Goal: Task Accomplishment & Management: Complete application form

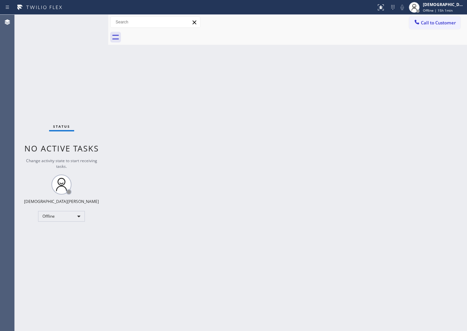
click at [54, 223] on div "Status No active tasks Change activity state to start receiving tasks. Christia…" at bounding box center [62, 173] width 94 height 316
click at [53, 220] on div "Offline" at bounding box center [61, 216] width 47 height 11
click at [58, 234] on li "Available" at bounding box center [60, 234] width 45 height 8
click at [75, 93] on div "Status No active tasks You are ready to start receiving tasks. Christian Cinco …" at bounding box center [62, 173] width 94 height 316
click at [74, 122] on div "Status No active tasks You are ready to start receiving tasks. Christian Cinco …" at bounding box center [62, 173] width 94 height 316
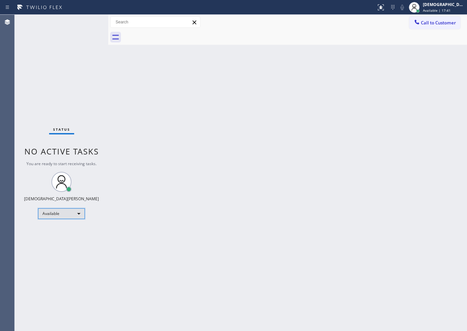
click at [58, 216] on div "Available" at bounding box center [61, 213] width 47 height 11
click at [75, 241] on li "Unavailable" at bounding box center [60, 240] width 45 height 8
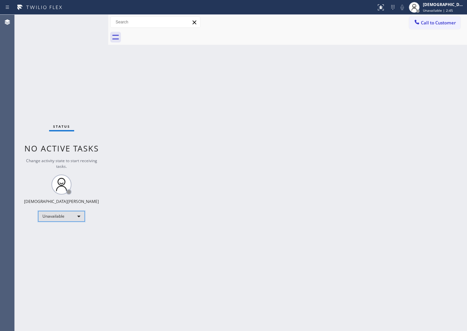
click at [69, 216] on div "Unavailable" at bounding box center [61, 216] width 47 height 11
click at [63, 235] on li "Available" at bounding box center [60, 234] width 45 height 8
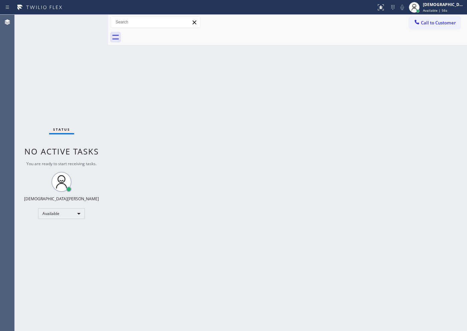
click at [31, 93] on div "Status No active tasks You are ready to start receiving tasks. Christian Cinco …" at bounding box center [62, 173] width 94 height 316
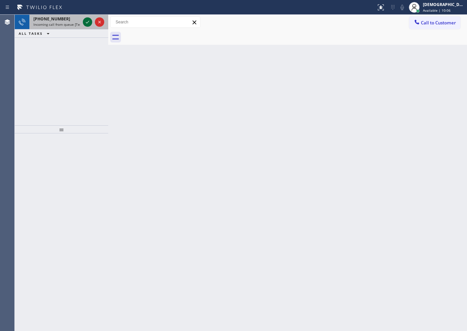
click at [87, 23] on icon at bounding box center [87, 22] width 3 height 3
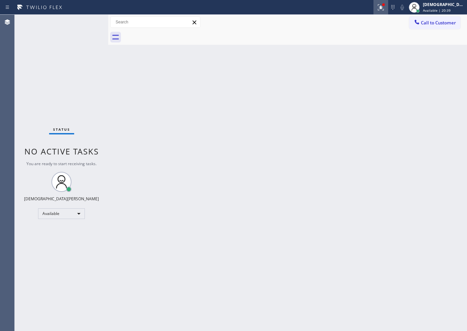
click at [374, 10] on icon at bounding box center [381, 7] width 8 height 8
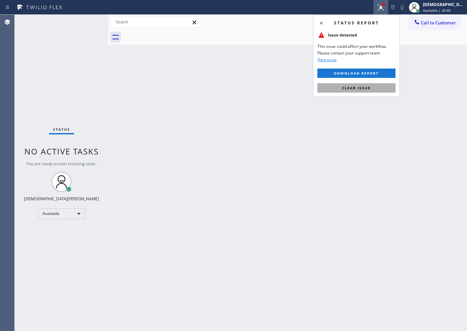
click at [372, 89] on button "Clear issue" at bounding box center [357, 87] width 78 height 9
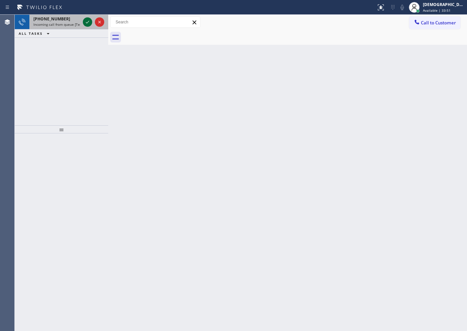
click at [91, 18] on icon at bounding box center [88, 22] width 8 height 8
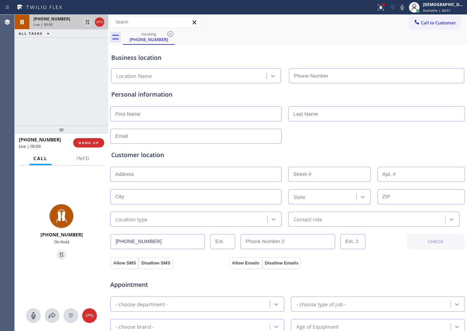
type input "[PHONE_NUMBER]"
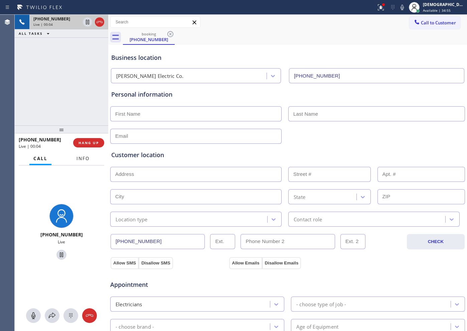
click at [82, 162] on button "Info" at bounding box center [83, 158] width 21 height 13
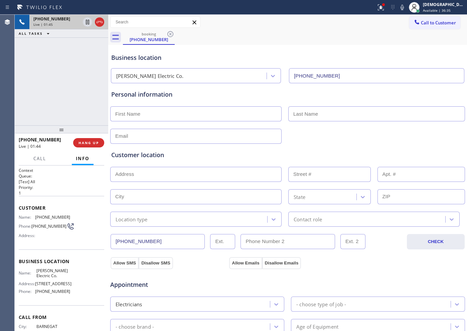
click at [64, 45] on div "[PHONE_NUMBER] Live | 01:45 ALL TASKS ALL TASKS ACTIVE TASKS TASKS IN WRAP UP" at bounding box center [62, 70] width 94 height 111
click at [85, 24] on icon at bounding box center [88, 22] width 8 height 8
click at [85, 21] on icon at bounding box center [88, 22] width 8 height 8
drag, startPoint x: 94, startPoint y: 19, endPoint x: 98, endPoint y: 19, distance: 4.0
click at [98, 19] on div at bounding box center [94, 22] width 24 height 15
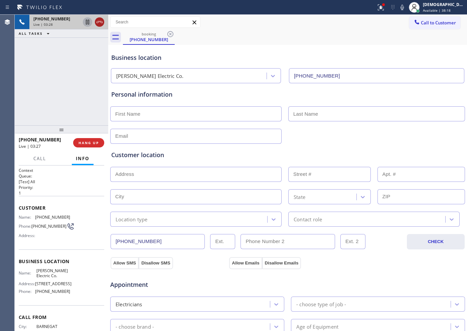
click at [98, 19] on icon at bounding box center [100, 22] width 8 height 8
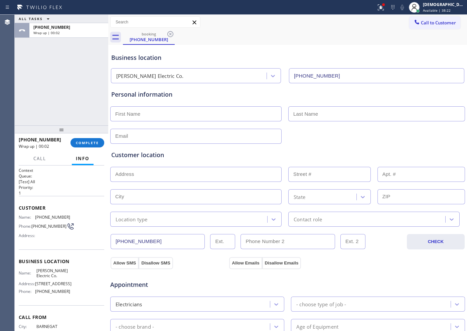
click at [139, 113] on input "text" at bounding box center [196, 113] width 172 height 15
type input "Ms"
click at [352, 115] on input "text" at bounding box center [377, 113] width 177 height 15
paste input "Palak"
type input "Palak"
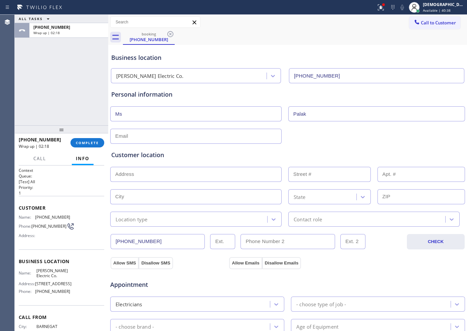
click at [230, 136] on input "text" at bounding box center [196, 136] width 172 height 15
type input "[EMAIL_ADDRESS][DOMAIN_NAME]"
click at [176, 168] on input "text" at bounding box center [196, 174] width 172 height 15
paste input "[GEOGRAPHIC_DATA]"
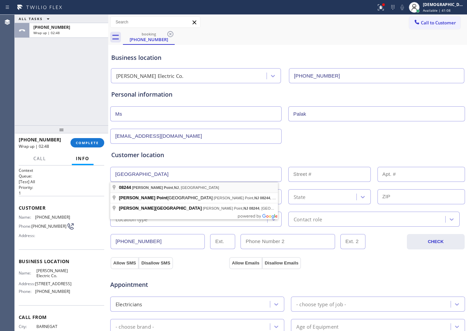
type input "[GEOGRAPHIC_DATA], [GEOGRAPHIC_DATA]"
type input "[PERSON_NAME] Point"
type input "08244"
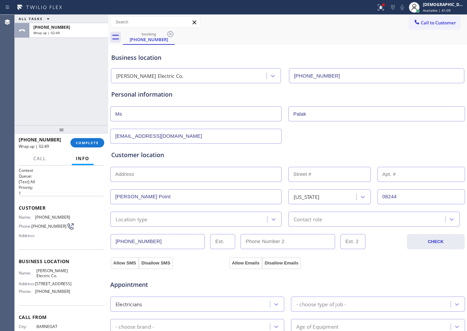
click at [162, 177] on input "text" at bounding box center [196, 174] width 172 height 15
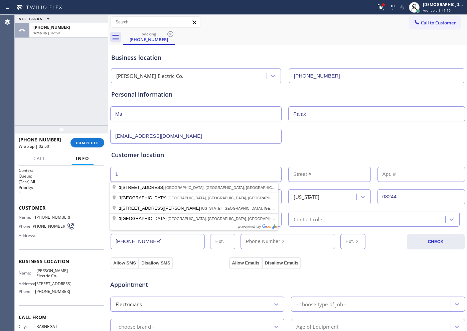
type input "1"
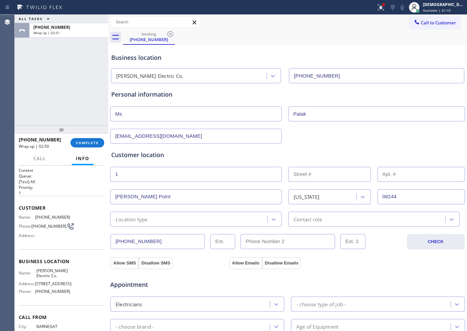
click at [330, 169] on input "text" at bounding box center [330, 174] width 83 height 15
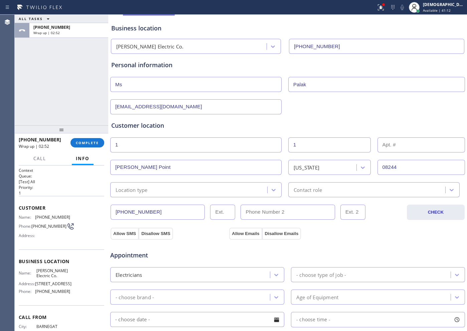
scroll to position [42, 0]
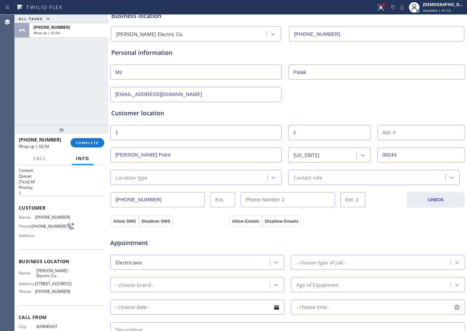
type input "1"
click at [176, 177] on div "Location type" at bounding box center [189, 178] width 155 height 12
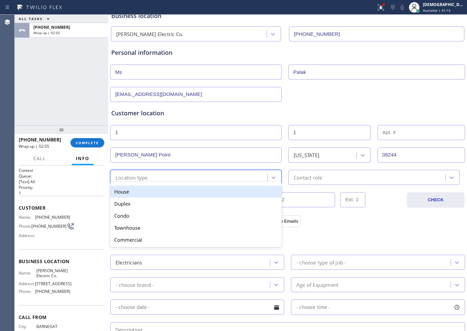
click at [167, 191] on div "House" at bounding box center [196, 192] width 172 height 12
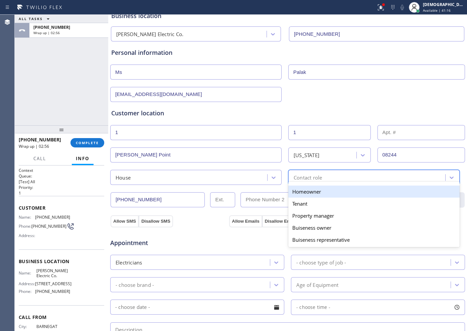
click at [320, 176] on div "Contact role" at bounding box center [368, 178] width 155 height 12
click at [314, 191] on div "Homeowner" at bounding box center [375, 192] width 172 height 12
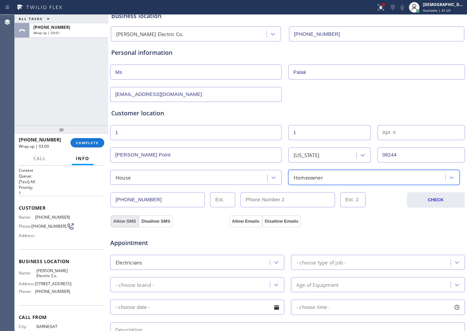
click at [134, 221] on button "Allow SMS" at bounding box center [125, 221] width 28 height 12
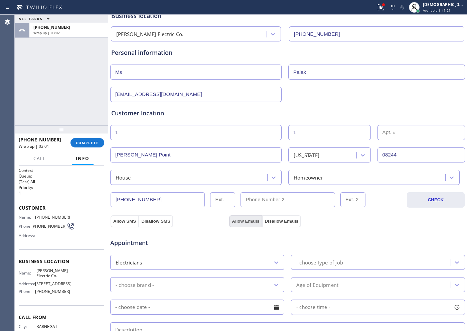
click at [240, 218] on button "Allow Emails" at bounding box center [245, 221] width 33 height 12
click at [132, 218] on button "Allow SMS" at bounding box center [125, 221] width 28 height 12
click at [233, 218] on button "Allow Emails" at bounding box center [245, 221] width 33 height 12
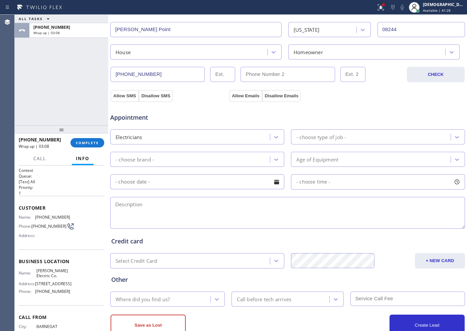
scroll to position [125, 0]
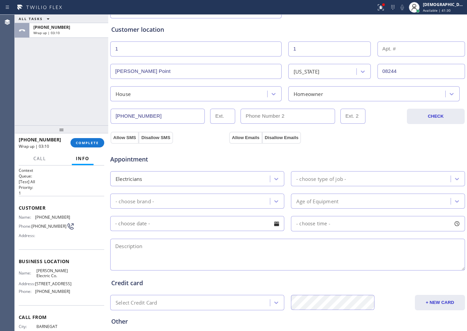
click at [160, 98] on div "House" at bounding box center [196, 93] width 172 height 15
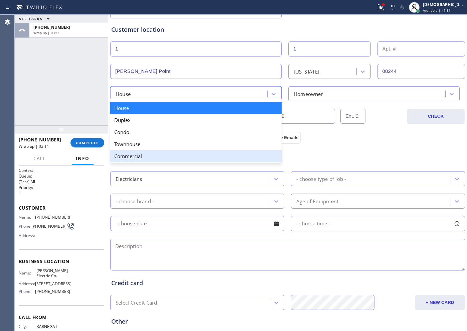
click at [145, 153] on div "Commercial" at bounding box center [196, 156] width 172 height 12
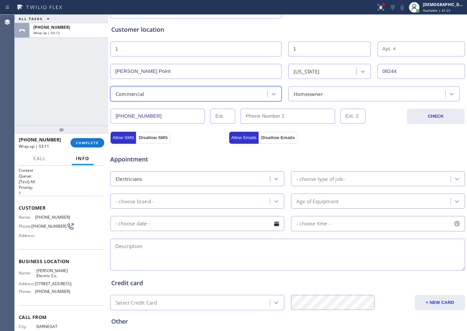
click at [317, 179] on div "- choose type of job -" at bounding box center [322, 179] width 50 height 8
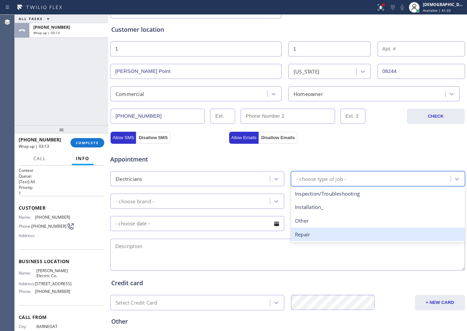
click at [314, 230] on div "Repair" at bounding box center [378, 235] width 174 height 14
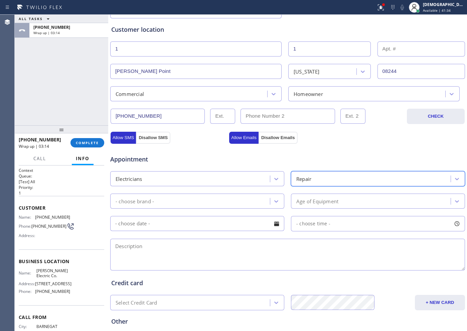
click at [232, 197] on div "- choose brand -" at bounding box center [191, 201] width 158 height 12
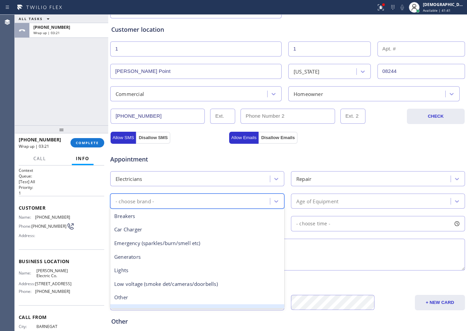
scroll to position [51, 0]
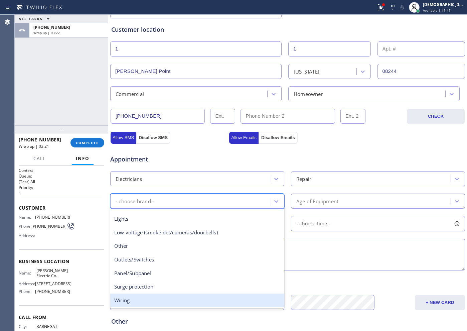
click at [192, 265] on div "Wiring" at bounding box center [197, 301] width 174 height 14
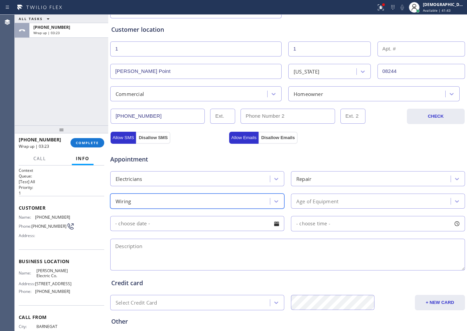
click at [309, 197] on div "Age of Equipment" at bounding box center [372, 201] width 158 height 12
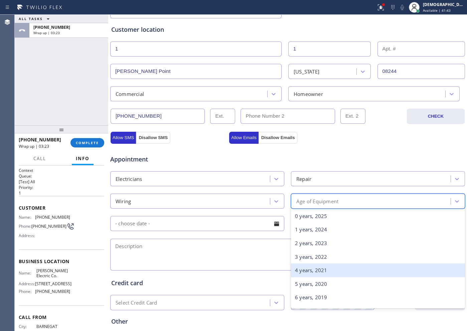
click at [307, 265] on div "4 years, 2021" at bounding box center [378, 271] width 174 height 14
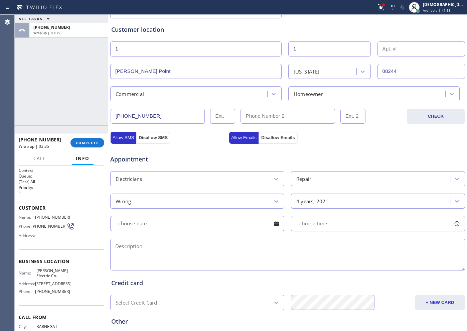
click at [134, 251] on textarea at bounding box center [287, 255] width 355 height 32
paste textarea "fire poolstation cx wants to remove a wiring from a juction box"
click at [275, 248] on textarea "fire pool station cx wants to remove a wiring from a junction box" at bounding box center [287, 255] width 355 height 32
paste textarea "[GEOGRAPHIC_DATA]"
click at [57, 265] on span "[STREET_ADDRESS]" at bounding box center [53, 283] width 36 height 5
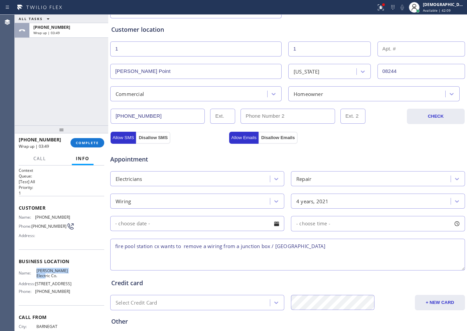
drag, startPoint x: 44, startPoint y: 277, endPoint x: 36, endPoint y: 275, distance: 8.7
click at [36, 265] on span "[PERSON_NAME] Electric Co." at bounding box center [52, 273] width 33 height 10
copy span "[PERSON_NAME] Electric Co."
click at [345, 248] on textarea "fire pool station cx wants to remove a wiring from a junction box / [GEOGRAPHIC…" at bounding box center [287, 255] width 355 height 32
paste textarea "[PERSON_NAME] Electric Co."
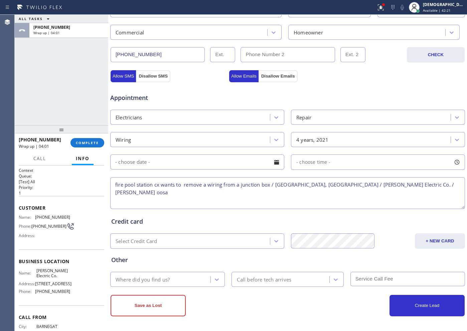
scroll to position [187, 0]
type textarea "fire pool station cx wants to remove a wiring from a junction box / [GEOGRAPHIC…"
click at [180, 265] on div "Where did you find us?" at bounding box center [161, 279] width 98 height 12
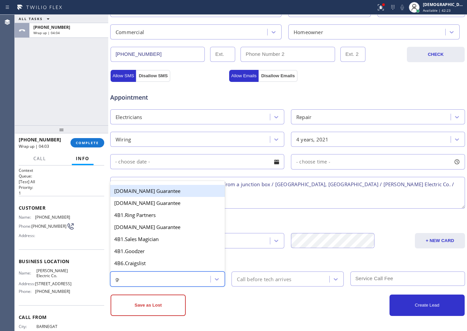
type input "goo"
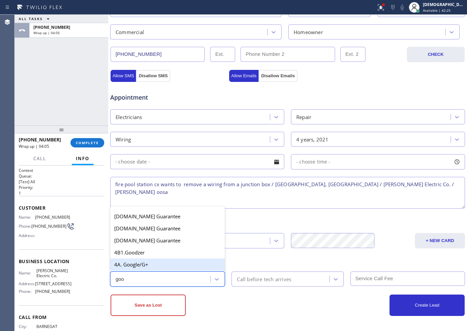
click at [173, 263] on div "4A. Google/G+" at bounding box center [167, 264] width 115 height 12
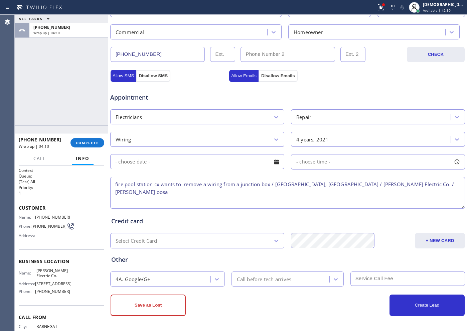
drag, startPoint x: 152, startPoint y: 305, endPoint x: 213, endPoint y: 228, distance: 97.6
click at [213, 228] on div "Business location [PERSON_NAME] Electric Co. [PHONE_NUMBER] Personal informatio…" at bounding box center [288, 87] width 356 height 457
click at [213, 228] on div "Credit card Select Credit Card + NEW CARD CANCEL SAVE" at bounding box center [288, 229] width 356 height 38
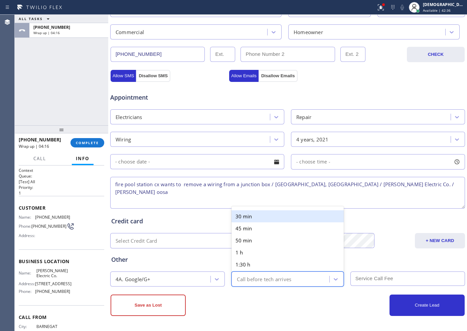
click at [257, 265] on div "Call before tech arrives" at bounding box center [264, 279] width 55 height 8
type input "30"
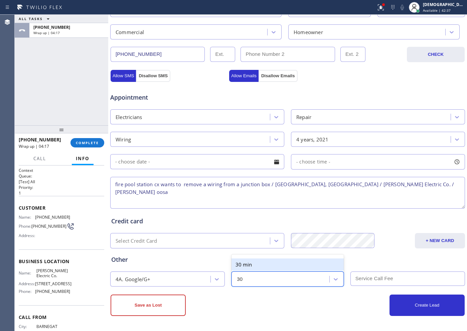
click at [263, 263] on div "30 min" at bounding box center [288, 264] width 112 height 12
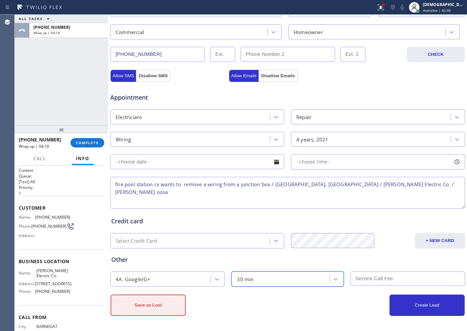
click at [152, 265] on button "Save as Lost" at bounding box center [148, 305] width 75 height 21
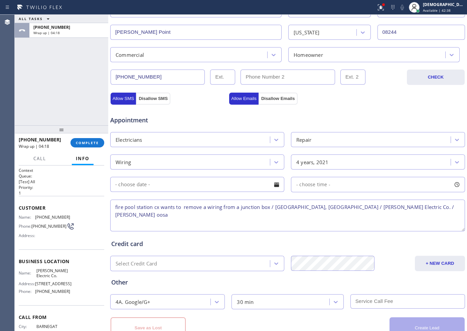
scroll to position [210, 0]
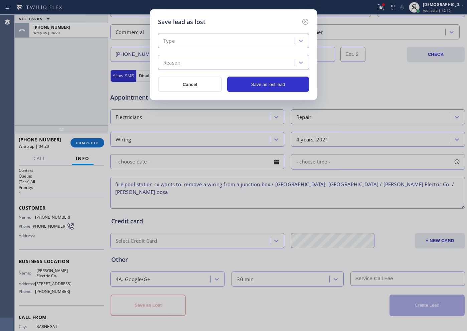
click at [219, 49] on div "Type Reason" at bounding box center [233, 51] width 151 height 37
click at [217, 43] on div "Type" at bounding box center [227, 41] width 135 height 12
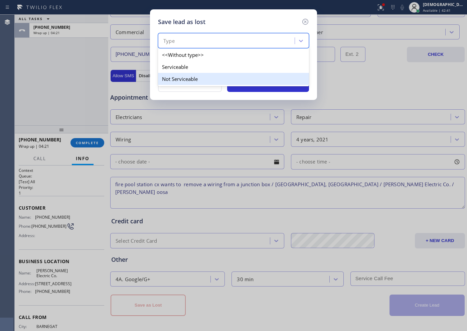
click at [209, 76] on div "Not Serviceable" at bounding box center [233, 79] width 151 height 12
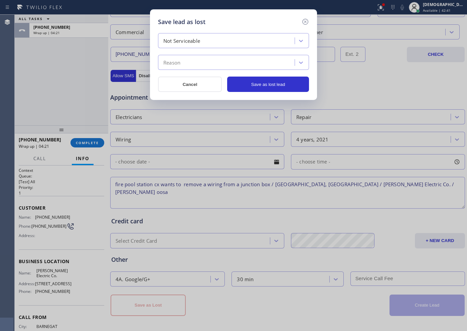
click at [208, 69] on div "Reason" at bounding box center [233, 62] width 151 height 15
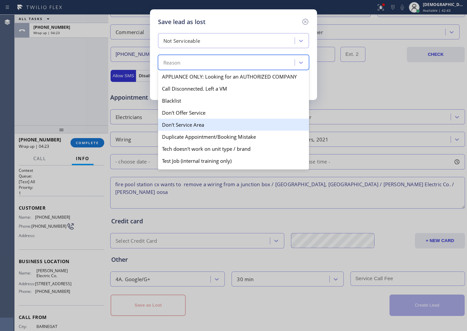
click at [214, 119] on div "Don't Service Area" at bounding box center [233, 125] width 151 height 12
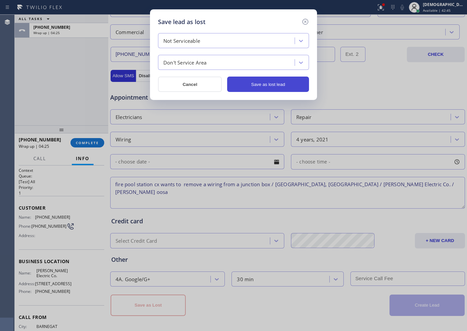
click at [236, 83] on button "Save as lost lead" at bounding box center [268, 84] width 82 height 15
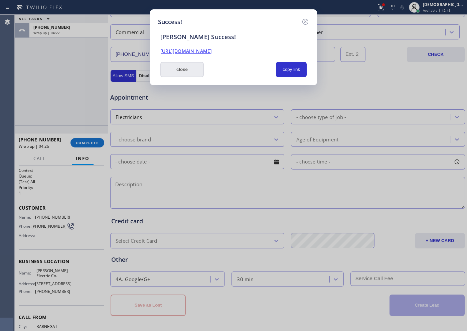
click at [164, 65] on button "close" at bounding box center [182, 69] width 43 height 15
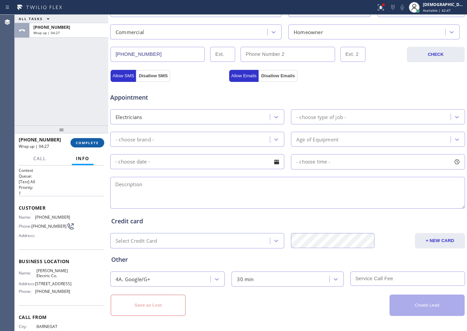
click at [87, 141] on span "COMPLETE" at bounding box center [87, 142] width 23 height 5
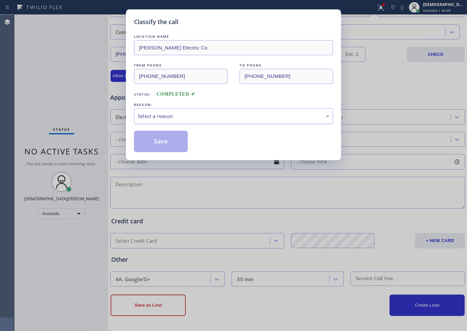
click at [211, 109] on div "Select a reason" at bounding box center [233, 116] width 199 height 16
click at [183, 139] on button "Save" at bounding box center [161, 141] width 54 height 21
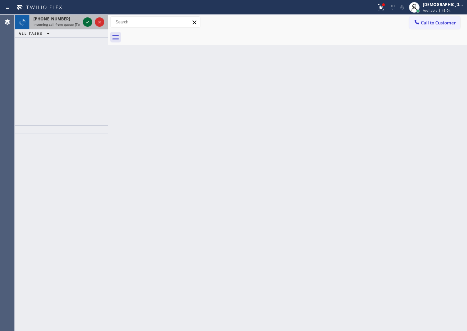
click at [89, 23] on icon at bounding box center [88, 22] width 8 height 8
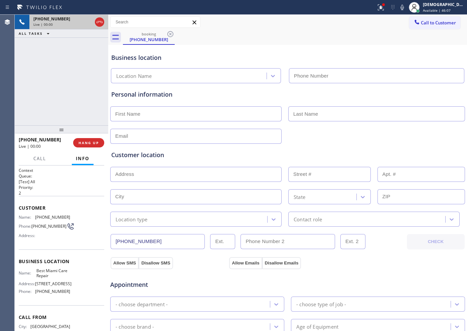
type input "[PHONE_NUMBER]"
click at [101, 24] on icon at bounding box center [100, 22] width 8 height 8
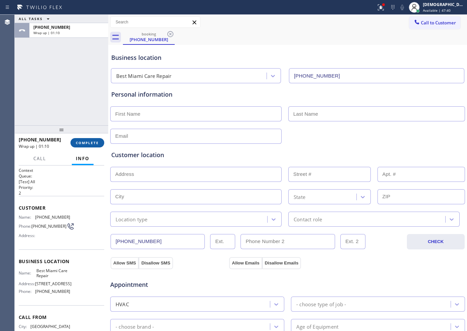
click at [96, 145] on button "COMPLETE" at bounding box center [88, 142] width 34 height 9
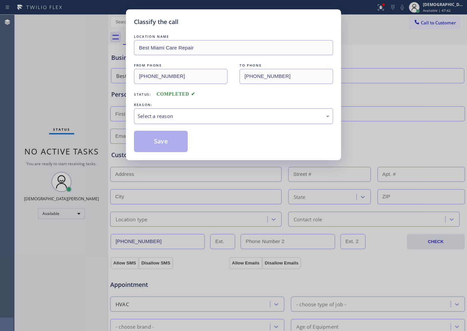
click at [173, 112] on div "Select a reason" at bounding box center [233, 116] width 199 height 16
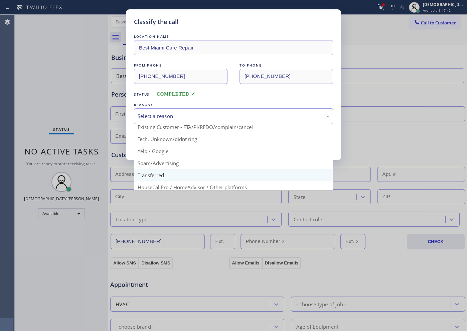
scroll to position [42, 0]
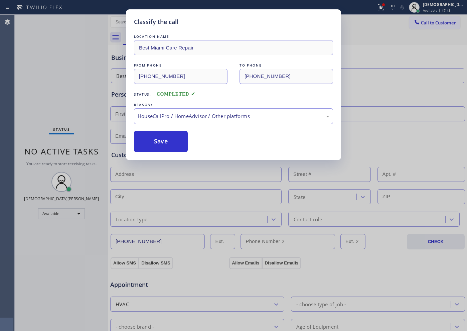
click at [163, 158] on div "Classify the call LOCATION NAME Best Miami Care Repair FROM PHONE [PHONE_NUMBER…" at bounding box center [233, 84] width 215 height 151
click at [168, 140] on button "Save" at bounding box center [161, 141] width 54 height 21
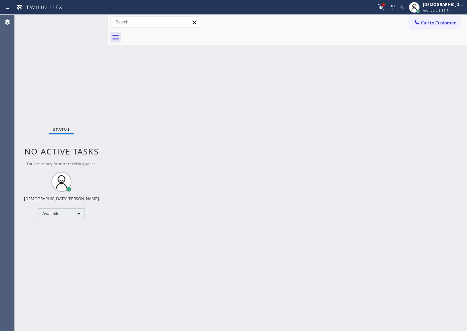
click at [89, 21] on div "Status No active tasks You are ready to start receiving tasks. Christian Cinco …" at bounding box center [62, 173] width 94 height 316
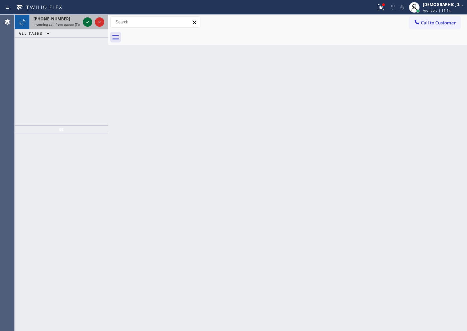
click at [89, 22] on icon at bounding box center [88, 22] width 8 height 8
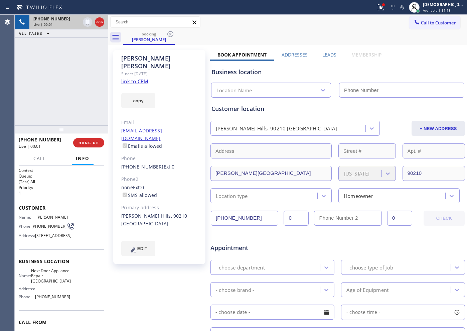
type input "[PHONE_NUMBER]"
click at [144, 78] on link "link to CRM" at bounding box center [134, 81] width 27 height 7
click at [100, 23] on icon at bounding box center [100, 22] width 8 height 8
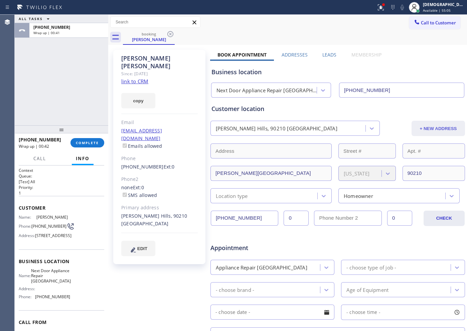
click at [374, 131] on button "+ NEW ADDRESS" at bounding box center [439, 128] width 54 height 15
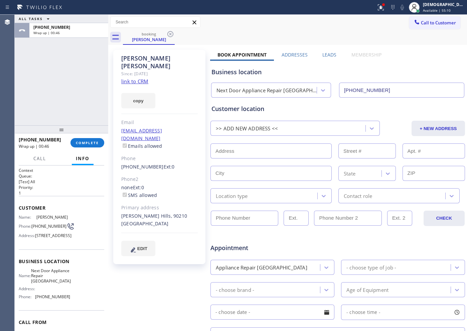
click at [260, 126] on div ">> ADD NEW ADDRESS <<" at bounding box center [247, 129] width 62 height 8
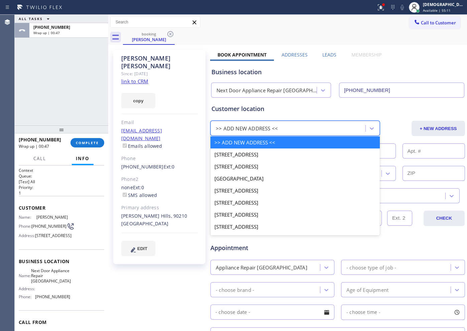
click at [295, 108] on div "Customer location" at bounding box center [338, 108] width 253 height 9
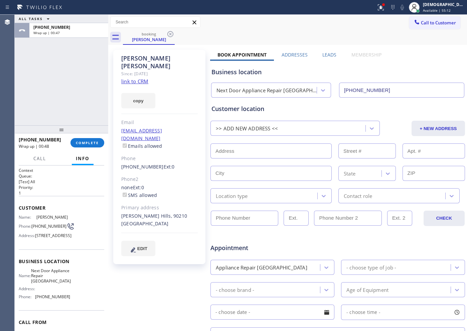
click at [249, 154] on input "text" at bounding box center [271, 150] width 121 height 15
paste input "[STREET_ADDRESS][PERSON_NAME]"
type input "[STREET_ADDRESS][PERSON_NAME]"
type input "26132"
type input "Frankfort"
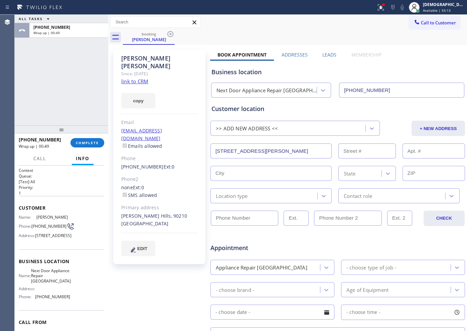
type input "60423"
click at [264, 196] on div "Location type" at bounding box center [265, 196] width 105 height 12
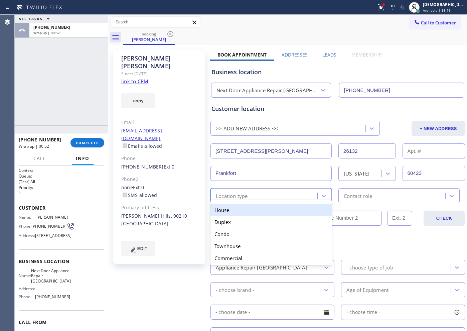
click at [247, 213] on div "House" at bounding box center [271, 210] width 121 height 12
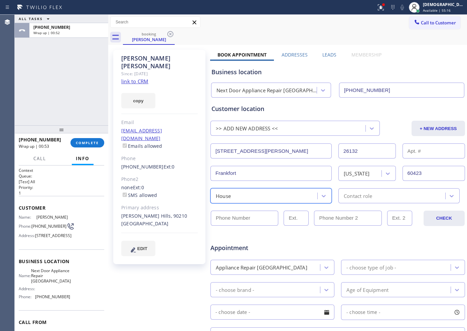
click at [346, 193] on div "Contact role" at bounding box center [358, 196] width 28 height 8
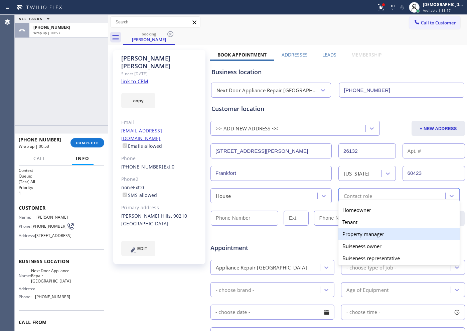
click at [366, 231] on div "Property manager" at bounding box center [399, 234] width 121 height 12
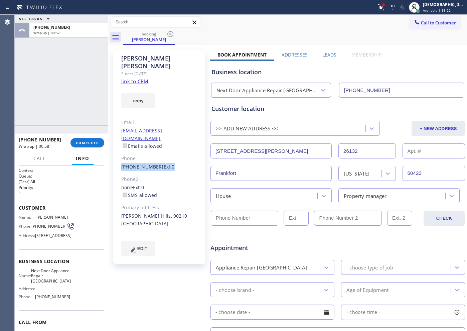
drag, startPoint x: 170, startPoint y: 151, endPoint x: 121, endPoint y: 151, distance: 48.2
click at [121, 163] on div "[PHONE_NUMBER] Ext: 0" at bounding box center [159, 167] width 77 height 8
copy div "[PHONE_NUMBER] Ext: 0"
click at [230, 216] on input "(___) ___-____" at bounding box center [245, 218] width 68 height 15
paste input "312) 629-4729"
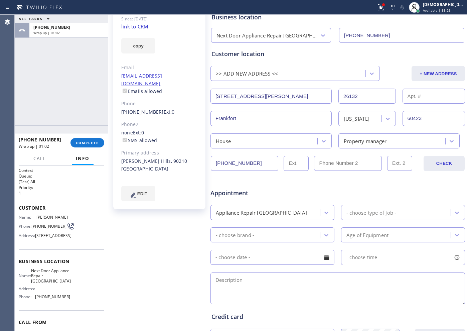
scroll to position [125, 0]
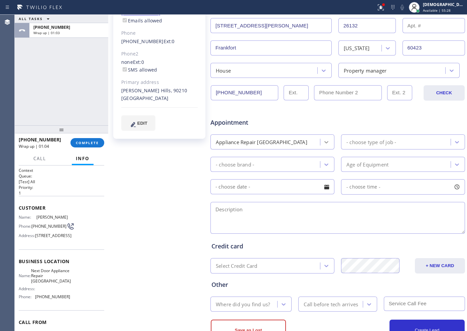
type input "[PHONE_NUMBER]"
click at [325, 141] on icon at bounding box center [327, 142] width 4 height 2
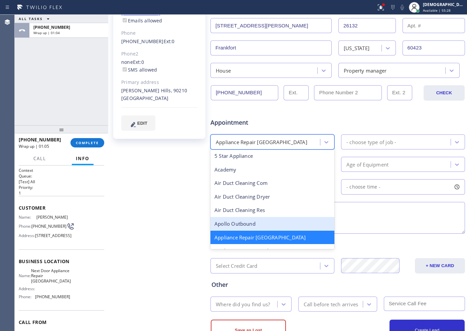
scroll to position [43, 0]
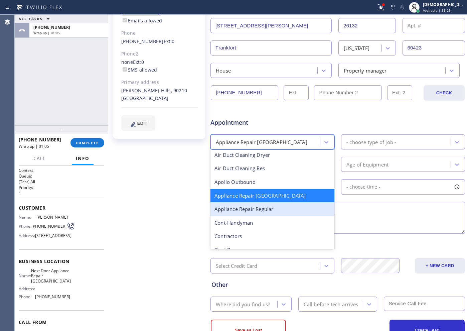
click at [284, 213] on div "Appliance Repair Regular" at bounding box center [273, 209] width 124 height 14
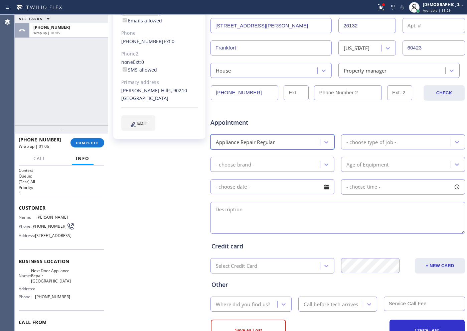
click at [367, 142] on div "- choose type of job -" at bounding box center [372, 142] width 50 height 8
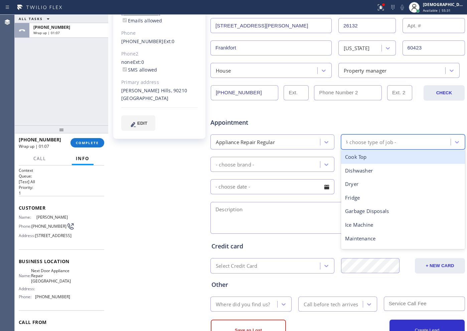
type input "fr"
click at [349, 160] on div "Fridge" at bounding box center [403, 157] width 124 height 14
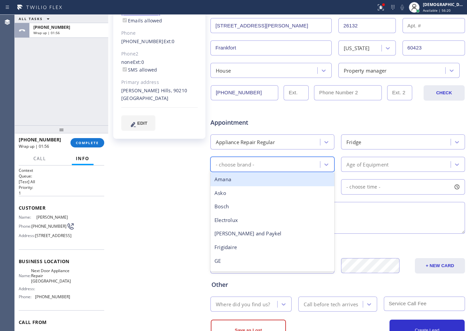
click at [266, 166] on div "- choose brand -" at bounding box center [267, 165] width 108 height 12
type input "ge"
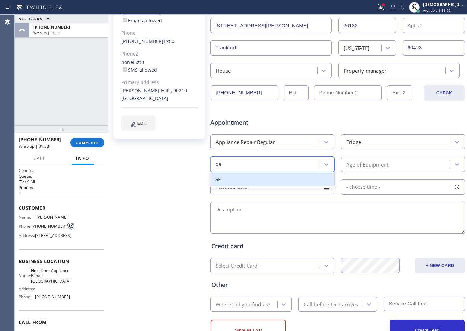
click at [256, 180] on div "GE" at bounding box center [273, 180] width 124 height 14
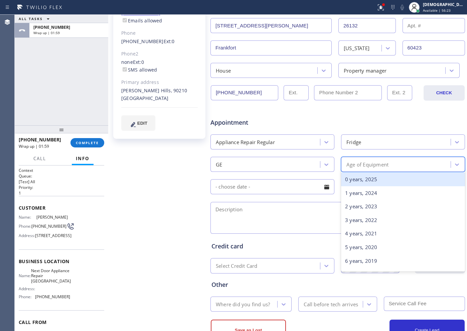
click at [351, 165] on div "Age of Equipment" at bounding box center [368, 165] width 42 height 8
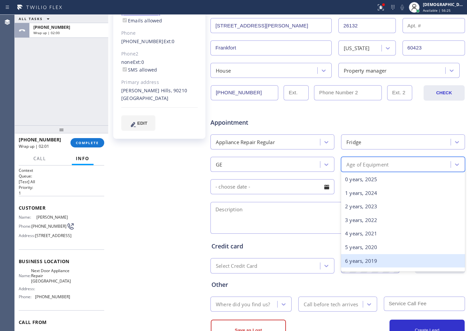
click at [358, 259] on div "6 years, 2019" at bounding box center [403, 261] width 124 height 14
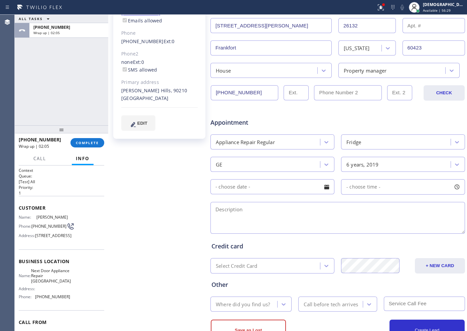
click at [286, 206] on textarea at bounding box center [338, 218] width 255 height 32
paste textarea "GE /Fridge / its not cooling both freezer and fridge / 6 years"
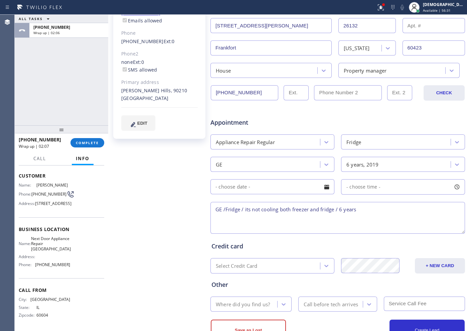
scroll to position [50, 0]
click at [374, 210] on textarea "GE /Fridge / its not cooling both freezer and fridge / 6 years" at bounding box center [338, 218] width 255 height 32
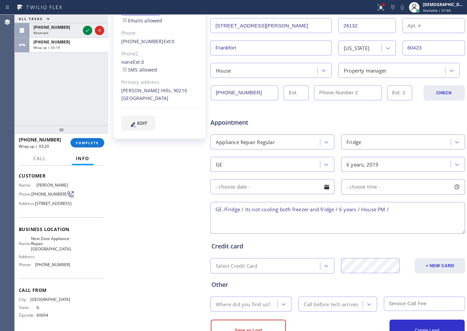
click at [374, 211] on textarea "GE /Fridge / its not cooling both freezer and fridge / 6 years / House PM /" at bounding box center [338, 218] width 255 height 32
paste textarea "[STREET_ADDRESS][PERSON_NAME]"
drag, startPoint x: 66, startPoint y: 249, endPoint x: 57, endPoint y: 248, distance: 8.8
click at [57, 248] on span "Next Door Appliance Repair [GEOGRAPHIC_DATA]" at bounding box center [51, 243] width 40 height 15
click at [71, 248] on div "Name: Next Door Appliance Repair Frankfort Address: Phone: [PHONE_NUMBER]" at bounding box center [62, 253] width 86 height 34
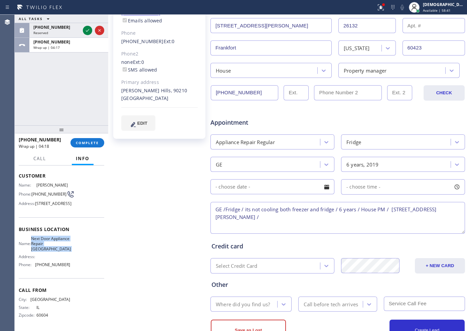
drag, startPoint x: 70, startPoint y: 248, endPoint x: 40, endPoint y: 241, distance: 30.5
click at [40, 241] on div "Name: Next Door Appliance Repair Frankfort Address: Phone: [PHONE_NUMBER]" at bounding box center [62, 253] width 86 height 34
click at [297, 218] on textarea "GE /Fridge / its not cooling both freezer and fridge / 6 years / House PM / [ST…" at bounding box center [338, 218] width 255 height 32
paste textarea "Next Door Appliance Repair [GEOGRAPHIC_DATA]"
click at [374, 222] on textarea "GE /Fridge / its not cooling both freezer and fridge / 6 years / House PM / [ST…" at bounding box center [338, 218] width 255 height 32
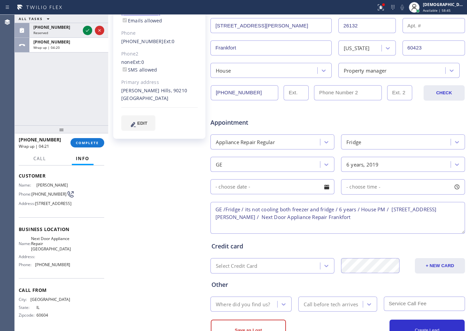
click at [374, 217] on textarea "GE /Fridge / its not cooling both freezer and fridge / 6 years / House PM / [ST…" at bounding box center [338, 218] width 255 height 32
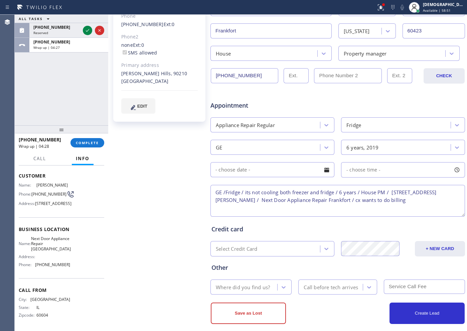
scroll to position [150, 0]
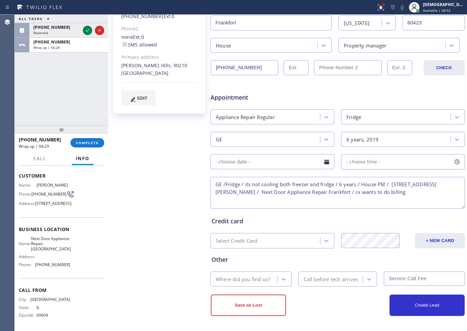
type textarea "GE /Fridge / its not cooling both freezer and fridge / 6 years / House PM / [ST…"
click at [266, 265] on div "Where did you find us?" at bounding box center [243, 279] width 54 height 8
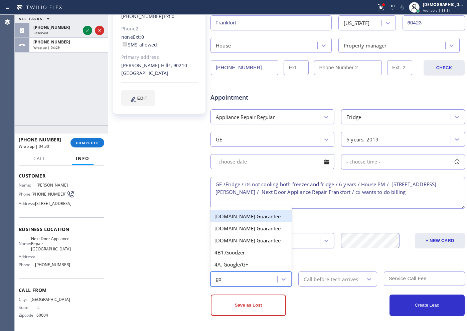
type input "goo"
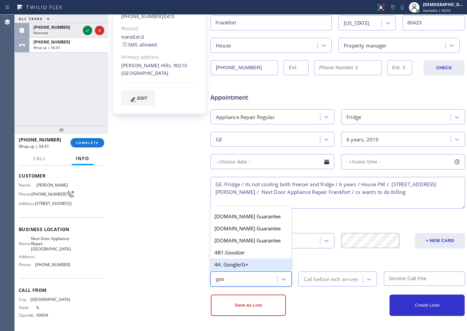
click at [254, 264] on div "4A. Google/G+" at bounding box center [251, 264] width 81 height 12
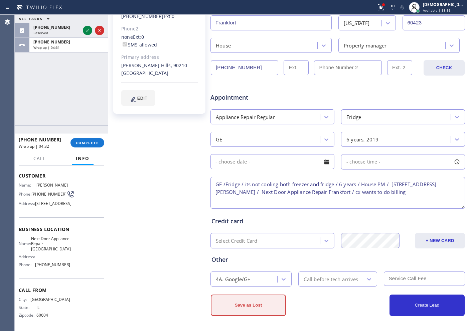
click at [269, 265] on button "Save as Lost" at bounding box center [248, 305] width 75 height 21
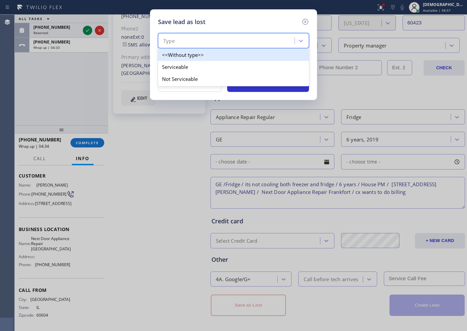
click at [248, 35] on div "Type" at bounding box center [227, 41] width 135 height 12
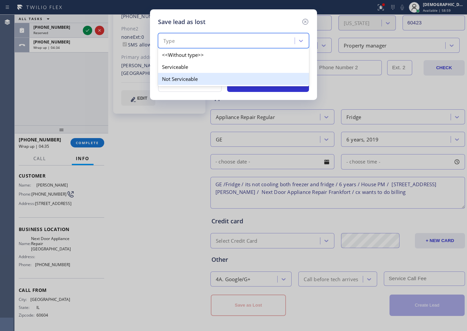
click at [205, 76] on div "Not Serviceable" at bounding box center [233, 79] width 151 height 12
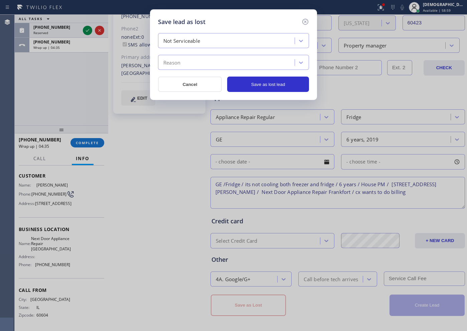
click at [200, 60] on div "Reason" at bounding box center [227, 63] width 135 height 12
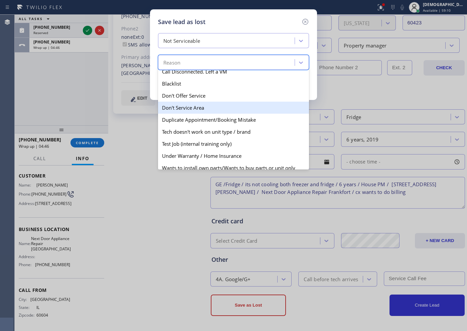
scroll to position [0, 0]
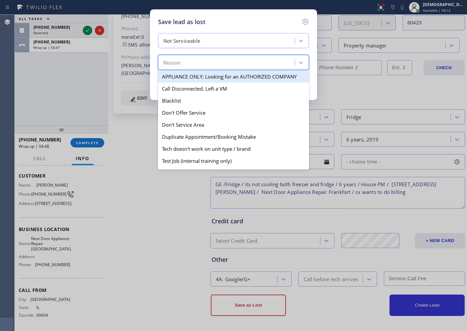
click at [199, 39] on div "Not Serviceable" at bounding box center [182, 41] width 37 height 8
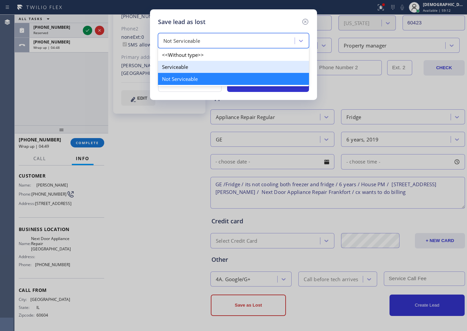
click at [186, 66] on div "Serviceable" at bounding box center [233, 67] width 151 height 12
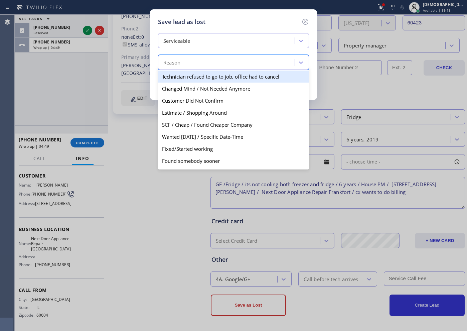
click at [186, 63] on div "Reason" at bounding box center [227, 63] width 135 height 12
click at [210, 40] on div "Serviceable" at bounding box center [227, 41] width 135 height 12
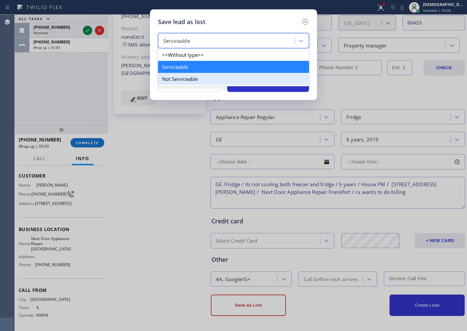
click at [196, 76] on div "Not Serviceable" at bounding box center [233, 79] width 151 height 12
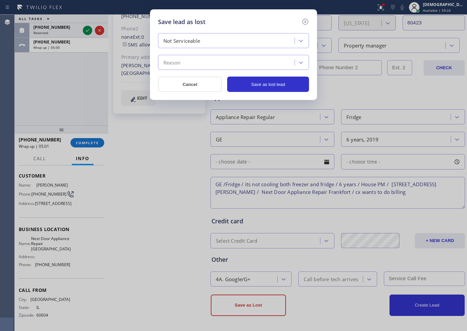
click at [195, 60] on div "Reason" at bounding box center [227, 63] width 135 height 12
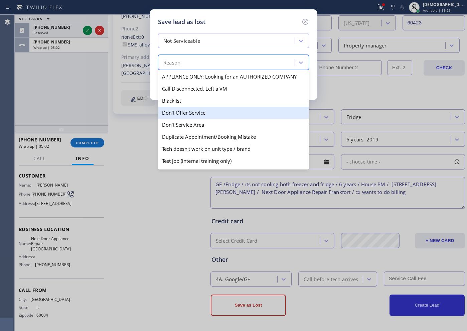
click at [205, 115] on div "Don't Offer Service" at bounding box center [233, 113] width 151 height 12
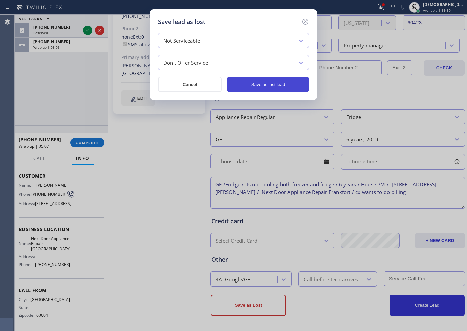
click at [260, 85] on button "Save as lost lead" at bounding box center [268, 84] width 82 height 15
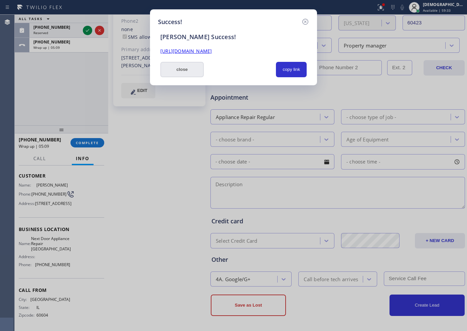
click at [182, 74] on button "close" at bounding box center [182, 69] width 43 height 15
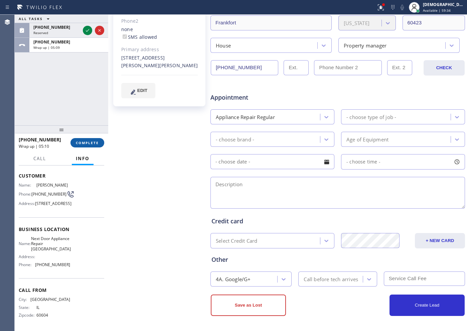
click at [86, 141] on span "COMPLETE" at bounding box center [87, 142] width 23 height 5
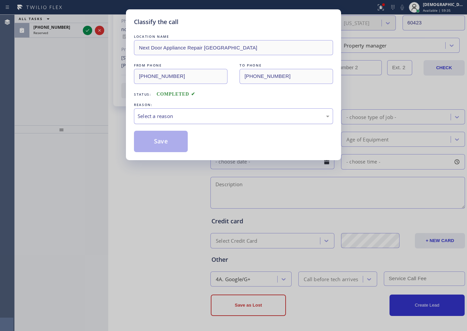
click at [230, 119] on div "Select a reason" at bounding box center [234, 116] width 192 height 8
click at [174, 144] on button "Save" at bounding box center [161, 141] width 54 height 21
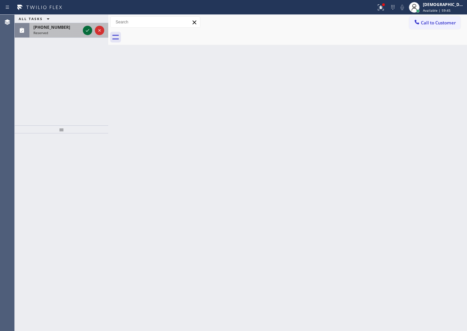
click at [89, 32] on icon at bounding box center [88, 30] width 8 height 8
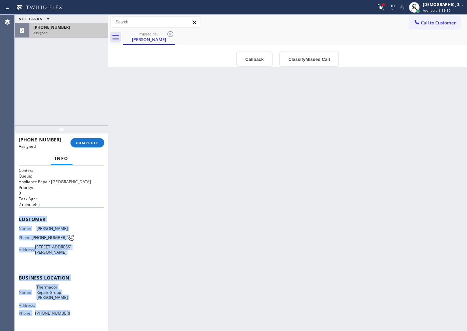
drag, startPoint x: 67, startPoint y: 269, endPoint x: 15, endPoint y: 223, distance: 68.9
click at [15, 223] on div "Context Queue: Appliance Repair High End Priority: 0 Task Age: [DEMOGRAPHIC_DAT…" at bounding box center [62, 249] width 94 height 166
copy div "Customer Name: [PERSON_NAME] Phone: [PHONE_NUMBER] Address: [STREET_ADDRESS][PE…"
click at [88, 141] on span "COMPLETE" at bounding box center [87, 142] width 23 height 5
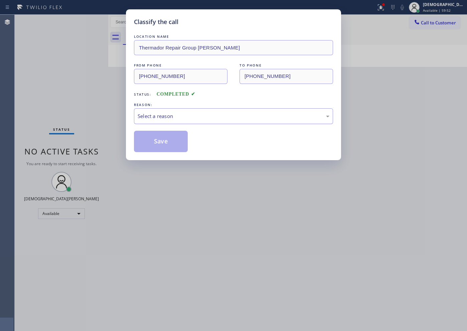
click at [146, 116] on div "Select a reason" at bounding box center [234, 116] width 192 height 8
click at [149, 145] on button "Save" at bounding box center [161, 141] width 54 height 21
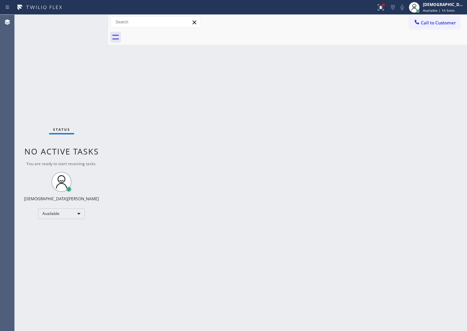
click at [58, 102] on div "Status No active tasks You are ready to start receiving tasks. Christian Cinco …" at bounding box center [62, 173] width 94 height 316
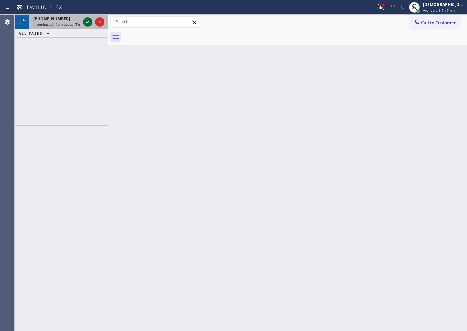
click at [86, 21] on icon at bounding box center [88, 22] width 8 height 8
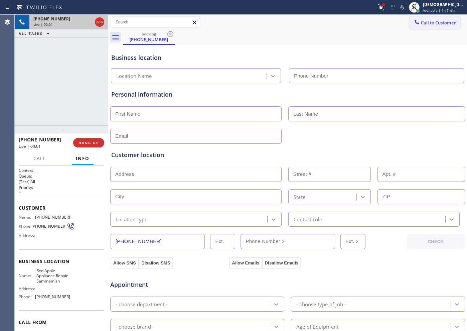
type input "[PHONE_NUMBER]"
drag, startPoint x: 230, startPoint y: 27, endPoint x: 224, endPoint y: 8, distance: 20.0
click at [230, 27] on div "Call to Customer Outbound call Location Search location Your caller id phone nu…" at bounding box center [287, 22] width 359 height 12
click at [87, 23] on icon at bounding box center [88, 22] width 8 height 8
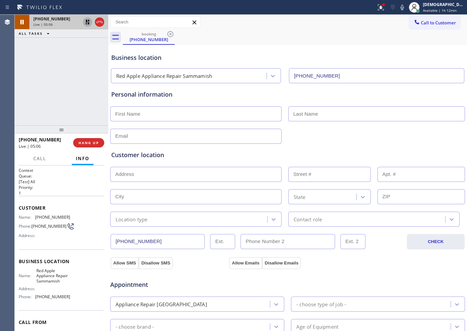
click at [89, 24] on icon at bounding box center [88, 22] width 8 height 8
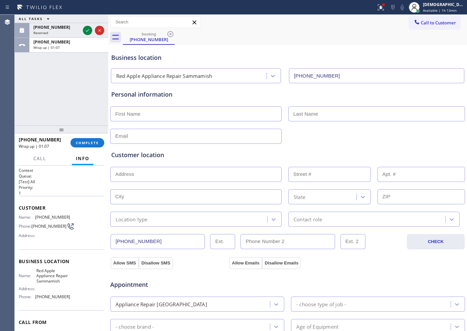
click at [178, 110] on input "text" at bounding box center [196, 113] width 172 height 15
click at [94, 139] on button "COMPLETE" at bounding box center [88, 142] width 34 height 9
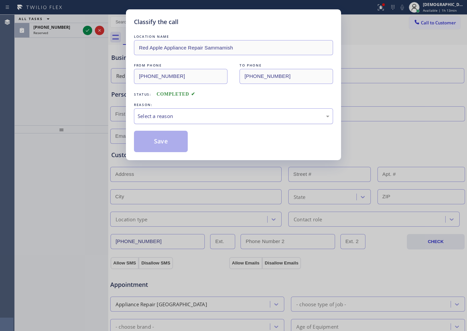
click at [179, 119] on div "Select a reason" at bounding box center [234, 116] width 192 height 8
click at [169, 137] on button "Save" at bounding box center [161, 141] width 54 height 21
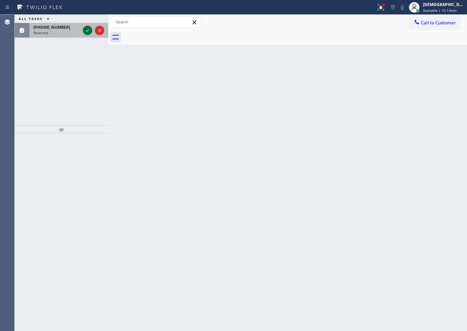
click at [89, 32] on icon at bounding box center [88, 30] width 8 height 8
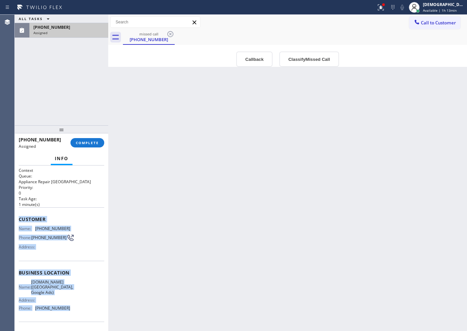
drag, startPoint x: 80, startPoint y: 314, endPoint x: 17, endPoint y: 222, distance: 110.8
click at [17, 222] on div "Context Queue: Appliance Repair High End Priority: 0 Task Age: [DEMOGRAPHIC_DAT…" at bounding box center [62, 249] width 94 height 166
copy div "Customer Name: [PHONE_NUMBER] Phone: [PHONE_NUMBER] Address: Business location …"
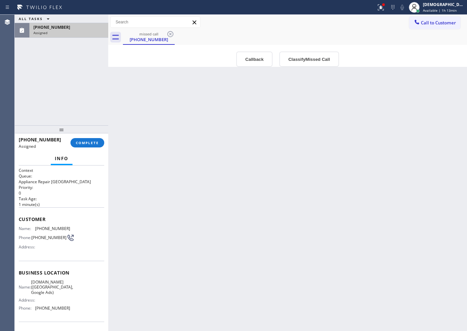
click at [88, 133] on div at bounding box center [62, 129] width 94 height 8
click at [88, 143] on span "COMPLETE" at bounding box center [87, 142] width 23 height 5
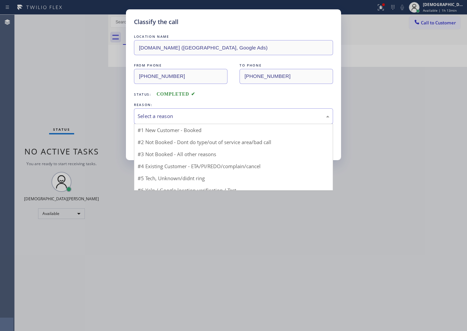
click at [153, 115] on div "Select a reason" at bounding box center [234, 116] width 192 height 8
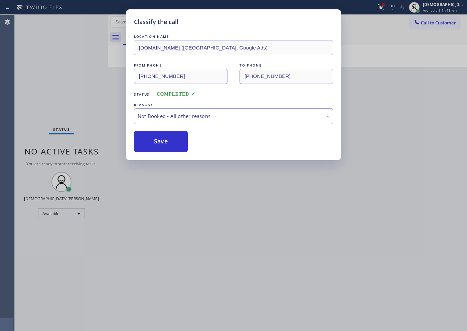
click at [152, 138] on button "Save" at bounding box center [161, 141] width 54 height 21
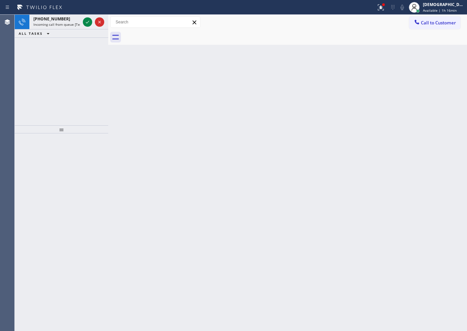
click at [60, 82] on div "[PHONE_NUMBER] Incoming call from queue [Test] All ALL TASKS ALL TASKS ACTIVE T…" at bounding box center [62, 70] width 94 height 111
click at [89, 20] on icon at bounding box center [88, 22] width 8 height 8
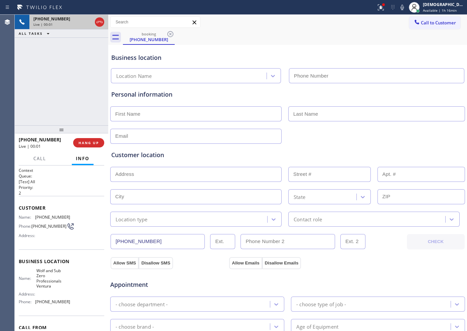
type input "[PHONE_NUMBER]"
drag, startPoint x: 100, startPoint y: 21, endPoint x: 103, endPoint y: 21, distance: 3.7
click at [100, 21] on icon at bounding box center [100, 22] width 6 height 2
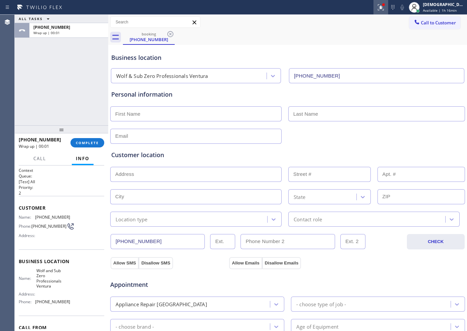
drag, startPoint x: 389, startPoint y: 3, endPoint x: 390, endPoint y: 9, distance: 6.0
click at [374, 3] on icon at bounding box center [381, 7] width 8 height 8
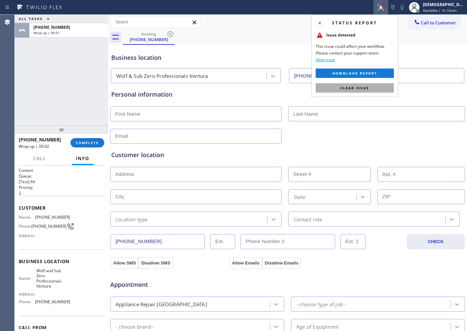
click at [350, 89] on span "Clear issue" at bounding box center [355, 88] width 29 height 5
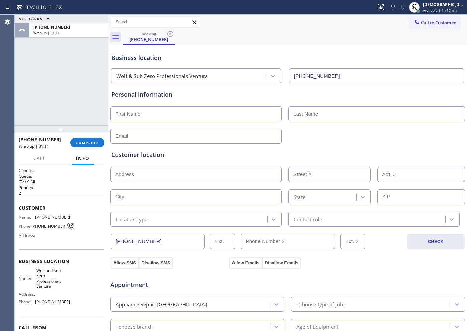
click at [134, 8] on div at bounding box center [188, 7] width 371 height 11
click at [80, 142] on span "COMPLETE" at bounding box center [87, 142] width 23 height 5
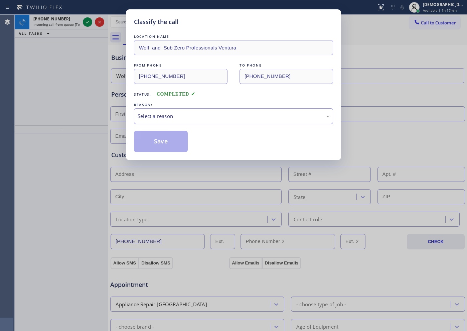
click at [170, 116] on div "Select a reason" at bounding box center [234, 116] width 192 height 8
click at [161, 141] on button "Save" at bounding box center [161, 141] width 54 height 21
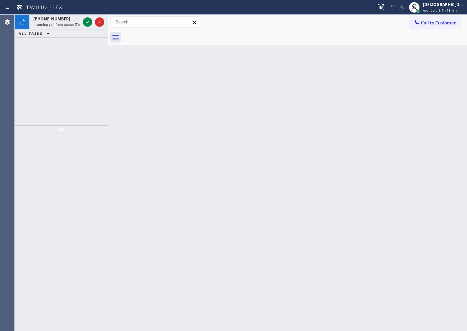
drag, startPoint x: 66, startPoint y: 77, endPoint x: 82, endPoint y: 48, distance: 33.5
click at [67, 74] on div "[PHONE_NUMBER] Incoming call from queue [Test] All ALL TASKS ALL TASKS ACTIVE T…" at bounding box center [62, 70] width 94 height 111
click at [85, 24] on icon at bounding box center [88, 22] width 8 height 8
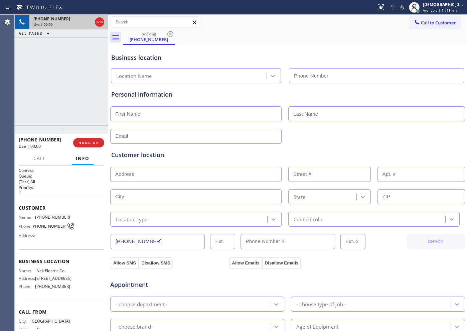
type input "[PHONE_NUMBER]"
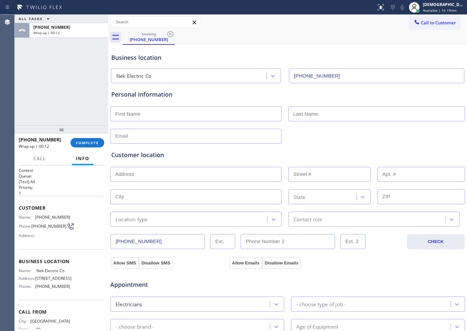
click at [10, 78] on div "Agent Desktop" at bounding box center [7, 173] width 14 height 316
click at [88, 141] on span "COMPLETE" at bounding box center [87, 142] width 23 height 5
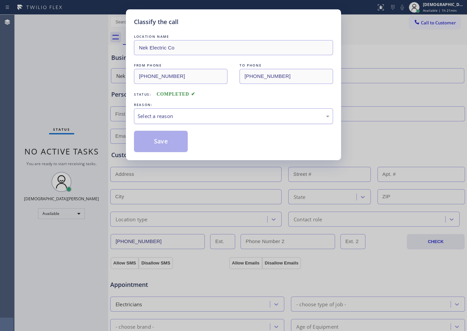
click at [160, 118] on div "Select a reason" at bounding box center [234, 116] width 192 height 8
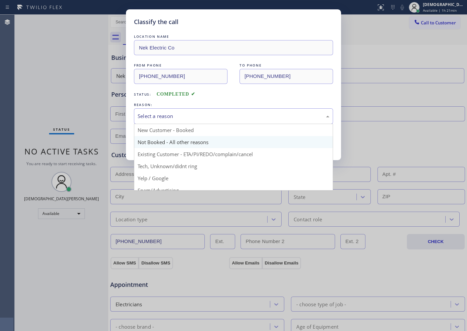
scroll to position [42, 0]
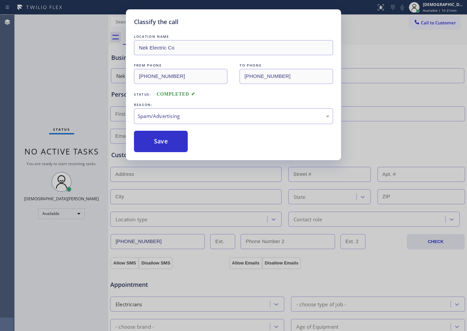
click at [160, 142] on button "Save" at bounding box center [161, 141] width 54 height 21
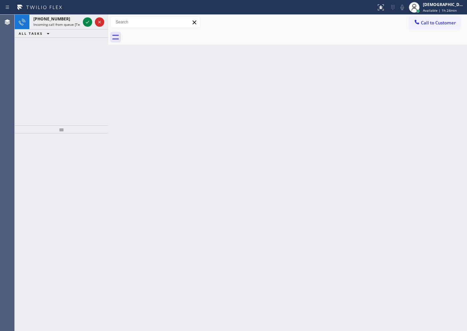
click at [70, 48] on div "[PHONE_NUMBER] Incoming call from queue [Test] All ALL TASKS ALL TASKS ACTIVE T…" at bounding box center [62, 70] width 94 height 111
click at [87, 23] on icon at bounding box center [87, 22] width 3 height 3
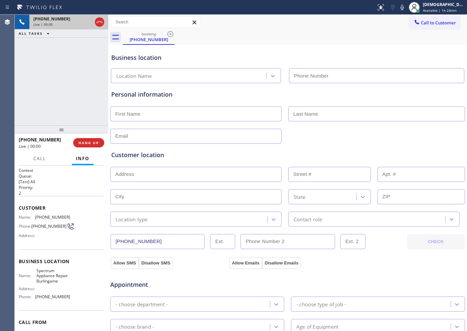
type input "[PHONE_NUMBER]"
click at [102, 23] on icon at bounding box center [100, 22] width 8 height 8
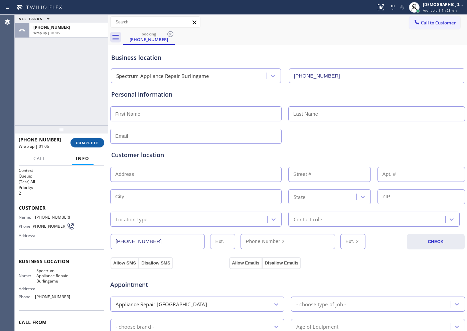
click at [78, 142] on span "COMPLETE" at bounding box center [87, 142] width 23 height 5
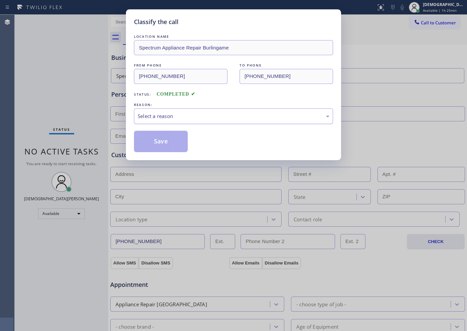
click at [147, 118] on div "Select a reason" at bounding box center [234, 116] width 192 height 8
click at [159, 116] on div "Not Booked - All other reasons" at bounding box center [234, 116] width 192 height 8
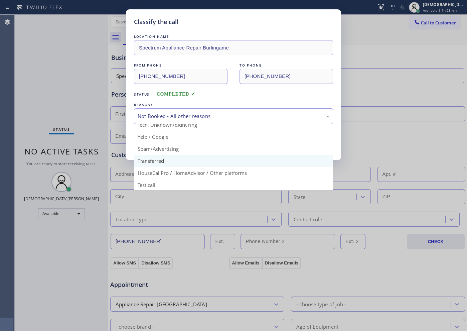
scroll to position [42, 0]
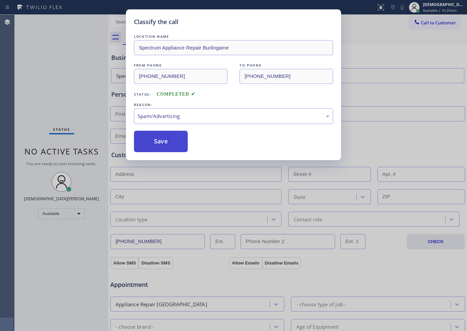
click at [155, 143] on button "Save" at bounding box center [161, 141] width 54 height 21
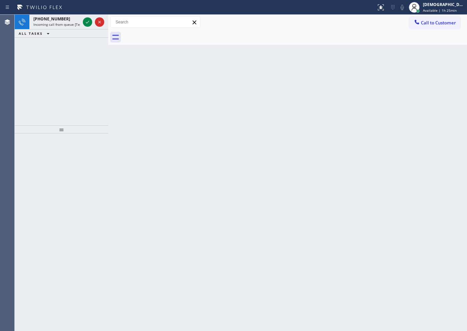
click at [84, 49] on div "[PHONE_NUMBER] Incoming call from queue [Test] All ALL TASKS ALL TASKS ACTIVE T…" at bounding box center [62, 70] width 94 height 111
click at [86, 25] on icon at bounding box center [88, 22] width 8 height 8
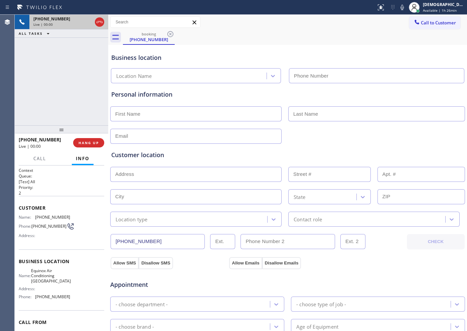
type input "[PHONE_NUMBER]"
drag, startPoint x: 99, startPoint y: 139, endPoint x: 104, endPoint y: 138, distance: 4.7
click at [99, 139] on button "HANG UP" at bounding box center [88, 142] width 31 height 9
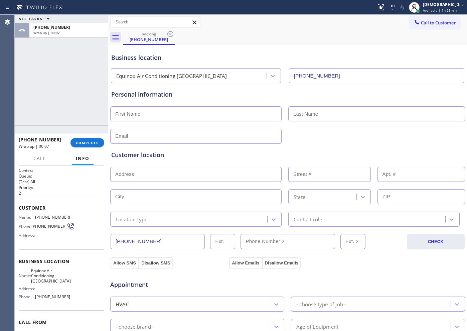
click at [72, 114] on div "ALL TASKS ALL TASKS ACTIVE TASKS TASKS IN WRAP UP [PHONE_NUMBER] Wrap up | 00:07" at bounding box center [62, 70] width 94 height 111
click at [89, 145] on span "COMPLETE" at bounding box center [87, 142] width 23 height 5
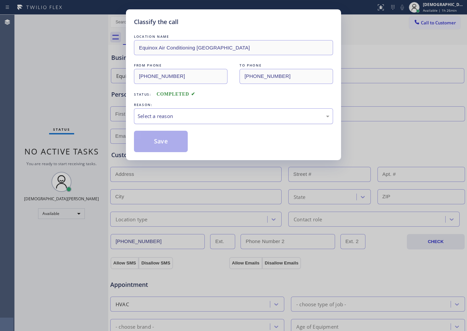
click at [146, 121] on div "Select a reason" at bounding box center [233, 116] width 199 height 16
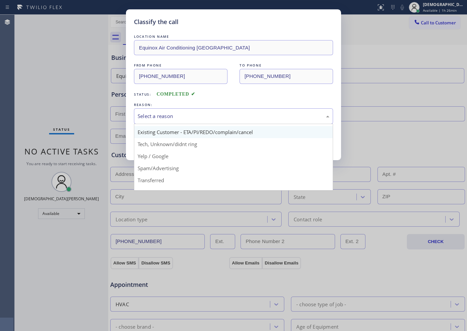
scroll to position [42, 0]
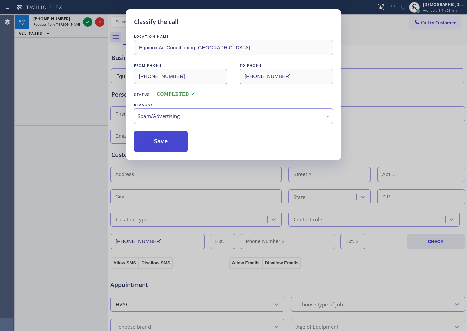
click at [159, 140] on button "Save" at bounding box center [161, 141] width 54 height 21
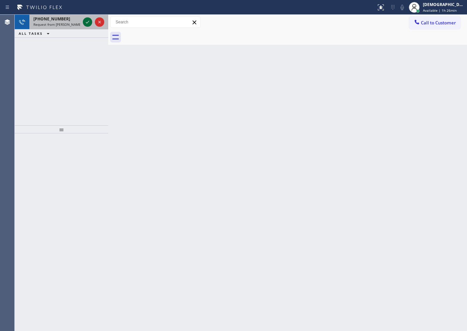
click at [89, 21] on icon at bounding box center [87, 22] width 3 height 3
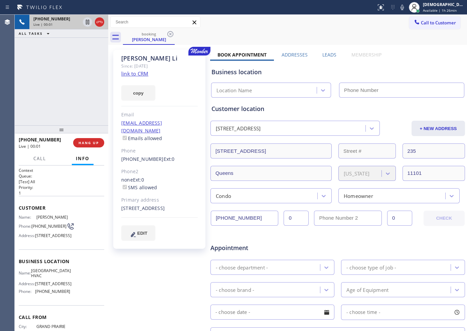
type input "[PHONE_NUMBER]"
click at [144, 73] on link "link to CRM" at bounding box center [134, 73] width 27 height 7
click at [88, 23] on icon at bounding box center [87, 22] width 3 height 5
click at [87, 23] on icon at bounding box center [87, 22] width 5 height 5
click at [90, 23] on icon at bounding box center [88, 22] width 8 height 8
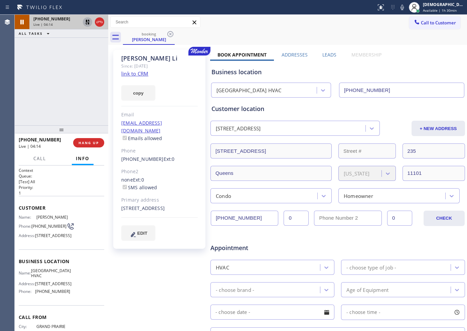
click at [85, 22] on icon at bounding box center [88, 22] width 8 height 8
click at [99, 20] on icon at bounding box center [100, 22] width 8 height 8
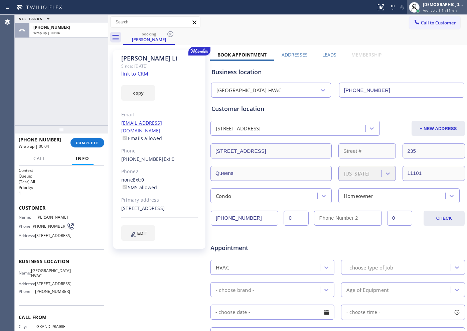
click at [374, 8] on span "Available | 1h 31min" at bounding box center [440, 10] width 34 height 5
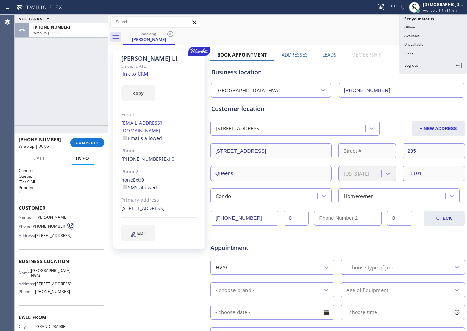
click at [374, 44] on button "Unavailable" at bounding box center [434, 44] width 67 height 9
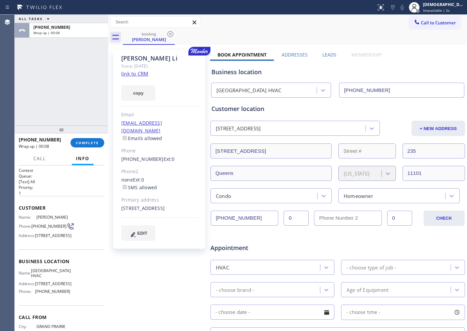
drag, startPoint x: 255, startPoint y: 216, endPoint x: 249, endPoint y: 216, distance: 6.0
click at [249, 216] on input "[PHONE_NUMBER]" at bounding box center [245, 218] width 68 height 15
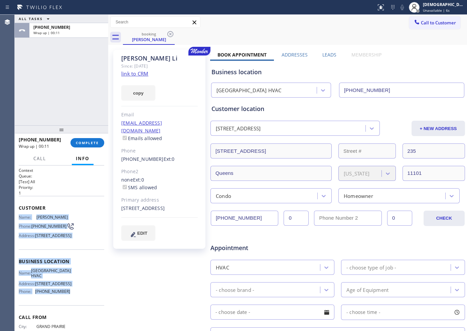
drag, startPoint x: 74, startPoint y: 269, endPoint x: 17, endPoint y: 219, distance: 76.1
click at [17, 219] on div "Context Queue: [Test] All Priority: 1 Customer Name: [PERSON_NAME] Phone: [PHON…" at bounding box center [62, 249] width 94 height 166
copy div "Name: [PERSON_NAME] Phone: [PHONE_NUMBER] Address: [STREET_ADDRESS] Business lo…"
click at [374, 25] on span "Call to Customer" at bounding box center [438, 23] width 35 height 6
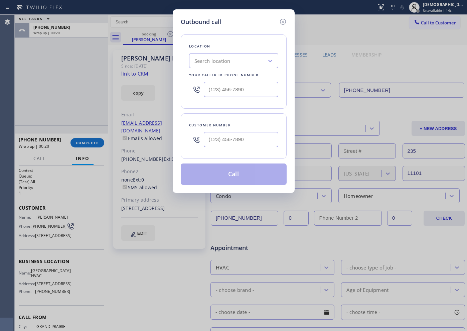
click at [263, 81] on div at bounding box center [233, 90] width 89 height 22
click at [261, 86] on input "(___) ___-____" at bounding box center [241, 89] width 75 height 15
click at [261, 87] on input "(___) ___-____" at bounding box center [241, 89] width 75 height 15
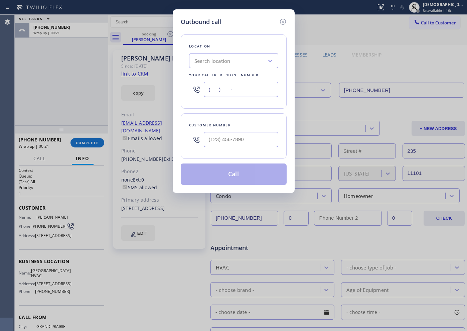
paste input "347) 493-0357"
type input "[PHONE_NUMBER]"
click at [248, 141] on input "(___) ___-____" at bounding box center [241, 139] width 75 height 15
paste input "214) 718-4655"
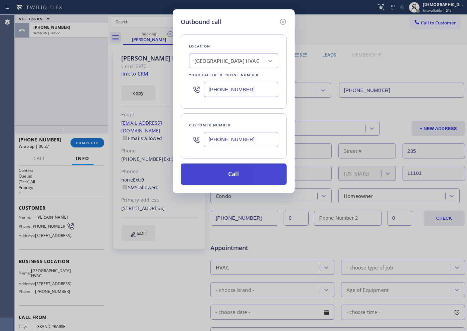
type input "[PHONE_NUMBER]"
click at [255, 166] on button "Call" at bounding box center [234, 174] width 106 height 21
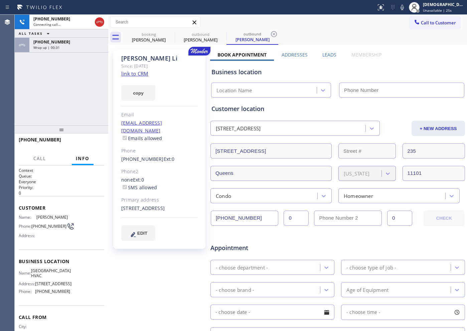
type input "[PHONE_NUMBER]"
click at [51, 97] on div "[PHONE_NUMBER] Live | 00:28 ALL TASKS ALL TASKS ACTIVE TASKS TASKS IN WRAP UP […" at bounding box center [62, 70] width 94 height 111
click at [64, 77] on div "[PHONE_NUMBER] Live | 00:33 ALL TASKS ALL TASKS ACTIVE TASKS TASKS IN WRAP UP […" at bounding box center [62, 70] width 94 height 111
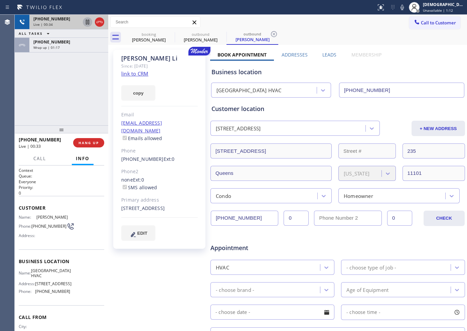
click at [87, 22] on icon at bounding box center [87, 22] width 3 height 5
drag, startPoint x: 76, startPoint y: 77, endPoint x: 78, endPoint y: 73, distance: 4.8
click at [75, 77] on div "[PHONE_NUMBER] Live | 01:42 ALL TASKS ALL TASKS ACTIVE TASKS TASKS IN WRAP UP […" at bounding box center [62, 70] width 94 height 111
click at [86, 22] on icon at bounding box center [87, 22] width 5 height 5
click at [101, 144] on button "HANG UP" at bounding box center [88, 142] width 31 height 9
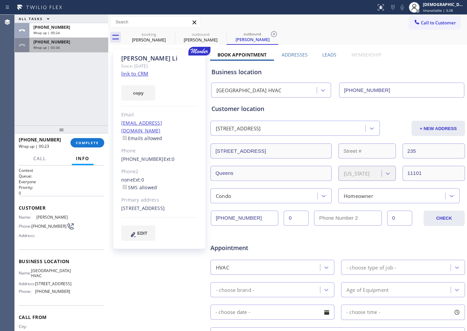
click at [72, 44] on div "[PHONE_NUMBER] Wrap up | 03:34" at bounding box center [67, 45] width 76 height 15
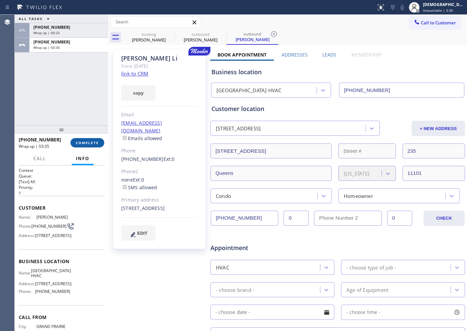
click at [90, 144] on span "COMPLETE" at bounding box center [87, 142] width 23 height 5
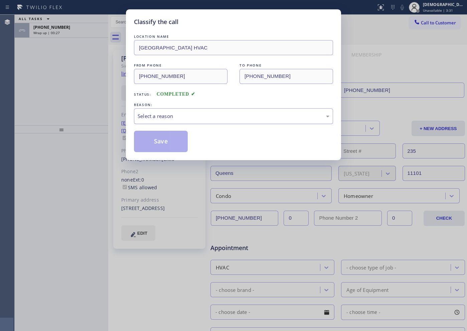
click at [211, 113] on div "Select a reason" at bounding box center [234, 116] width 192 height 8
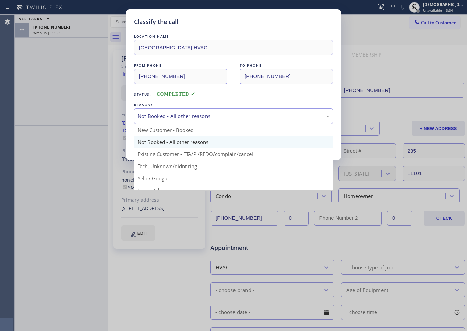
click at [195, 118] on div "Not Booked - All other reasons" at bounding box center [234, 116] width 192 height 8
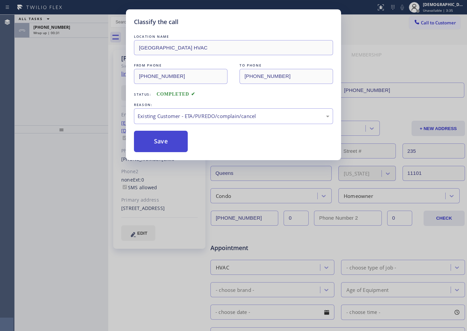
click at [184, 144] on button "Save" at bounding box center [161, 141] width 54 height 21
click at [177, 143] on button "Save" at bounding box center [161, 141] width 54 height 21
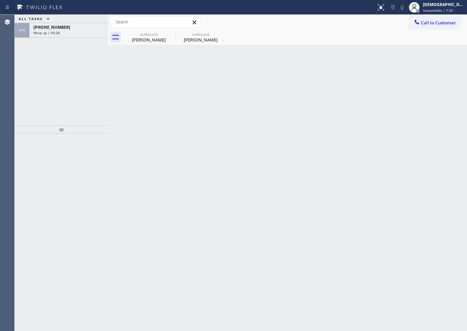
click at [65, 81] on div "ALL TASKS ALL TASKS ACTIVE TASKS TASKS IN WRAP UP [PHONE_NUMBER] Wrap up | 04:28" at bounding box center [62, 70] width 94 height 111
click at [83, 32] on div "Wrap up | 04:29" at bounding box center [68, 32] width 71 height 5
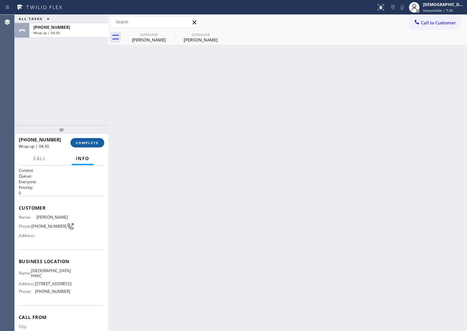
click at [96, 141] on span "COMPLETE" at bounding box center [87, 142] width 23 height 5
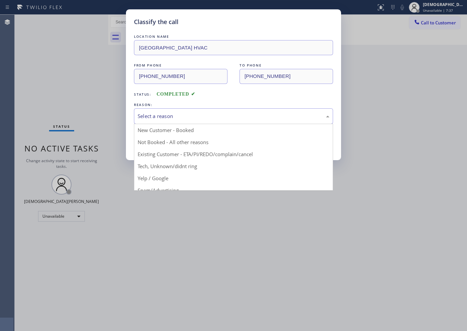
click at [166, 118] on div "Select a reason" at bounding box center [234, 116] width 192 height 8
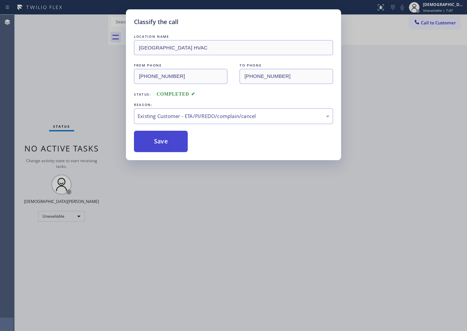
click at [145, 141] on button "Save" at bounding box center [161, 141] width 54 height 21
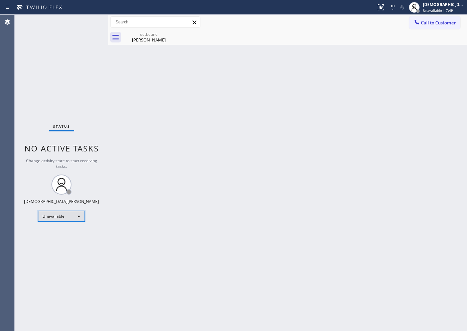
click at [70, 213] on div "Unavailable" at bounding box center [61, 216] width 47 height 11
click at [59, 248] on li "Break" at bounding box center [60, 251] width 45 height 8
click at [63, 78] on div "Status No active tasks Change activity state to start receiving tasks. Christia…" at bounding box center [62, 173] width 94 height 316
click at [50, 218] on div "Break" at bounding box center [61, 216] width 47 height 11
click at [50, 233] on li "Available" at bounding box center [60, 234] width 45 height 8
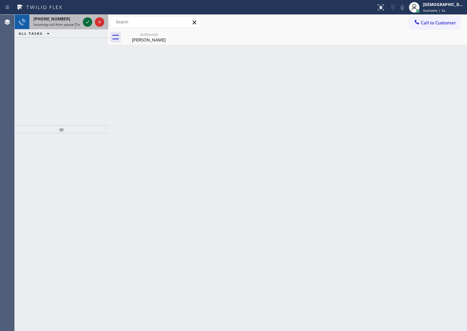
click at [87, 18] on icon at bounding box center [88, 22] width 8 height 8
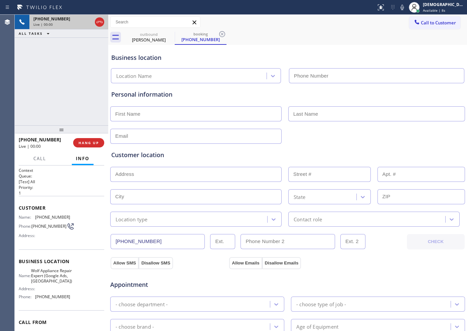
type input "[PHONE_NUMBER]"
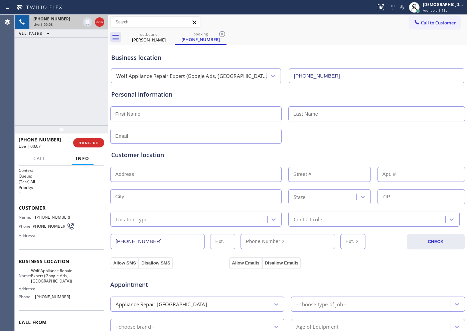
drag, startPoint x: 50, startPoint y: 67, endPoint x: 64, endPoint y: 71, distance: 14.7
click at [50, 67] on div "[PHONE_NUMBER] Live | 00:08 ALL TASKS ALL TASKS ACTIVE TASKS TASKS IN WRAP UP" at bounding box center [62, 70] width 94 height 111
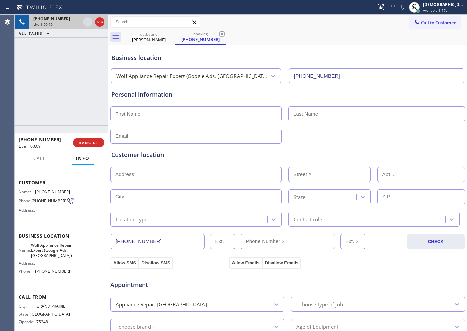
scroll to position [39, 0]
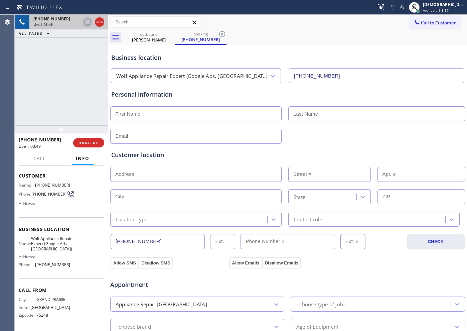
click at [86, 24] on icon at bounding box center [88, 22] width 8 height 8
click at [85, 19] on icon at bounding box center [88, 22] width 8 height 8
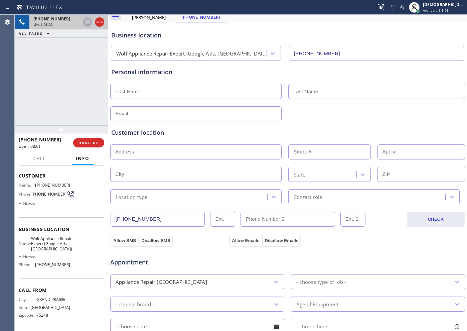
scroll to position [42, 0]
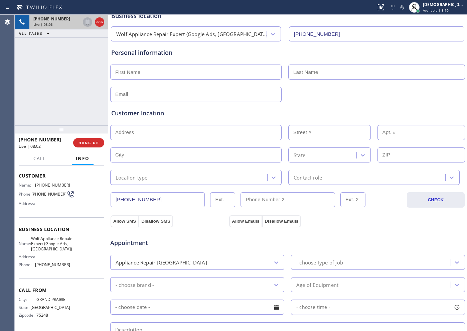
drag, startPoint x: 159, startPoint y: 197, endPoint x: 108, endPoint y: 197, distance: 51.2
click at [108, 197] on div "[PHONE_NUMBER] Live | 08:03 ALL TASKS ALL TASKS ACTIVE TASKS TASKS IN WRAP UP […" at bounding box center [241, 173] width 453 height 316
click at [89, 72] on div "[PHONE_NUMBER] Live | 10:58 ALL TASKS ALL TASKS ACTIVE TASKS TASKS IN WRAP UP […" at bounding box center [62, 70] width 94 height 111
click at [99, 23] on icon at bounding box center [100, 22] width 8 height 8
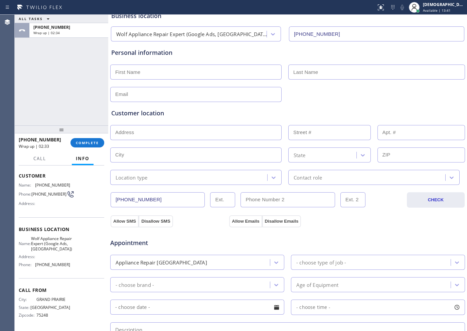
click at [197, 73] on input "text" at bounding box center [196, 72] width 172 height 15
paste input "[PERSON_NAME]"
type input "[PERSON_NAME]"
click at [349, 75] on input "text" at bounding box center [377, 72] width 177 height 15
paste input "[PERSON_NAME]"
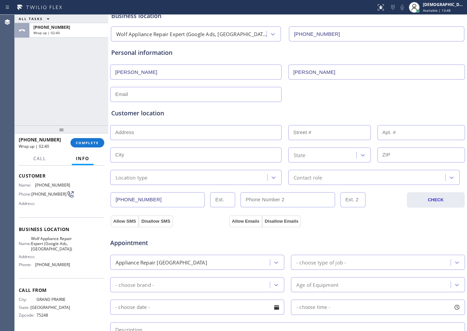
type input "[PERSON_NAME]"
click at [162, 95] on input "text" at bounding box center [196, 94] width 172 height 15
paste input "[EMAIL_ADDRESS][DOMAIN_NAME]"
type input "[EMAIL_ADDRESS][DOMAIN_NAME]"
click at [162, 133] on input "text" at bounding box center [196, 132] width 172 height 15
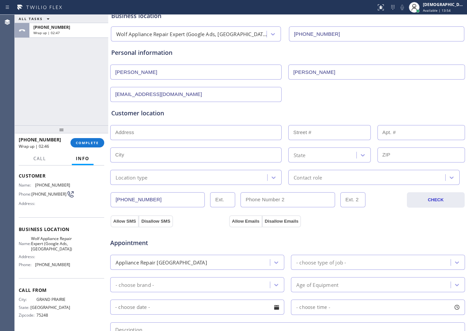
paste input "[GEOGRAPHIC_DATA][STREET_ADDRESS]"
type input "[STREET_ADDRESS]"
type input "2505"
type input "[GEOGRAPHIC_DATA]"
type input "75022"
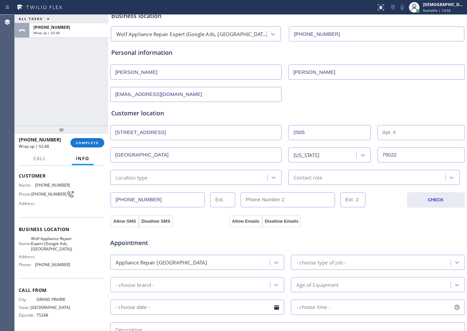
click at [163, 174] on div "Location type" at bounding box center [189, 178] width 155 height 12
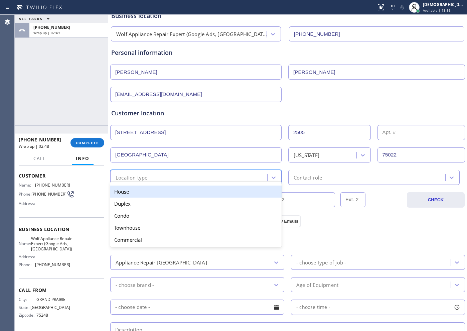
drag, startPoint x: 158, startPoint y: 193, endPoint x: 269, endPoint y: 190, distance: 111.1
click at [159, 193] on div "House" at bounding box center [196, 192] width 172 height 12
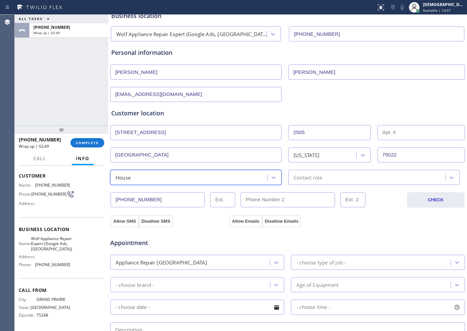
click at [298, 179] on div "Contact role" at bounding box center [308, 178] width 28 height 8
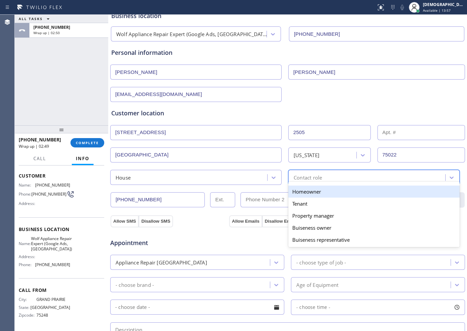
click at [297, 190] on div "Homeowner" at bounding box center [375, 192] width 172 height 12
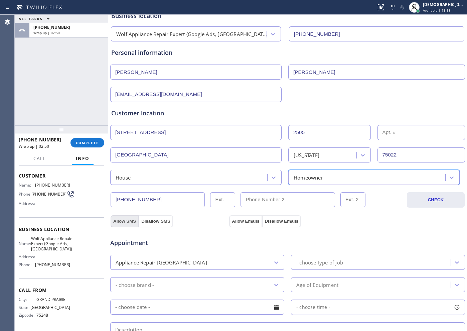
click at [121, 220] on button "Allow SMS" at bounding box center [125, 221] width 28 height 12
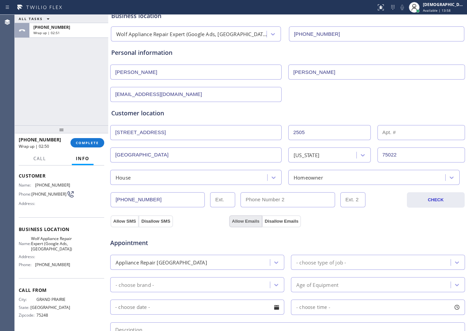
click at [239, 217] on button "Allow Emails" at bounding box center [245, 221] width 33 height 12
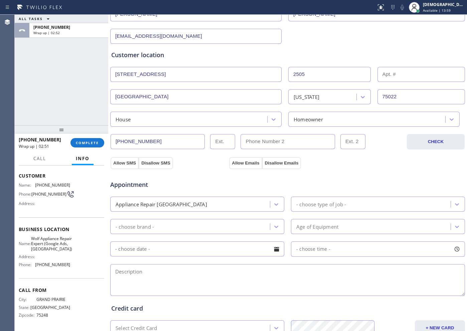
scroll to position [167, 0]
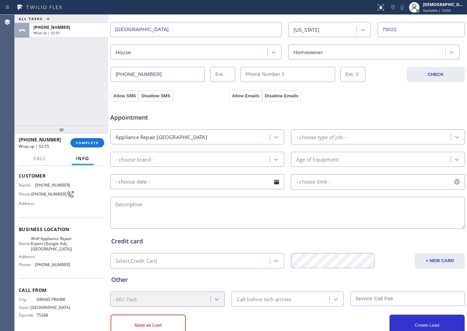
click at [298, 136] on div "- choose type of job -" at bounding box center [322, 137] width 50 height 8
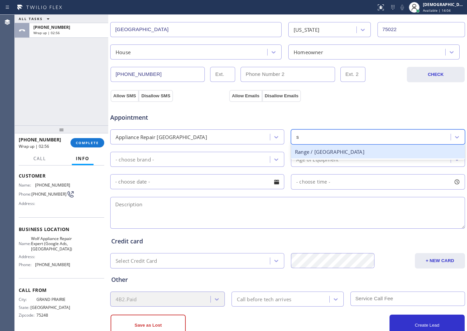
type input "su"
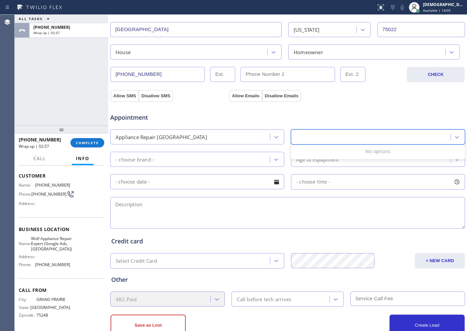
click at [312, 140] on div "su" at bounding box center [372, 137] width 158 height 12
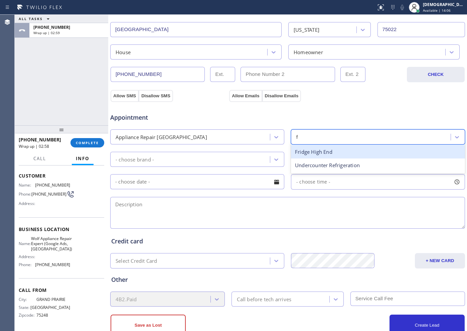
type input "fr"
drag, startPoint x: 310, startPoint y: 151, endPoint x: 279, endPoint y: 159, distance: 32.2
click at [309, 151] on div "Fridge High End" at bounding box center [378, 152] width 174 height 14
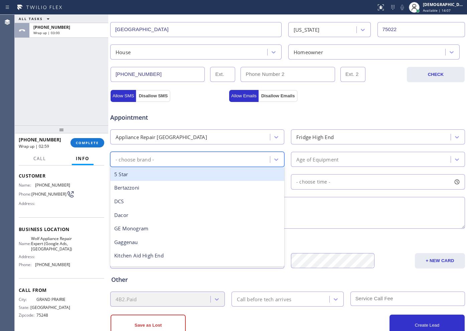
click at [204, 158] on div "- choose brand -" at bounding box center [191, 159] width 158 height 12
type input "su"
click at [198, 178] on div "Sub Zero" at bounding box center [197, 175] width 174 height 14
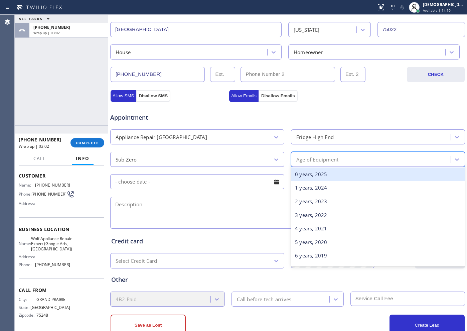
click at [309, 158] on div "Age of Equipment" at bounding box center [318, 159] width 42 height 8
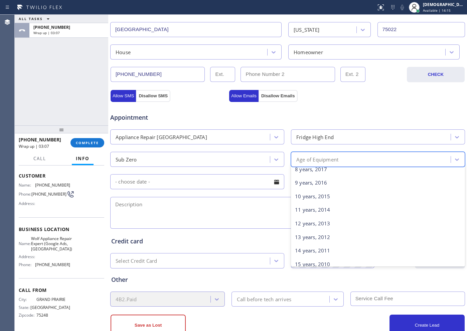
scroll to position [209, 0]
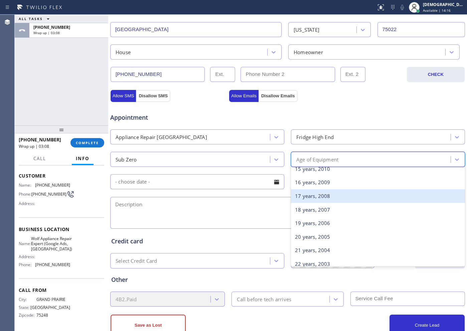
click at [319, 196] on div "17 years, 2008" at bounding box center [378, 196] width 174 height 14
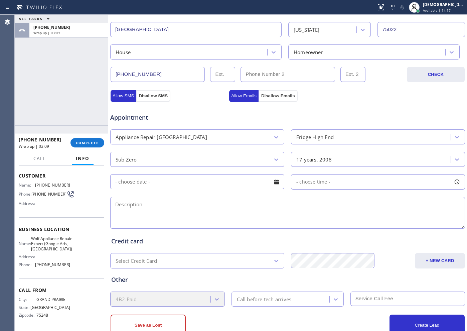
click at [187, 181] on input "text" at bounding box center [197, 181] width 174 height 15
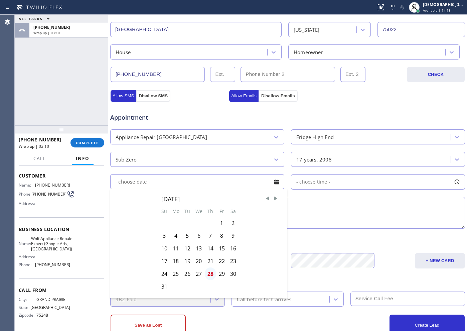
drag, startPoint x: 208, startPoint y: 276, endPoint x: 245, endPoint y: 246, distance: 47.2
click at [208, 265] on div "28" at bounding box center [210, 274] width 11 height 13
type input "[DATE]"
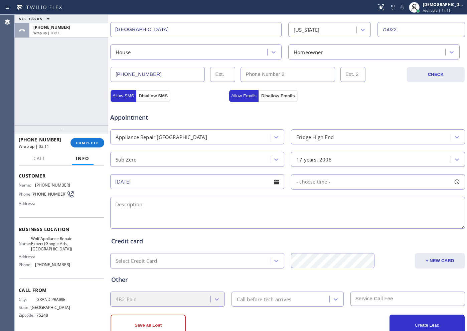
click at [317, 183] on span "- choose time -" at bounding box center [314, 182] width 34 height 6
drag, startPoint x: 300, startPoint y: 224, endPoint x: 392, endPoint y: 233, distance: 91.8
click at [374, 233] on div "FROM TILL 8:00 AM 8:00 AM" at bounding box center [373, 214] width 164 height 48
click at [324, 215] on div "FROM TILL 8:00 AM 8:00 AM" at bounding box center [373, 214] width 164 height 48
drag, startPoint x: 292, startPoint y: 223, endPoint x: 379, endPoint y: 223, distance: 86.6
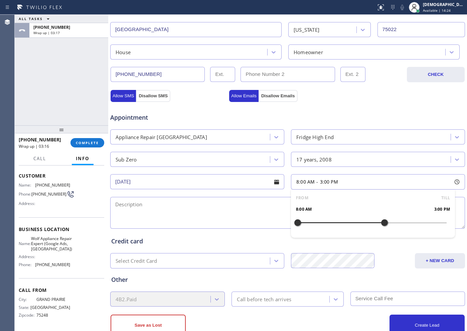
click at [374, 223] on div at bounding box center [385, 223] width 8 height 14
drag, startPoint x: 298, startPoint y: 222, endPoint x: 354, endPoint y: 222, distance: 56.2
click at [356, 222] on div at bounding box center [360, 223] width 8 height 14
drag, startPoint x: 379, startPoint y: 222, endPoint x: 390, endPoint y: 221, distance: 11.4
click at [374, 221] on div at bounding box center [397, 223] width 8 height 14
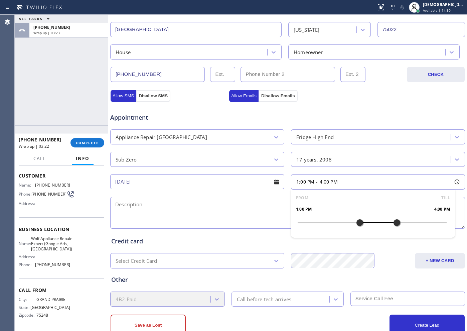
click at [215, 206] on textarea at bounding box center [287, 213] width 355 height 32
click at [128, 204] on textarea "1-4 / 75 /" at bounding box center [287, 213] width 355 height 32
click at [186, 203] on textarea "1-4 / $75 /" at bounding box center [287, 213] width 355 height 32
paste textarea "Subzero /fridge / not coling both fridges and freeze and pannel is off / 17 yea…"
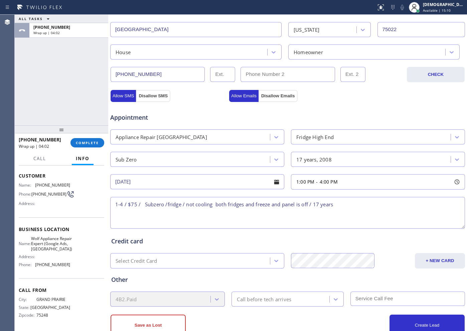
click at [363, 204] on textarea "1-4 / $75 / Subzero /fridge / not cooling both fridges and freeze and panel is …" at bounding box center [287, 213] width 355 height 32
click at [351, 206] on textarea "1-4 / $75 / Subzero /fridge / not cooling both fridges and freeze and panel is …" at bounding box center [287, 213] width 355 height 32
click at [374, 200] on textarea "1-4 / $75 / Subzero /fridge / not cooling both fridges and freeze and panel is …" at bounding box center [287, 213] width 355 height 32
paste textarea "[GEOGRAPHIC_DATA][STREET_ADDRESS]"
drag, startPoint x: 79, startPoint y: 299, endPoint x: 73, endPoint y: 300, distance: 5.7
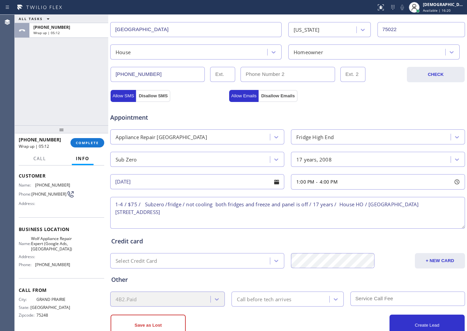
click at [78, 265] on div "City: [GEOGRAPHIC_DATA]: [US_STATE] Zipcode: 75248" at bounding box center [62, 308] width 86 height 23
drag, startPoint x: 71, startPoint y: 299, endPoint x: 39, endPoint y: 299, distance: 31.1
click at [39, 265] on div "City: [GEOGRAPHIC_DATA]: [US_STATE] Zipcode: 75248" at bounding box center [62, 308] width 86 height 23
click at [76, 230] on div "Business location Name: Wolf Appliance Repair Expert (Google Ads, [GEOGRAPHIC_D…" at bounding box center [62, 247] width 86 height 61
drag, startPoint x: 53, startPoint y: 247, endPoint x: 35, endPoint y: 235, distance: 21.1
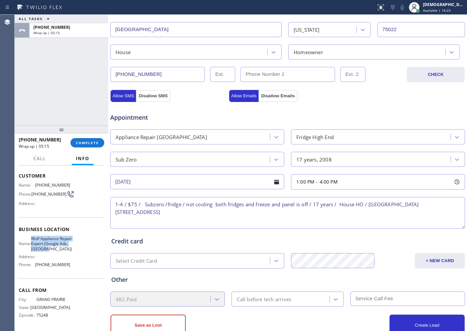
click at [35, 236] on span "Wolf Appliance Repair Expert (Google Ads, [GEOGRAPHIC_DATA])" at bounding box center [51, 243] width 41 height 15
copy span "Wolf Appliance Repair Expert (Google Ads, [GEOGRAPHIC_DATA])"
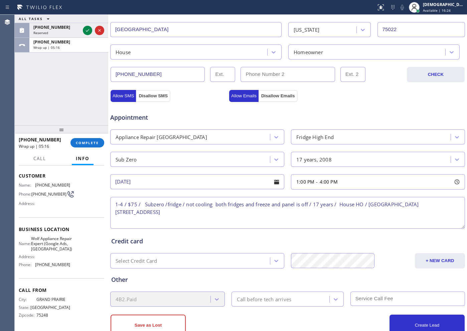
click at [213, 211] on textarea "1-4 / $75 / Subzero /fridge / not cooling both fridges and freeze and panel is …" at bounding box center [287, 213] width 355 height 32
paste textarea "Wolf Appliance Repair Expert (Google Ads, [GEOGRAPHIC_DATA])"
click at [335, 213] on textarea "1-4 / $75 / Subzero /fridge / not cooling both fridges and freeze and panel is …" at bounding box center [287, 213] width 355 height 32
paste textarea "Please call customer 30 minutes prior to arrival"
type textarea "1-4 / $75 / Subzero /fridge / not cooling both fridges and freeze and panel is …"
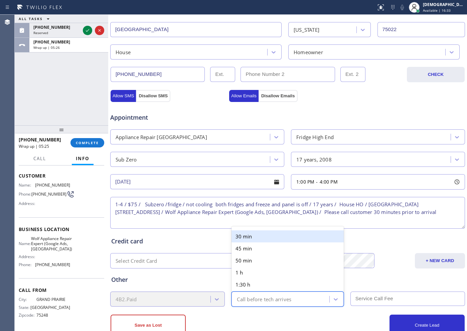
click at [247, 265] on div "Call before tech arrives" at bounding box center [282, 299] width 96 height 12
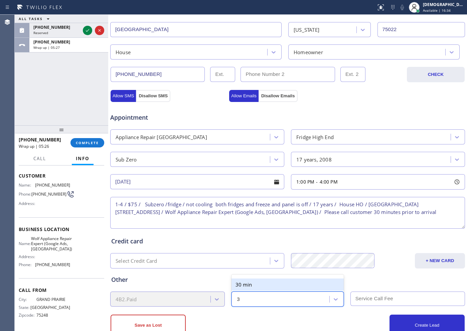
type input "30"
click at [260, 265] on div "30 min" at bounding box center [288, 285] width 112 height 12
click at [362, 265] on input "text" at bounding box center [408, 299] width 115 height 14
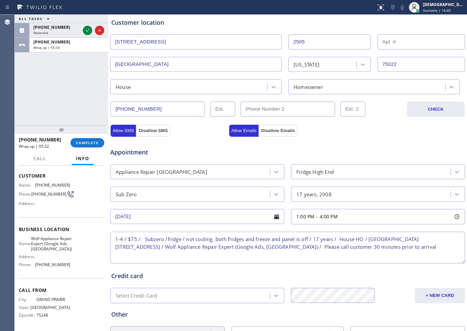
scroll to position [187, 0]
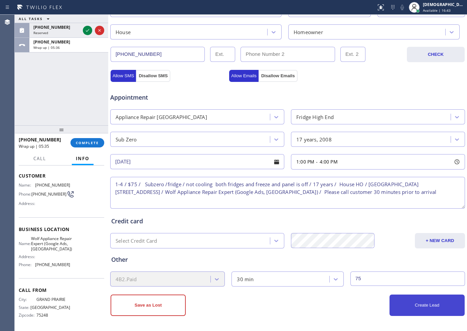
type input "75"
click at [374, 265] on button "Create Lead" at bounding box center [427, 305] width 75 height 21
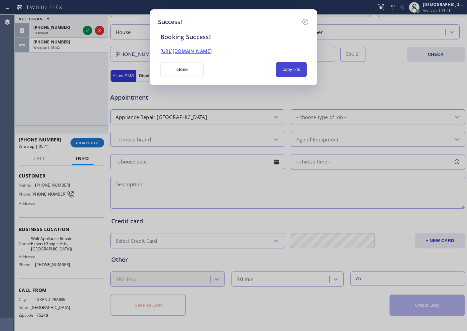
click at [281, 70] on button "copy link" at bounding box center [291, 69] width 31 height 15
click at [212, 51] on link "[URL][DOMAIN_NAME]" at bounding box center [186, 51] width 51 height 6
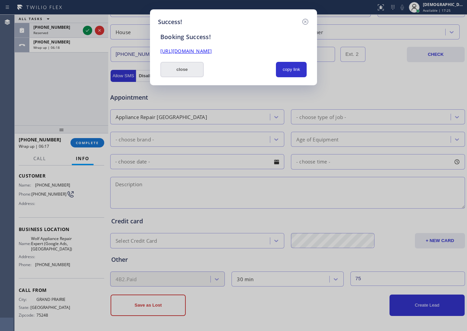
click at [178, 69] on button "close" at bounding box center [182, 69] width 43 height 15
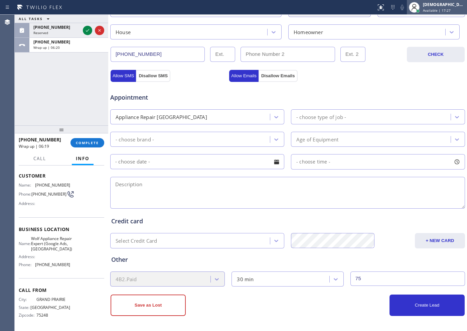
click at [374, 9] on span "Available | 17:27" at bounding box center [437, 10] width 28 height 5
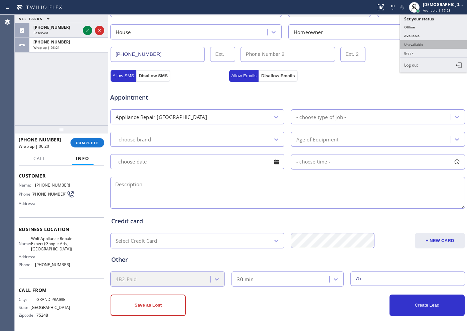
click at [374, 44] on button "Unavailable" at bounding box center [434, 44] width 67 height 9
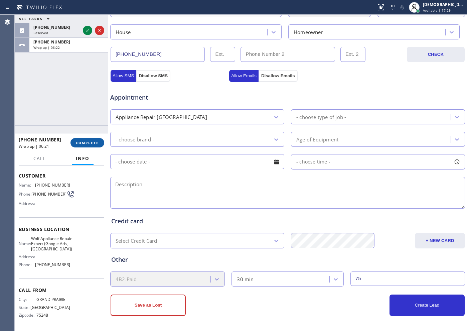
click at [96, 141] on span "COMPLETE" at bounding box center [87, 142] width 23 height 5
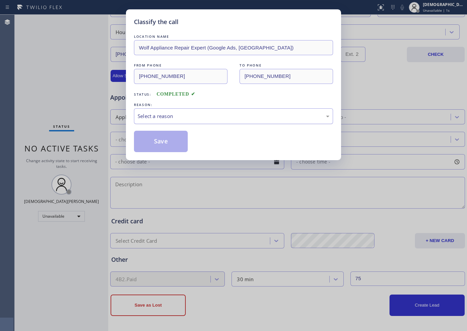
click at [224, 116] on div "Select a reason" at bounding box center [234, 116] width 192 height 8
click at [166, 138] on button "Save" at bounding box center [161, 141] width 54 height 21
type input "[PHONE_NUMBER]"
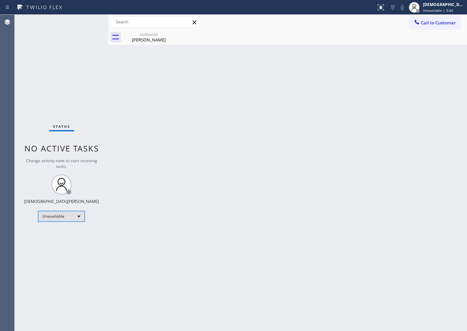
click at [69, 217] on div "Unavailable" at bounding box center [61, 216] width 47 height 11
click at [64, 235] on li "Available" at bounding box center [60, 234] width 45 height 8
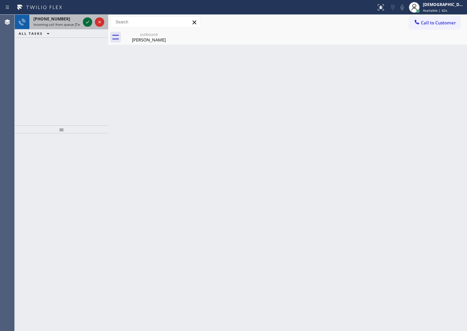
click at [89, 24] on icon at bounding box center [88, 22] width 8 height 8
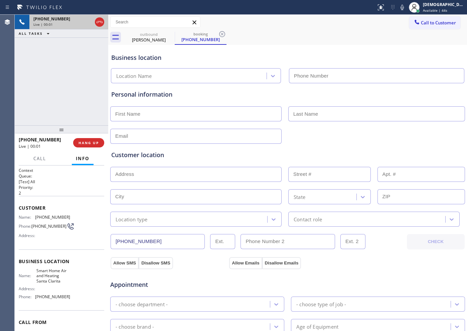
type input "[PHONE_NUMBER]"
click at [97, 22] on icon at bounding box center [100, 22] width 8 height 8
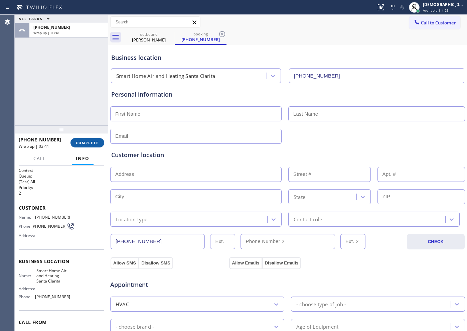
click at [94, 147] on button "COMPLETE" at bounding box center [88, 142] width 34 height 9
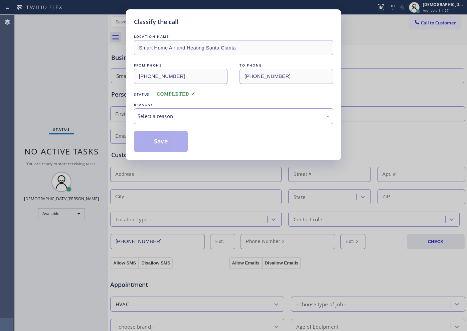
click at [143, 118] on div "Select a reason" at bounding box center [234, 116] width 192 height 8
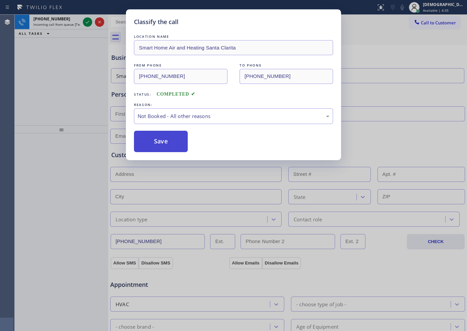
click at [145, 143] on button "Save" at bounding box center [161, 141] width 54 height 21
type input "[PHONE_NUMBER]"
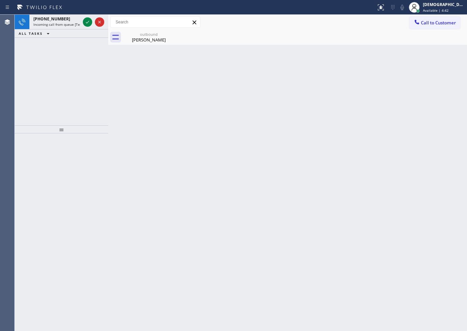
click at [27, 51] on div "[PHONE_NUMBER] Incoming call from queue [Test] All ALL TASKS ALL TASKS ACTIVE T…" at bounding box center [62, 70] width 94 height 111
click at [90, 21] on icon at bounding box center [88, 22] width 8 height 8
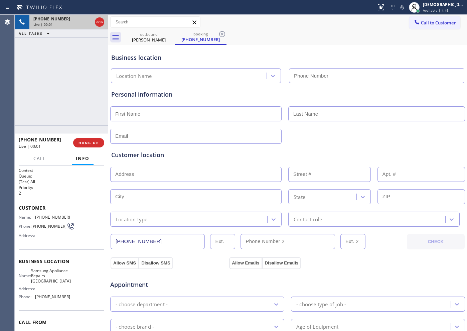
type input "[PHONE_NUMBER]"
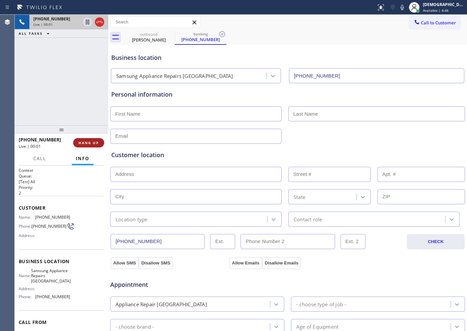
click at [84, 140] on span "HANG UP" at bounding box center [89, 142] width 20 height 5
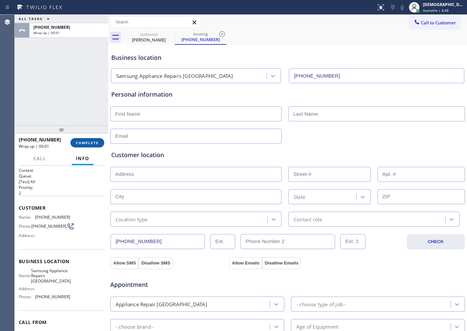
click at [91, 143] on span "COMPLETE" at bounding box center [87, 142] width 23 height 5
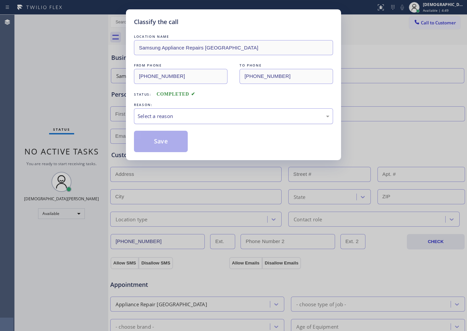
click at [182, 111] on div "Select a reason" at bounding box center [233, 116] width 199 height 16
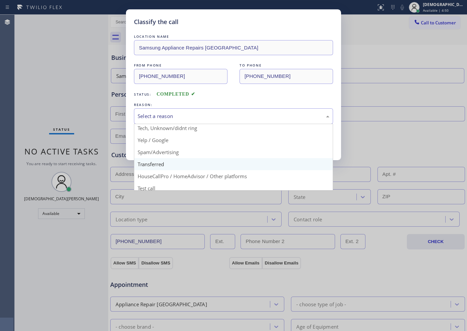
scroll to position [42, 0]
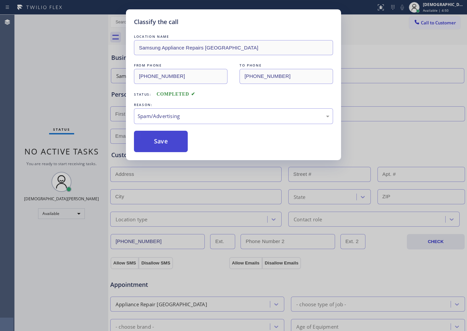
click at [165, 149] on button "Save" at bounding box center [161, 141] width 54 height 21
type input "[PHONE_NUMBER]"
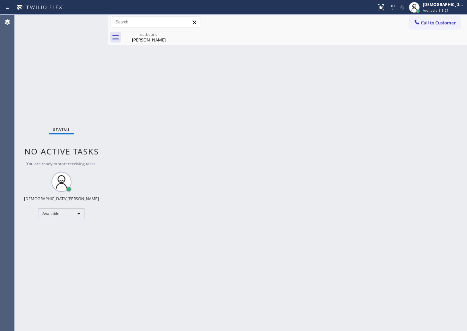
click at [55, 86] on div "Status No active tasks You are ready to start receiving tasks. Christian Cinco …" at bounding box center [62, 173] width 94 height 316
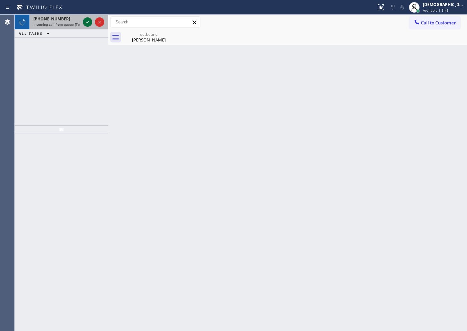
click at [89, 22] on icon at bounding box center [88, 22] width 8 height 8
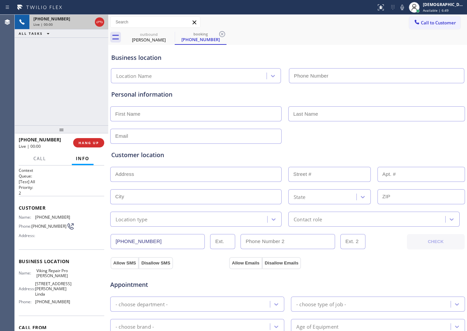
type input "[PHONE_NUMBER]"
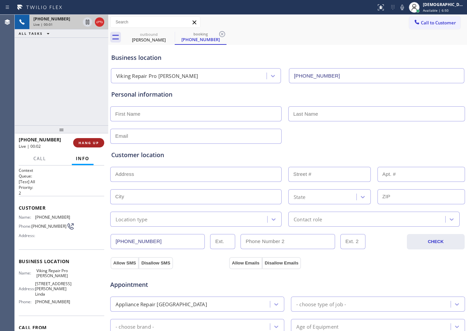
click at [84, 145] on button "HANG UP" at bounding box center [88, 142] width 31 height 9
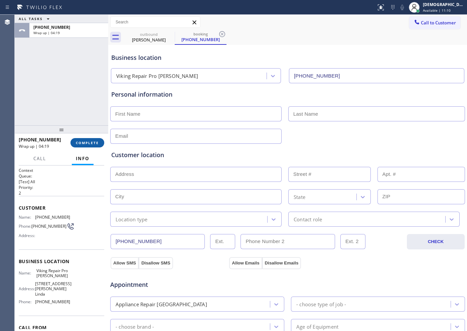
click at [81, 140] on button "COMPLETE" at bounding box center [88, 142] width 34 height 9
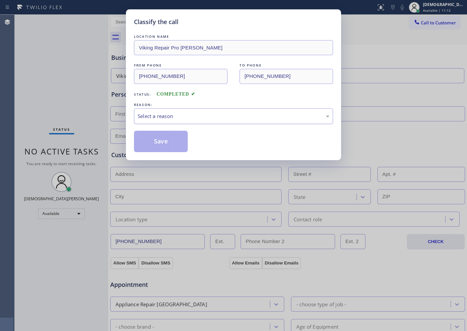
click at [193, 120] on div "Select a reason" at bounding box center [233, 116] width 199 height 16
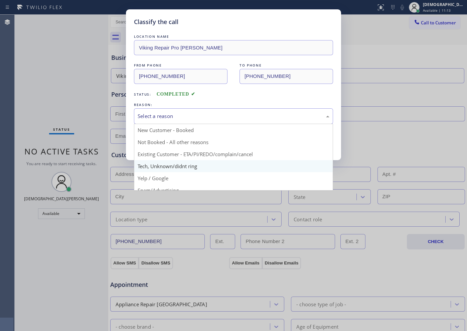
scroll to position [42, 0]
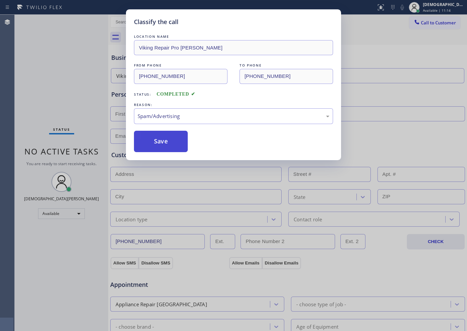
click at [165, 141] on button "Save" at bounding box center [161, 141] width 54 height 21
type input "[PHONE_NUMBER]"
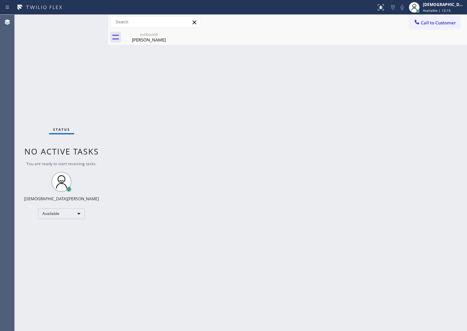
click at [87, 21] on div "Status No active tasks You are ready to start receiving tasks. Christian Cinco …" at bounding box center [62, 173] width 94 height 316
click at [46, 69] on div "Status No active tasks You are ready to start receiving tasks. Christian Cinco …" at bounding box center [62, 173] width 94 height 316
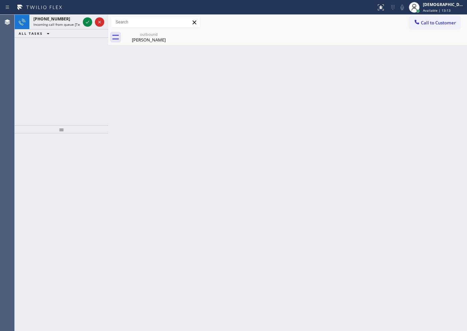
click at [88, 24] on icon at bounding box center [88, 22] width 8 height 8
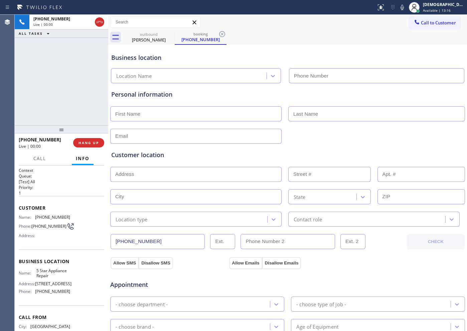
type input "[PHONE_NUMBER]"
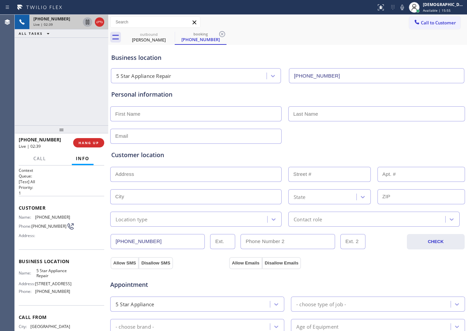
click at [88, 23] on icon at bounding box center [87, 22] width 3 height 5
click at [87, 19] on icon at bounding box center [88, 22] width 8 height 8
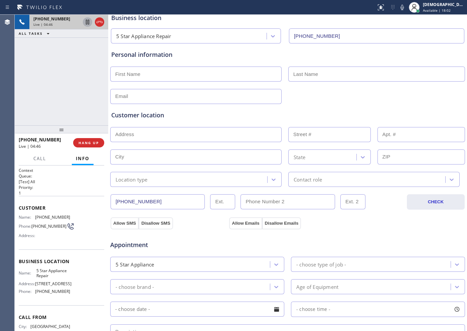
scroll to position [42, 0]
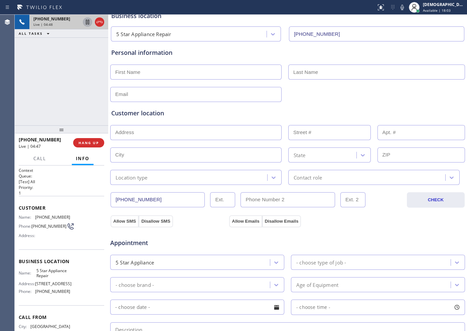
drag, startPoint x: 129, startPoint y: 204, endPoint x: 115, endPoint y: 204, distance: 14.0
click at [115, 204] on input "[PHONE_NUMBER]" at bounding box center [158, 199] width 94 height 15
drag, startPoint x: 101, startPoint y: 20, endPoint x: 278, endPoint y: 121, distance: 204.3
click at [101, 20] on icon at bounding box center [100, 22] width 8 height 8
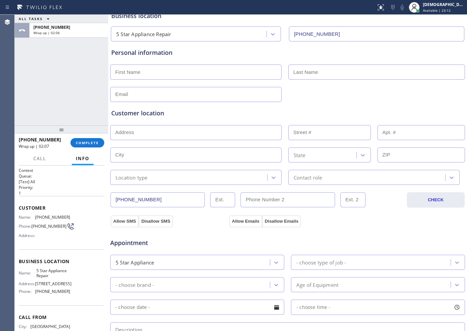
click at [123, 73] on input "text" at bounding box center [196, 72] width 172 height 15
paste input "[PERSON_NAME]"
type input "[PERSON_NAME]"
click at [304, 69] on input "text" at bounding box center [377, 72] width 177 height 15
paste input "[PERSON_NAME]"
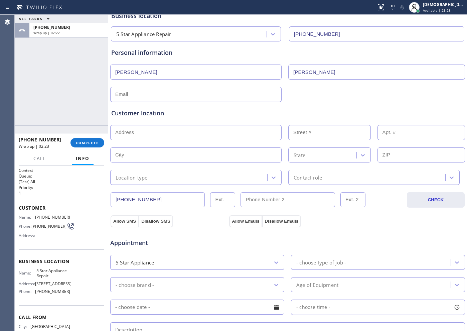
type input "[PERSON_NAME]"
click at [203, 94] on input "text" at bounding box center [196, 94] width 172 height 15
paste input "[EMAIL_ADDRESS][DOMAIN_NAME]"
type input "[EMAIL_ADDRESS][DOMAIN_NAME]"
click at [212, 128] on input "text" at bounding box center [196, 132] width 172 height 15
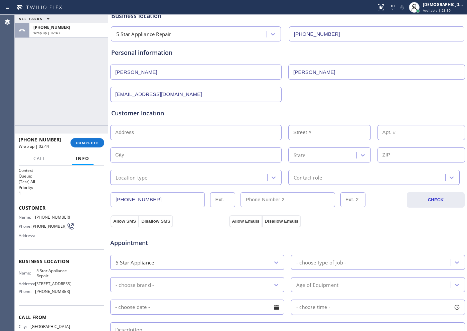
paste input "[STREET_ADDRESS][PERSON_NAME]"
type input "[STREET_ADDRESS]"
type input "4115"
type input "Marina del Rey"
type input "90292"
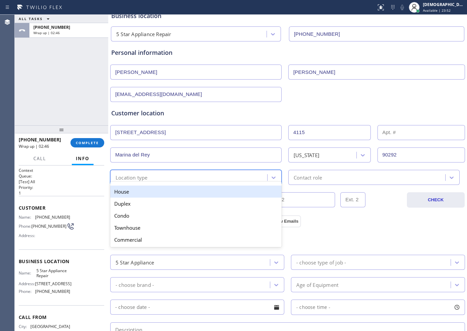
click at [188, 180] on div "Location type" at bounding box center [189, 178] width 155 height 12
click at [179, 196] on div "House" at bounding box center [196, 192] width 172 height 12
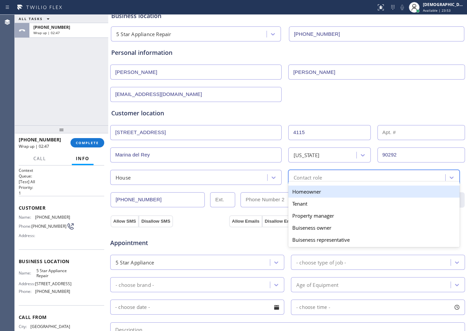
click at [328, 172] on div "Contact role" at bounding box center [368, 178] width 155 height 12
click at [316, 190] on div "Homeowner" at bounding box center [375, 192] width 172 height 12
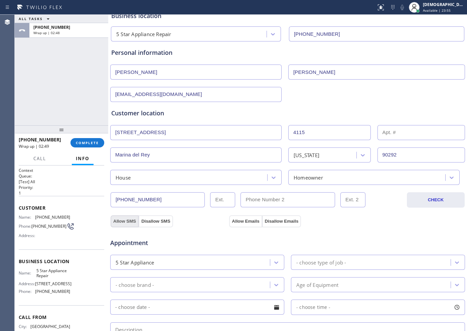
drag, startPoint x: 125, startPoint y: 217, endPoint x: 272, endPoint y: 217, distance: 146.8
click at [125, 217] on button "Allow SMS" at bounding box center [125, 221] width 28 height 12
click at [250, 220] on button "Allow Emails" at bounding box center [245, 221] width 33 height 12
click at [125, 220] on button "Allow SMS" at bounding box center [125, 221] width 28 height 12
click at [235, 219] on button "Allow Emails" at bounding box center [245, 221] width 33 height 12
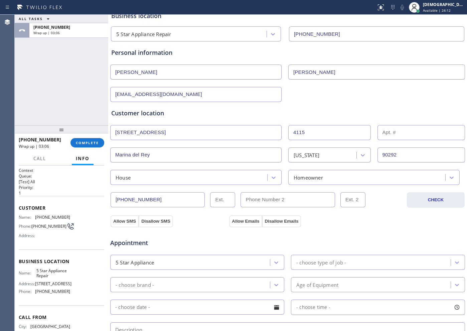
scroll to position [125, 0]
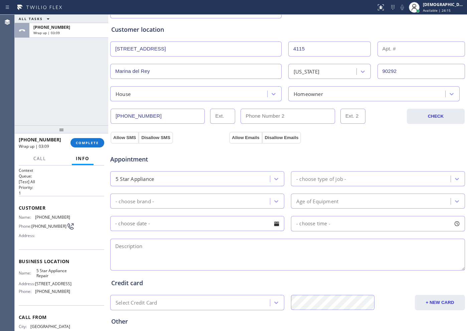
click at [341, 179] on div "- choose type of job -" at bounding box center [322, 179] width 50 height 8
click at [243, 175] on div "5 Star Appliance" at bounding box center [191, 179] width 158 height 12
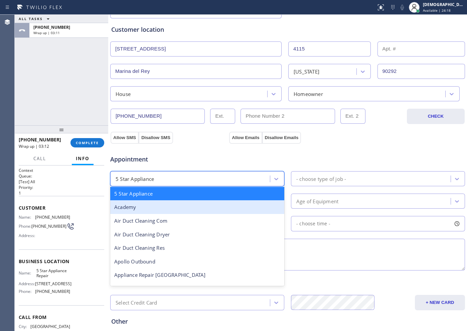
scroll to position [84, 0]
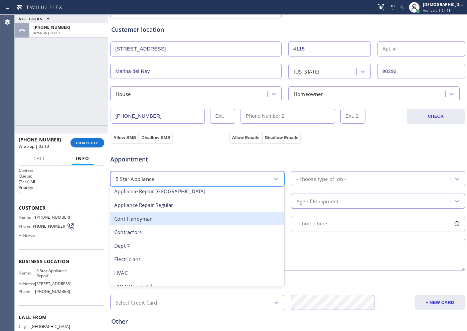
type input "re"
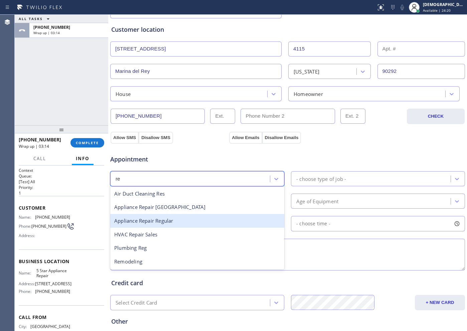
click at [186, 219] on div "Appliance Repair Regular" at bounding box center [197, 221] width 174 height 14
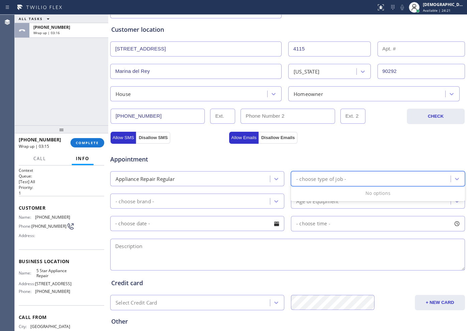
click at [320, 182] on div "- choose type of job -" at bounding box center [322, 179] width 50 height 8
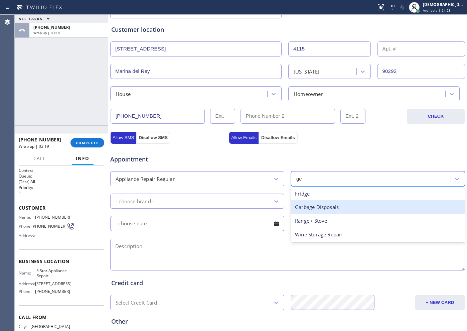
type input "g"
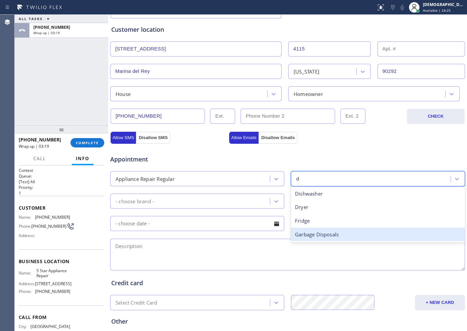
type input "dr"
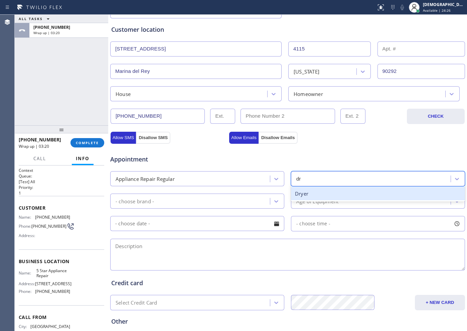
drag, startPoint x: 311, startPoint y: 195, endPoint x: 259, endPoint y: 207, distance: 52.9
click at [310, 195] on div "Dryer" at bounding box center [378, 194] width 174 height 14
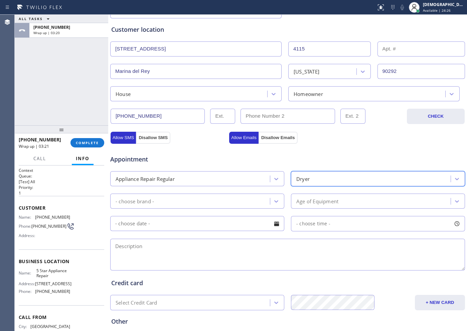
click at [250, 206] on div "- choose brand -" at bounding box center [191, 201] width 158 height 12
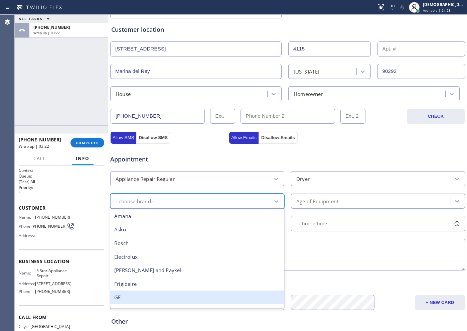
click at [187, 265] on div "GE" at bounding box center [197, 298] width 174 height 14
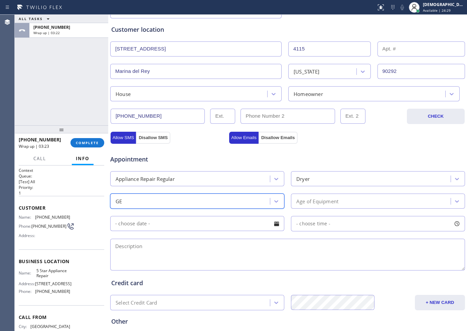
click at [307, 205] on div "Age of Equipment" at bounding box center [318, 201] width 42 height 8
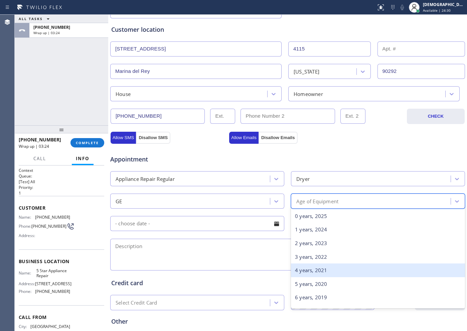
click at [304, 265] on div "4 years, 2021" at bounding box center [378, 271] width 174 height 14
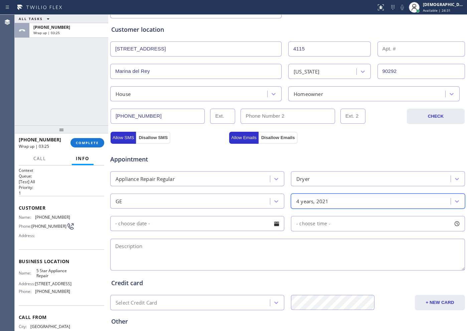
click at [214, 224] on input "text" at bounding box center [197, 223] width 174 height 15
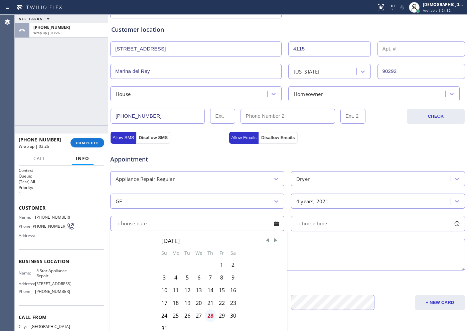
click at [210, 265] on div "28" at bounding box center [210, 315] width 11 height 13
type input "[DATE]"
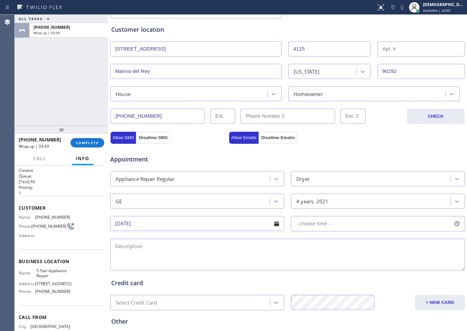
click at [337, 222] on div "- choose time -" at bounding box center [378, 223] width 174 height 15
click at [199, 247] on textarea at bounding box center [287, 255] width 355 height 32
click at [335, 222] on div "- choose time -" at bounding box center [378, 223] width 174 height 15
drag, startPoint x: 298, startPoint y: 265, endPoint x: 357, endPoint y: 270, distance: 59.0
click at [357, 265] on div at bounding box center [360, 264] width 8 height 14
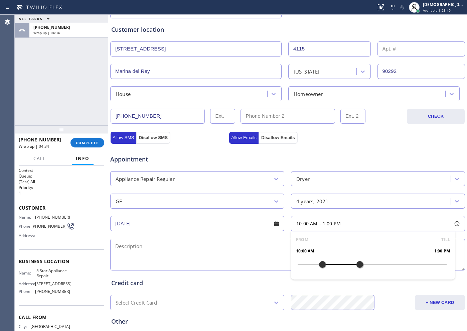
drag, startPoint x: 300, startPoint y: 264, endPoint x: 321, endPoint y: 267, distance: 20.7
click at [321, 265] on div at bounding box center [323, 264] width 8 height 14
click at [133, 246] on textarea at bounding box center [287, 255] width 355 height 32
click at [178, 249] on textarea "10-1 /$69 /" at bounding box center [287, 255] width 355 height 32
paste textarea "GE / Dryer not working / no heat / stack unit / 4 years"
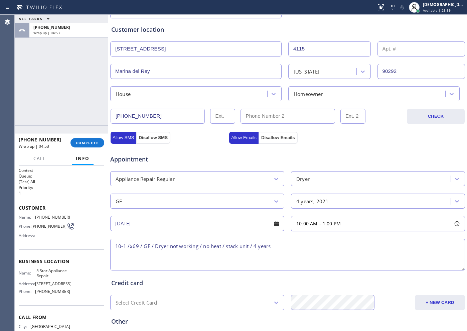
click at [282, 245] on textarea "10-1 /$69 / GE / Dryer not working / no heat / stack unit / 4 years" at bounding box center [287, 255] width 355 height 32
click at [326, 247] on textarea "10-1 /$69 / GE / Dryer not working / no heat / stack unit / 4 years / APT HO /" at bounding box center [287, 255] width 355 height 32
paste textarea "[STREET_ADDRESS][PERSON_NAME]"
type textarea "10-1 /$69 / GE / Dryer not working / no heat / stack unit / 4 years / APT HO / …"
click at [374, 43] on input "text" at bounding box center [422, 48] width 88 height 15
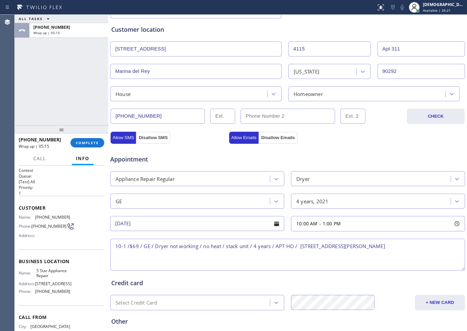
type input "Apt 311"
drag, startPoint x: 47, startPoint y: 279, endPoint x: 35, endPoint y: 274, distance: 13.0
click at [36, 265] on span "5 Star Appliance Repair" at bounding box center [52, 273] width 33 height 10
copy span "5 Star Appliance Repair"
click at [374, 243] on textarea "10-1 /$69 / GE / Dryer not working / no heat / stack unit / 4 years / APT HO / …" at bounding box center [287, 255] width 355 height 32
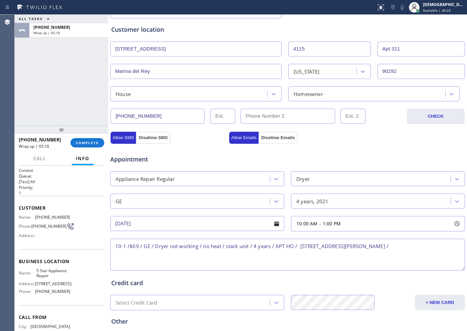
paste textarea "5 Star Appliance Repair"
click at [178, 255] on textarea "10-1 /$69 / GE / Dryer not working / no heat / stack unit / 4 years / APT HO / …" at bounding box center [287, 255] width 355 height 32
paste textarea "Please call customer 30 minutes prior to arrival"
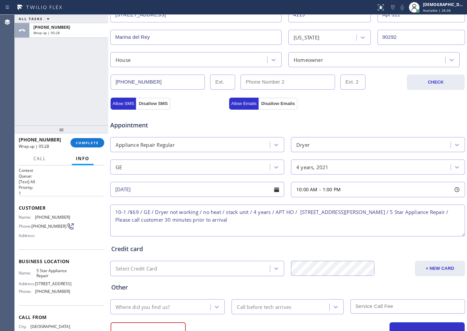
scroll to position [187, 0]
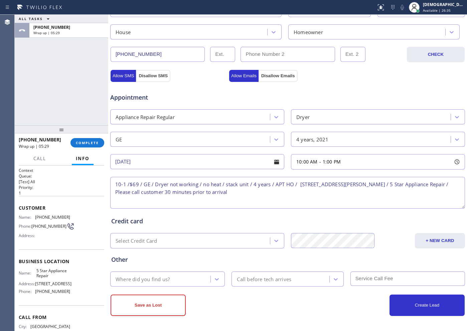
type textarea "10-1 /$69 / GE / Dryer not working / no heat / stack unit / 4 years / APT HO / …"
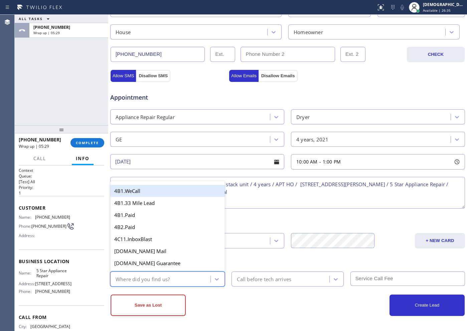
click at [173, 265] on div "Where did you find us?" at bounding box center [161, 279] width 98 height 12
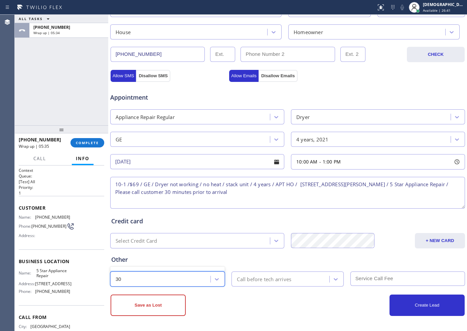
type input "3"
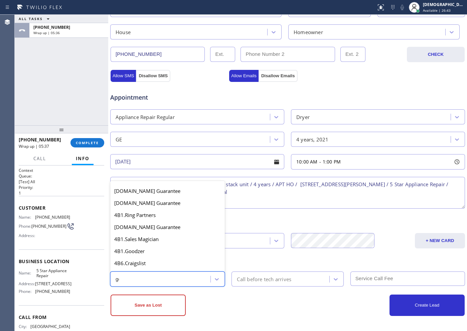
type input "goo"
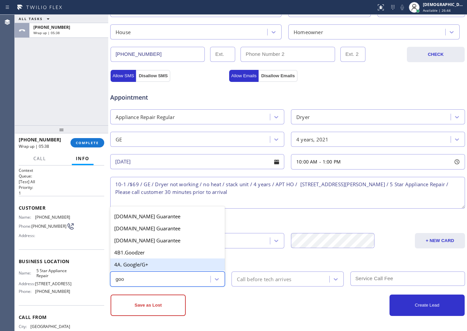
click at [161, 265] on div "4A. Google/G+" at bounding box center [167, 264] width 115 height 12
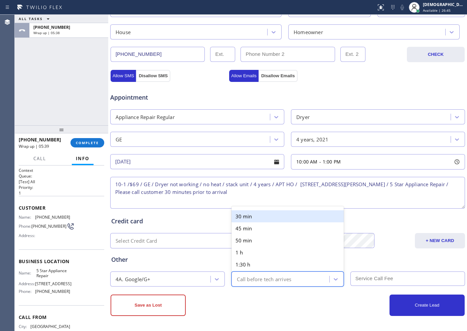
click at [252, 265] on div "Call before tech arrives" at bounding box center [282, 279] width 96 height 12
type input "30"
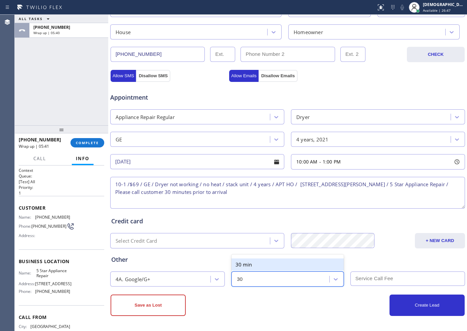
click at [246, 263] on div "30 min" at bounding box center [288, 264] width 112 height 12
click at [367, 265] on input "text" at bounding box center [408, 279] width 115 height 14
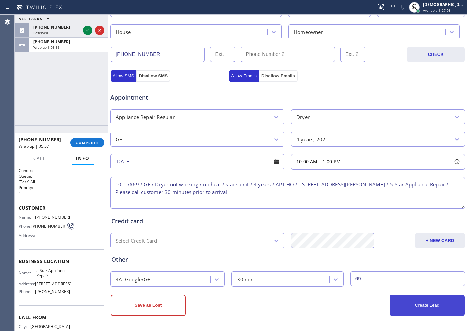
type input "69"
click at [374, 265] on button "Create Lead" at bounding box center [427, 305] width 75 height 21
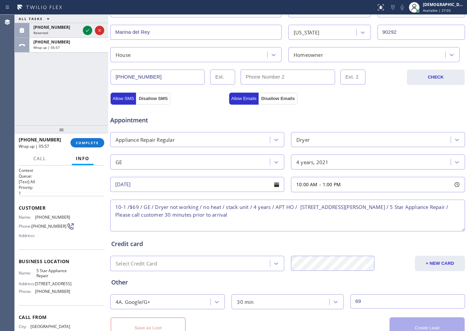
scroll to position [210, 0]
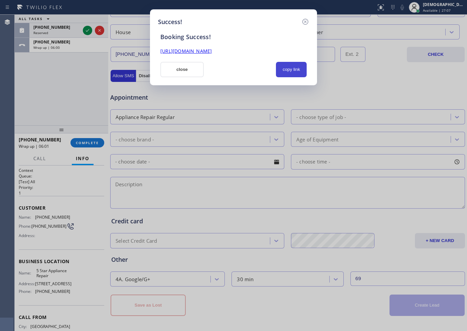
click at [286, 68] on button "copy link" at bounding box center [291, 69] width 31 height 15
click at [212, 53] on link "[URL][DOMAIN_NAME]" at bounding box center [186, 51] width 51 height 6
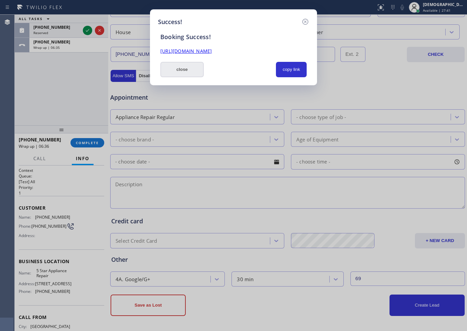
click at [198, 69] on button "close" at bounding box center [182, 69] width 43 height 15
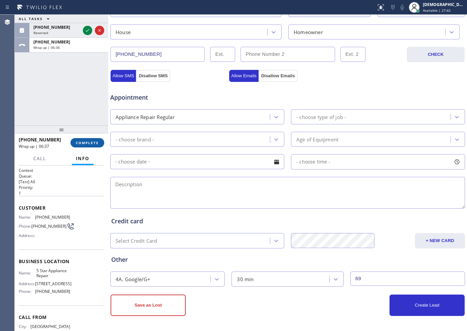
click at [98, 142] on span "COMPLETE" at bounding box center [87, 142] width 23 height 5
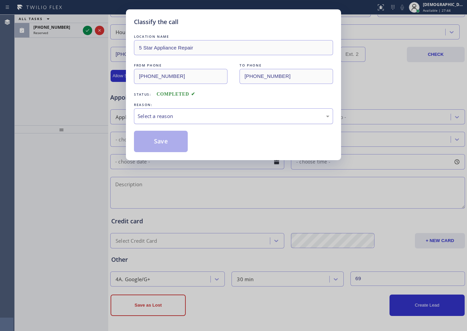
click at [201, 113] on div "Select a reason" at bounding box center [234, 116] width 192 height 8
click at [196, 112] on div "Not Booked - All other reasons" at bounding box center [234, 116] width 192 height 8
click at [177, 145] on button "Save" at bounding box center [161, 141] width 54 height 21
type input "[PHONE_NUMBER]"
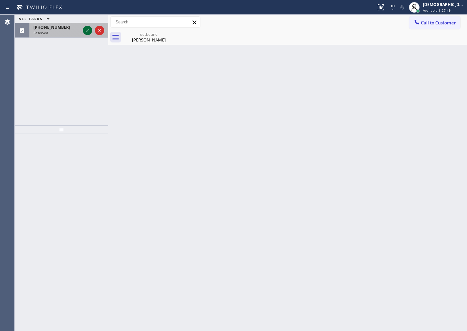
click at [88, 31] on icon at bounding box center [88, 30] width 8 height 8
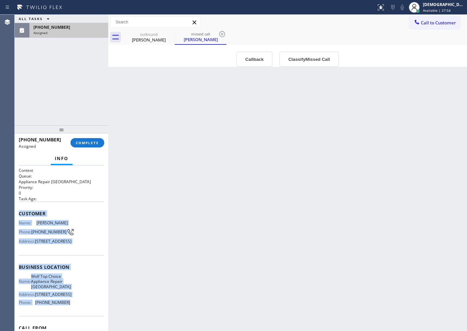
drag, startPoint x: 67, startPoint y: 275, endPoint x: 19, endPoint y: 216, distance: 76.5
click at [19, 216] on div "Context Queue: Appliance Repair High End Priority: 0 Task Age: Customer Name: […" at bounding box center [62, 267] width 86 height 199
copy div "Customer Name: [PERSON_NAME] Phone: [PHONE_NUMBER] Address: [STREET_ADDRESS] Bu…"
click at [93, 142] on span "COMPLETE" at bounding box center [87, 142] width 23 height 5
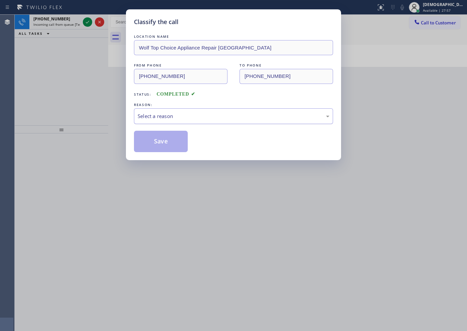
click at [180, 116] on div "Select a reason" at bounding box center [234, 116] width 192 height 8
click at [169, 140] on button "Save" at bounding box center [161, 141] width 54 height 21
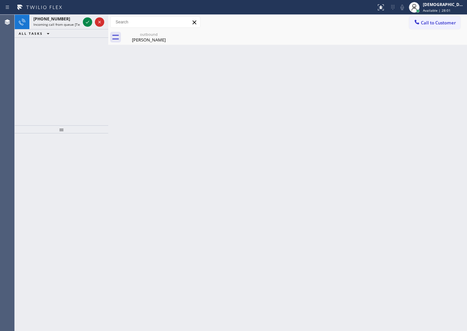
click at [51, 59] on div "[PHONE_NUMBER] Incoming call from queue [Test] All ALL TASKS ALL TASKS ACTIVE T…" at bounding box center [62, 70] width 94 height 111
click at [89, 21] on icon at bounding box center [88, 22] width 8 height 8
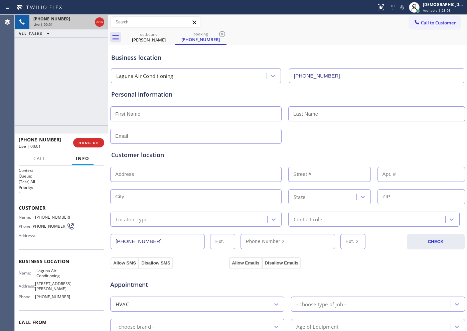
type input "[PHONE_NUMBER]"
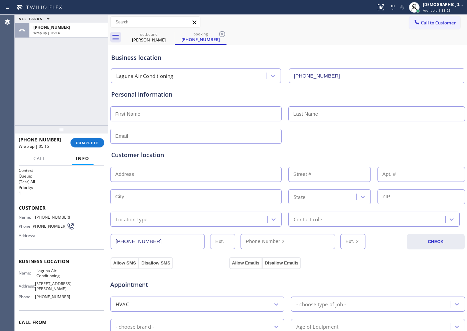
click at [54, 82] on div "ALL TASKS ALL TASKS ACTIVE TASKS TASKS IN WRAP UP [PHONE_NUMBER] Wrap up | 05:14" at bounding box center [62, 70] width 94 height 111
drag, startPoint x: 78, startPoint y: 141, endPoint x: 74, endPoint y: 140, distance: 3.7
click at [78, 141] on span "COMPLETE" at bounding box center [87, 142] width 23 height 5
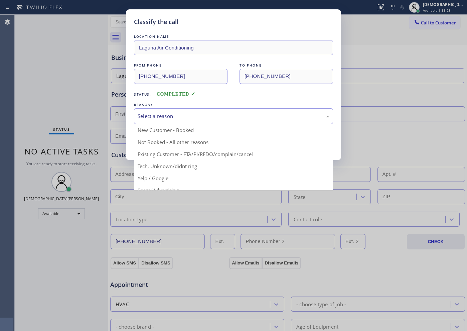
click at [194, 116] on div "Select a reason" at bounding box center [234, 116] width 192 height 8
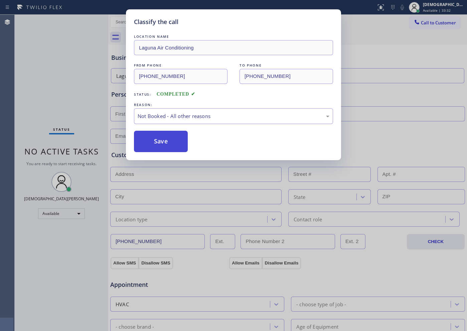
click at [181, 142] on button "Save" at bounding box center [161, 141] width 54 height 21
type input "[PHONE_NUMBER]"
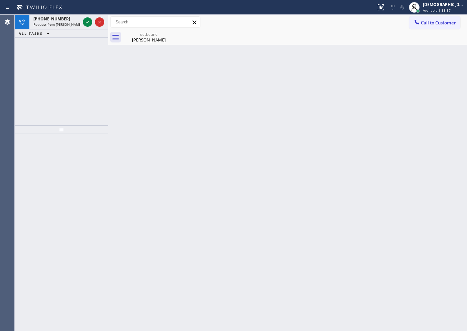
click at [55, 53] on div "[PHONE_NUMBER] Request from [PERSON_NAME] (direct) ALL TASKS ALL TASKS ACTIVE T…" at bounding box center [62, 70] width 94 height 111
click at [86, 23] on icon at bounding box center [88, 22] width 8 height 8
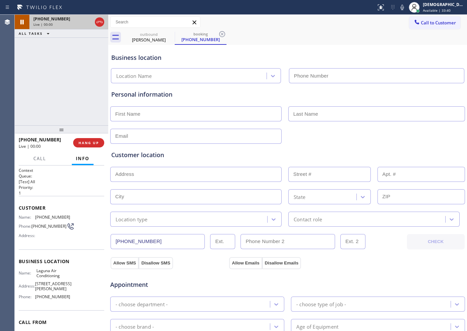
type input "[PHONE_NUMBER]"
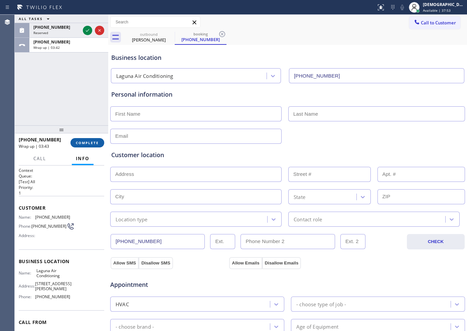
click at [94, 143] on span "COMPLETE" at bounding box center [87, 142] width 23 height 5
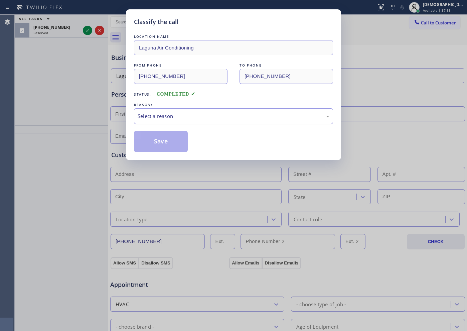
click at [182, 116] on div "Select a reason" at bounding box center [234, 116] width 192 height 8
click at [171, 142] on button "Save" at bounding box center [161, 141] width 54 height 21
type input "[PHONE_NUMBER]"
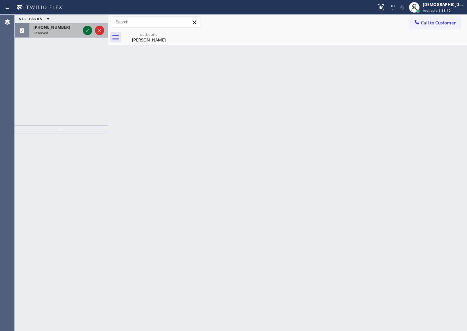
click at [90, 31] on icon at bounding box center [88, 30] width 8 height 8
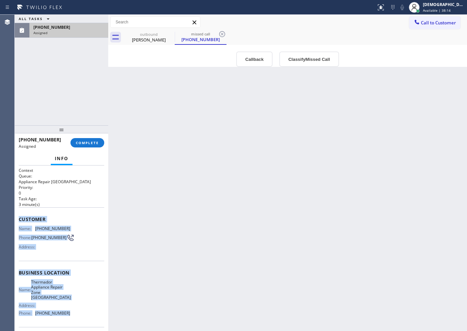
drag, startPoint x: 70, startPoint y: 279, endPoint x: 17, endPoint y: 218, distance: 80.8
click at [17, 218] on div "Context Queue: Appliance Repair High End Priority: 0 Task Age: [DEMOGRAPHIC_DAT…" at bounding box center [62, 249] width 94 height 166
copy div "Customer Name: [PHONE_NUMBER] Phone: [PHONE_NUMBER] Address: Business location …"
click at [87, 141] on span "COMPLETE" at bounding box center [87, 142] width 23 height 5
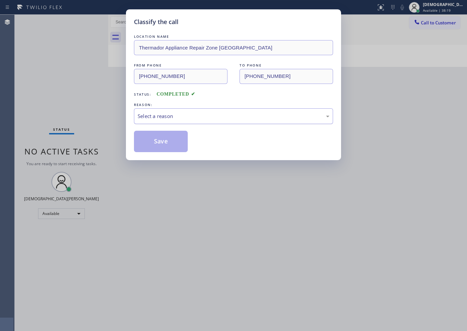
click at [159, 115] on div "Select a reason" at bounding box center [234, 116] width 192 height 8
click at [156, 143] on button "Save" at bounding box center [161, 141] width 54 height 21
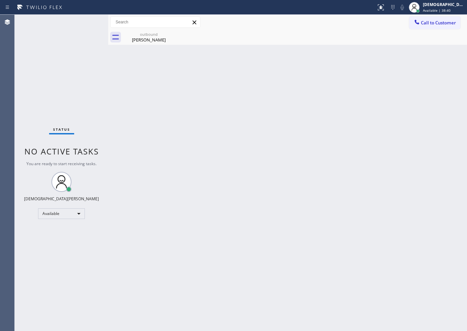
click at [78, 102] on div "Status No active tasks You are ready to start receiving tasks. Christian Cinco …" at bounding box center [62, 173] width 94 height 316
click at [84, 97] on div "Status No active tasks You are ready to start receiving tasks. Christian Cinco …" at bounding box center [62, 173] width 94 height 316
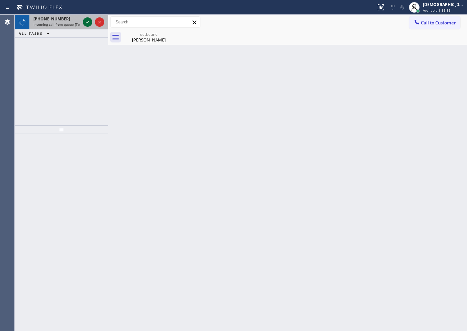
click at [90, 23] on icon at bounding box center [88, 22] width 8 height 8
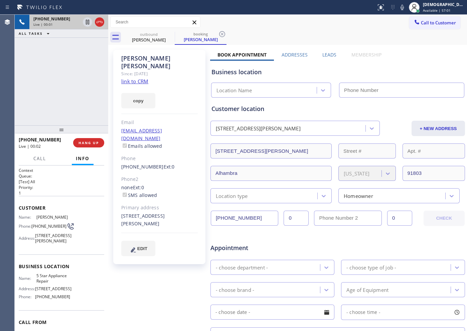
type input "[PHONE_NUMBER]"
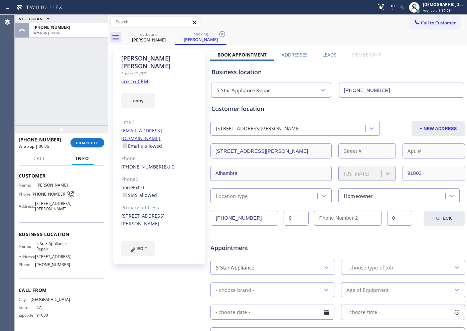
click at [145, 78] on link "link to CRM" at bounding box center [134, 81] width 27 height 7
click at [86, 141] on span "COMPLETE" at bounding box center [87, 142] width 23 height 5
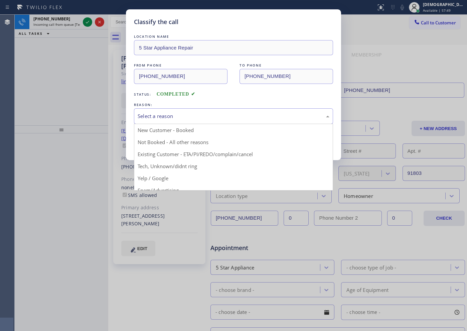
click at [195, 116] on div "Select a reason" at bounding box center [234, 116] width 192 height 8
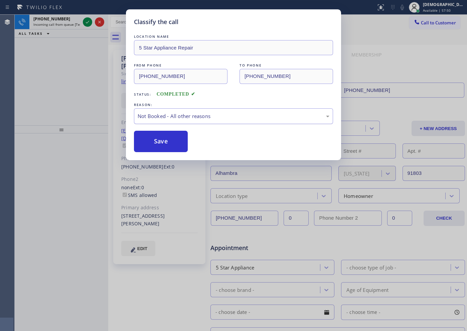
click at [189, 114] on div "Not Booked - All other reasons" at bounding box center [234, 116] width 192 height 8
click at [173, 143] on button "Save" at bounding box center [161, 141] width 54 height 21
type input "[PHONE_NUMBER]"
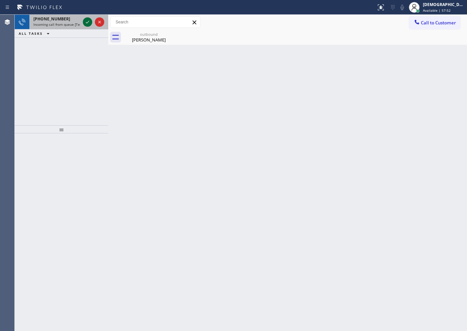
click at [88, 23] on icon at bounding box center [88, 22] width 8 height 8
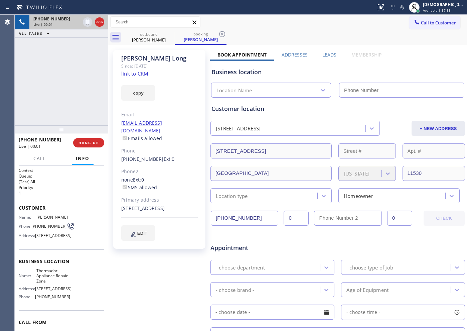
type input "[PHONE_NUMBER]"
click at [0, 0] on div "Since: [DATE]" at bounding box center [0, 0] width 0 height 0
click at [143, 72] on link "link to CRM" at bounding box center [134, 73] width 27 height 7
click at [88, 22] on icon at bounding box center [87, 22] width 3 height 5
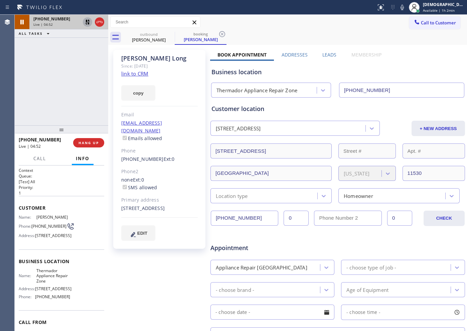
click at [87, 24] on icon at bounding box center [87, 22] width 5 height 5
drag, startPoint x: 72, startPoint y: 74, endPoint x: 84, endPoint y: 69, distance: 13.0
click at [72, 74] on div "[PHONE_NUMBER] Live | 06:12 ALL TASKS ALL TASKS ACTIVE TASKS TASKS IN WRAP UP" at bounding box center [62, 70] width 94 height 111
click at [87, 24] on icon at bounding box center [88, 22] width 8 height 8
click at [86, 26] on icon at bounding box center [88, 22] width 8 height 8
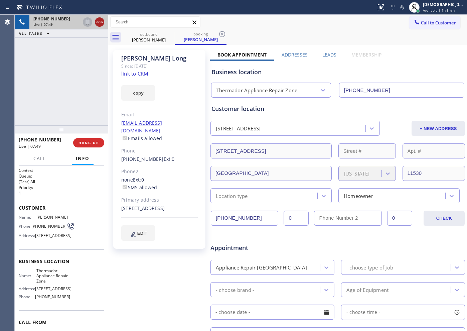
click at [99, 19] on icon at bounding box center [100, 22] width 8 height 8
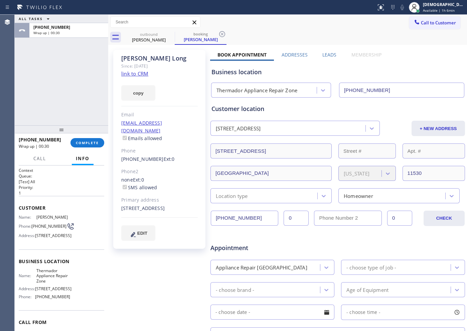
click at [48, 95] on div "ALL TASKS ALL TASKS ACTIVE TASKS TASKS IN WRAP UP [PHONE_NUMBER] Wrap up | 00:30" at bounding box center [62, 70] width 94 height 111
click at [91, 142] on span "COMPLETE" at bounding box center [87, 142] width 23 height 5
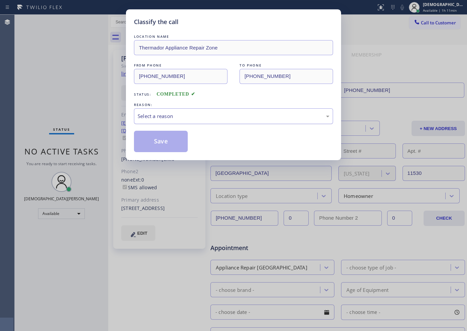
click at [195, 120] on div "Select a reason" at bounding box center [233, 116] width 199 height 16
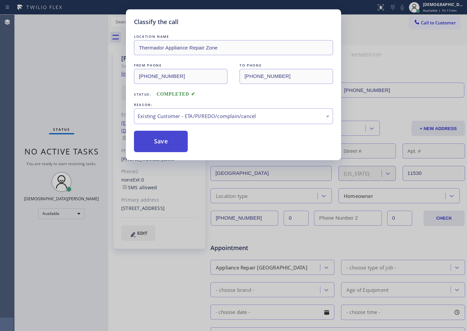
click at [172, 146] on button "Save" at bounding box center [161, 141] width 54 height 21
type input "[PHONE_NUMBER]"
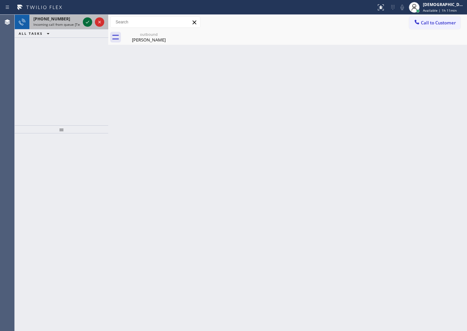
click at [86, 22] on icon at bounding box center [88, 22] width 8 height 8
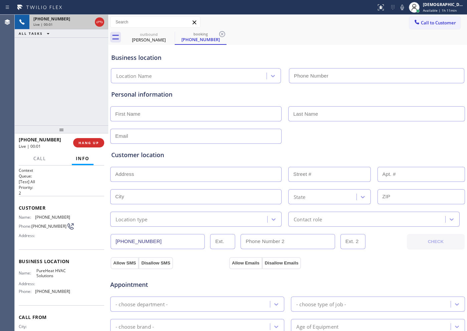
type input "[PHONE_NUMBER]"
click at [101, 24] on icon at bounding box center [100, 22] width 8 height 8
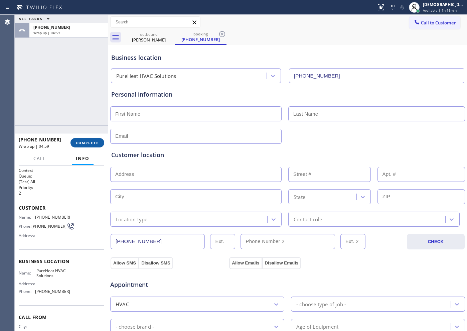
click at [99, 143] on button "COMPLETE" at bounding box center [88, 142] width 34 height 9
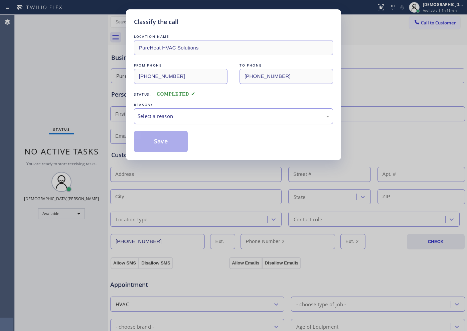
click at [145, 118] on div "Select a reason" at bounding box center [234, 116] width 192 height 8
click at [150, 144] on button "Save" at bounding box center [161, 141] width 54 height 21
type input "[PHONE_NUMBER]"
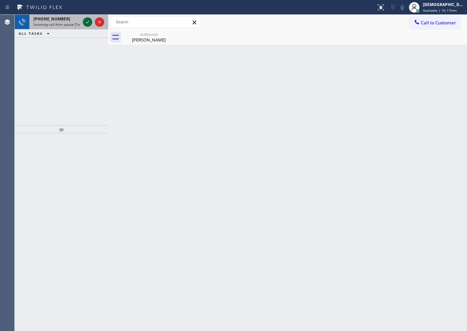
click at [88, 20] on icon at bounding box center [88, 22] width 8 height 8
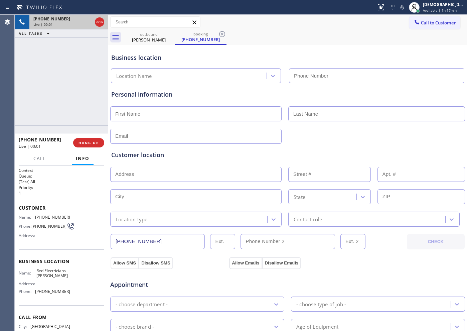
type input "[PHONE_NUMBER]"
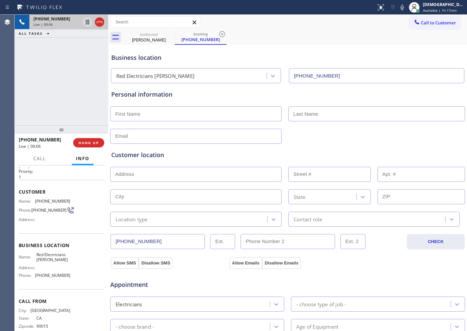
scroll to position [29, 0]
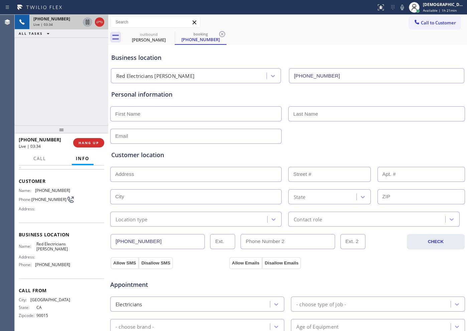
click at [85, 24] on icon at bounding box center [88, 22] width 8 height 8
drag, startPoint x: 36, startPoint y: 63, endPoint x: 118, endPoint y: 7, distance: 98.4
click at [38, 63] on div "[PHONE_NUMBER] Live | 04:03 ALL TASKS ALL TASKS ACTIVE TASKS TASKS IN WRAP UP" at bounding box center [62, 70] width 94 height 111
click at [84, 19] on icon at bounding box center [88, 22] width 8 height 8
drag, startPoint x: 35, startPoint y: 95, endPoint x: 60, endPoint y: 95, distance: 25.4
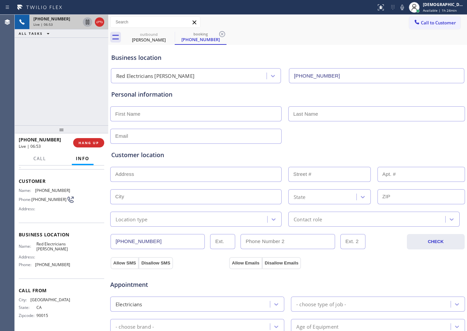
click at [36, 95] on div "[PHONE_NUMBER] Live | 06:53 ALL TASKS ALL TASKS ACTIVE TASKS TASKS IN WRAP UP" at bounding box center [62, 70] width 94 height 111
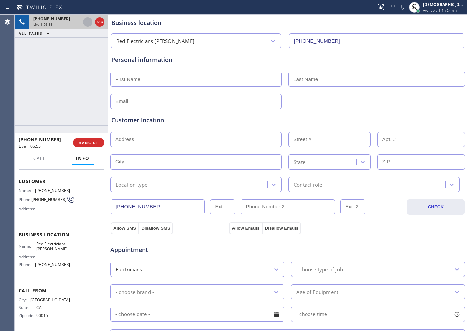
scroll to position [84, 0]
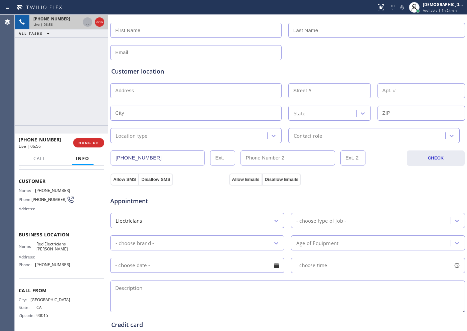
drag, startPoint x: 164, startPoint y: 158, endPoint x: 98, endPoint y: 161, distance: 65.3
click at [98, 161] on div "[PHONE_NUMBER] Live | 06:56 ALL TASKS ALL TASKS ACTIVE TASKS TASKS IN WRAP UP […" at bounding box center [241, 173] width 453 height 316
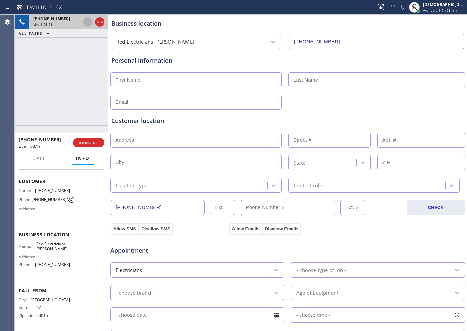
scroll to position [0, 0]
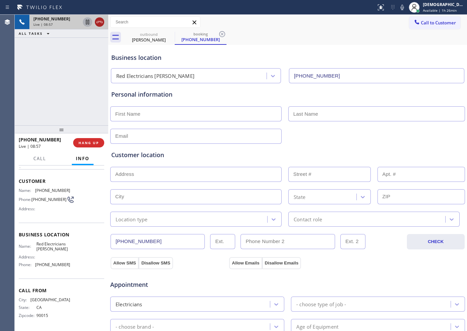
click at [102, 25] on icon at bounding box center [100, 22] width 8 height 8
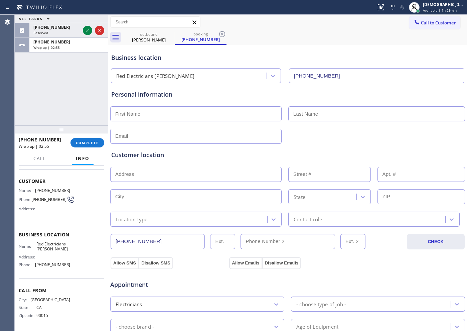
click at [130, 108] on input "text" at bounding box center [196, 113] width 172 height 15
paste input "Mia"
type input "Mia"
click at [298, 117] on input "text" at bounding box center [377, 113] width 177 height 15
paste input "[PERSON_NAME]"
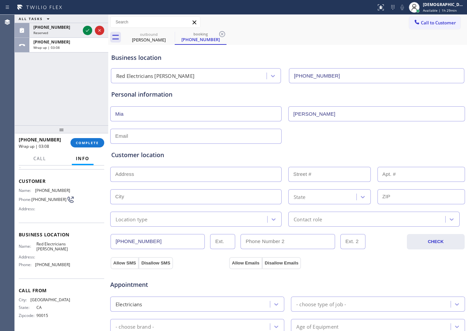
type input "[PERSON_NAME]"
click at [186, 131] on input "text" at bounding box center [196, 136] width 172 height 15
paste input "[EMAIL_ADDRESS][DOMAIN_NAME]"
type input "[EMAIL_ADDRESS][DOMAIN_NAME]"
click at [187, 175] on input "text" at bounding box center [196, 174] width 172 height 15
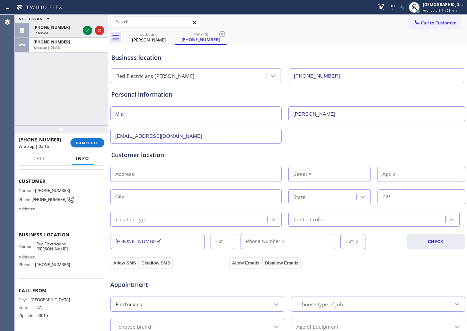
paste input "[STREET_ADDRESS][PERSON_NAME][PERSON_NAME]"
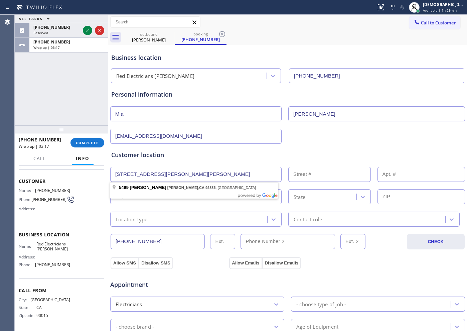
type input "5499 [PERSON_NAME]"
type input "5499"
type input "[PERSON_NAME]"
type input "92886"
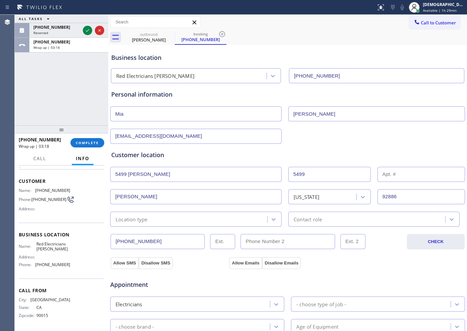
click at [166, 221] on div "Location type" at bounding box center [189, 219] width 155 height 12
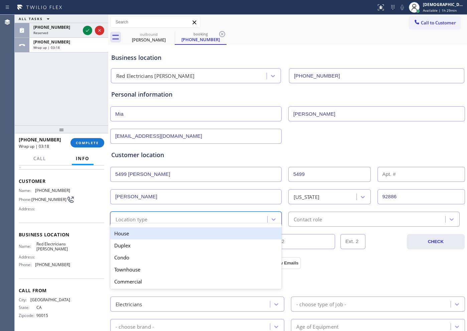
click at [162, 236] on div "House" at bounding box center [196, 233] width 172 height 12
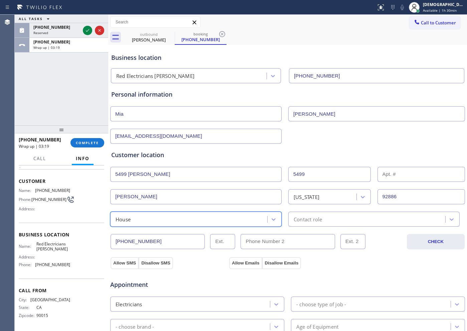
click at [301, 222] on div "Contact role" at bounding box center [308, 219] width 28 height 8
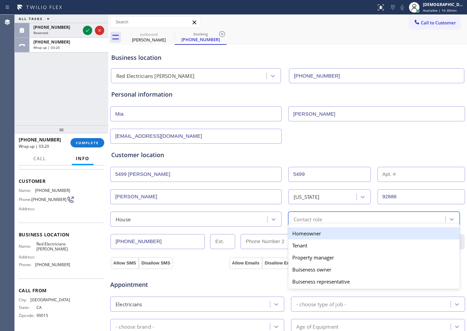
click at [299, 232] on div "Homeowner" at bounding box center [375, 233] width 172 height 12
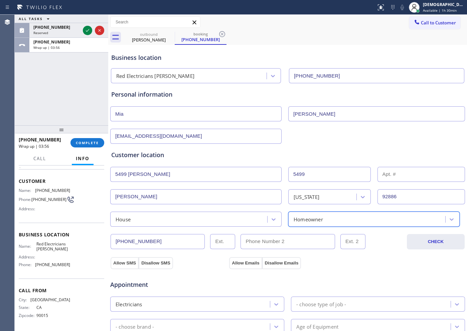
click at [121, 265] on div "Appointment Electricians - choose type of job - - choose brand - Age of Equipme…" at bounding box center [288, 331] width 356 height 131
click at [237, 262] on button "Allow Emails" at bounding box center [245, 263] width 33 height 12
click at [114, 263] on button "Allow SMS" at bounding box center [125, 263] width 28 height 12
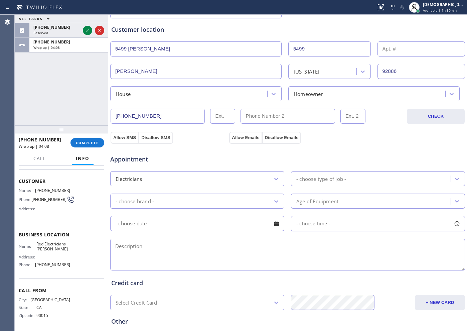
click at [250, 176] on div "Electricians" at bounding box center [191, 179] width 158 height 12
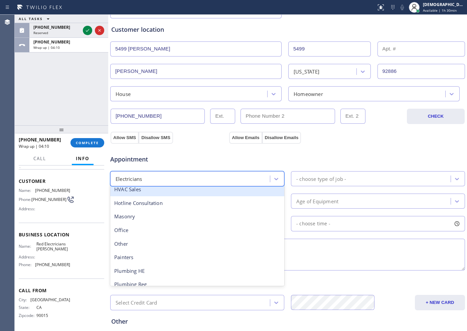
scroll to position [152, 0]
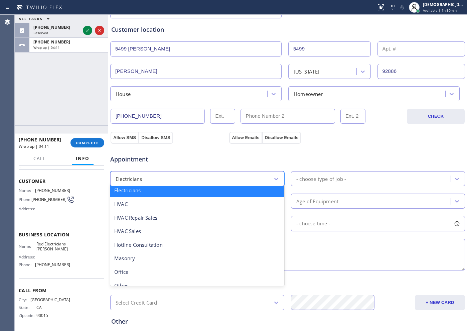
click at [190, 194] on div "Electricians" at bounding box center [197, 191] width 174 height 14
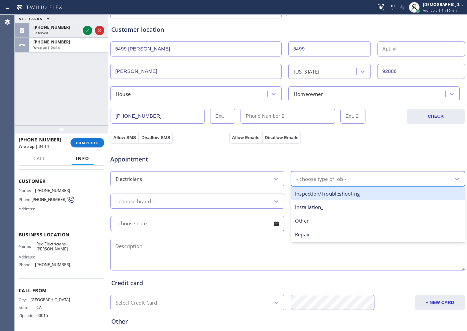
click at [307, 185] on div "- choose type of job -" at bounding box center [378, 178] width 174 height 15
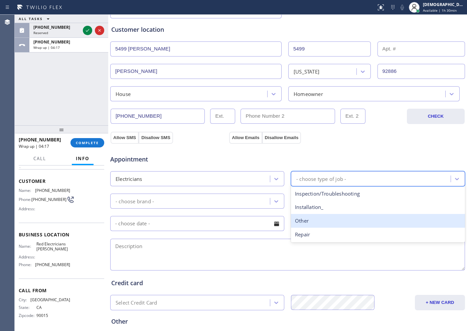
click at [300, 224] on div "Other" at bounding box center [378, 221] width 174 height 14
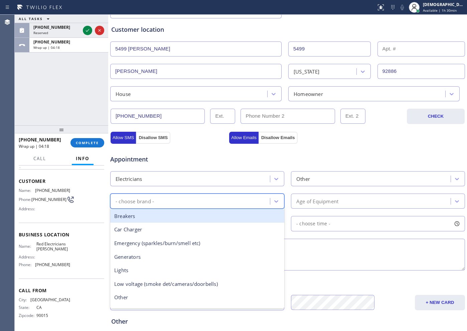
click at [191, 198] on div "- choose brand -" at bounding box center [191, 201] width 158 height 12
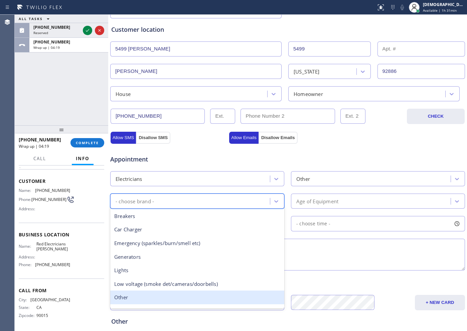
click at [137, 265] on div "Other" at bounding box center [197, 298] width 174 height 14
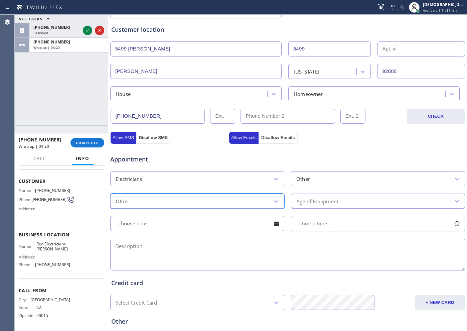
click at [306, 200] on div "Age of Equipment" at bounding box center [318, 201] width 42 height 8
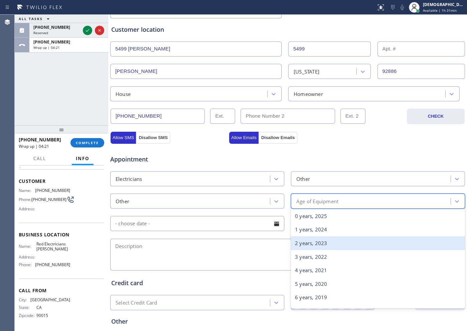
click at [305, 245] on div "2 years, 2023" at bounding box center [378, 243] width 174 height 14
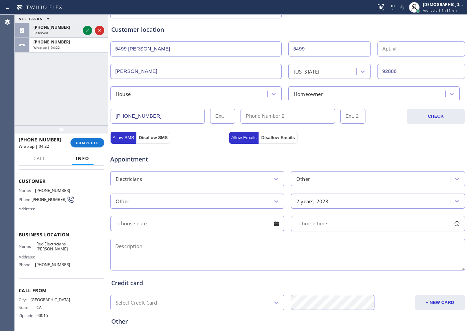
click at [242, 220] on input "text" at bounding box center [197, 223] width 174 height 15
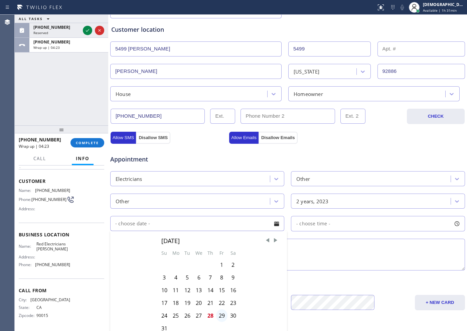
click at [223, 265] on div "29" at bounding box center [221, 315] width 11 height 13
type input "[DATE]"
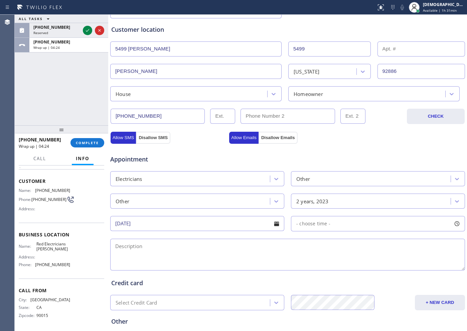
click at [317, 227] on div "- choose time -" at bounding box center [311, 224] width 39 height 8
drag, startPoint x: 293, startPoint y: 265, endPoint x: 377, endPoint y: 263, distance: 84.0
click at [374, 263] on div at bounding box center [385, 264] width 8 height 14
drag, startPoint x: 299, startPoint y: 264, endPoint x: 303, endPoint y: 264, distance: 3.7
click at [303, 264] on div "FROM TILL 8:00 AM 3:00 PM" at bounding box center [373, 255] width 164 height 48
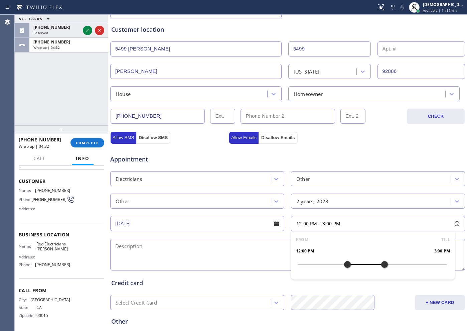
drag, startPoint x: 296, startPoint y: 264, endPoint x: 342, endPoint y: 269, distance: 47.1
click at [344, 265] on div at bounding box center [348, 264] width 8 height 14
click at [266, 235] on div "Appointment Electricians Other Other 2 years, 2023 [DATE] 12:00 PM - 3:00 PM FR…" at bounding box center [287, 209] width 353 height 125
click at [251, 246] on textarea at bounding box center [287, 255] width 355 height 32
click at [119, 239] on textarea at bounding box center [287, 255] width 355 height 32
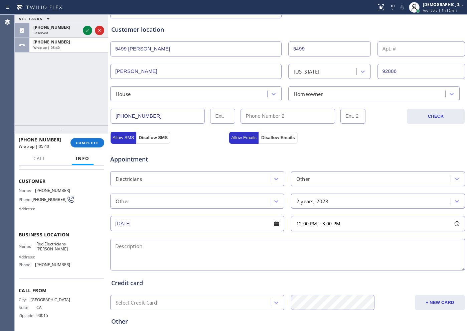
click at [117, 246] on textarea at bounding box center [287, 255] width 355 height 32
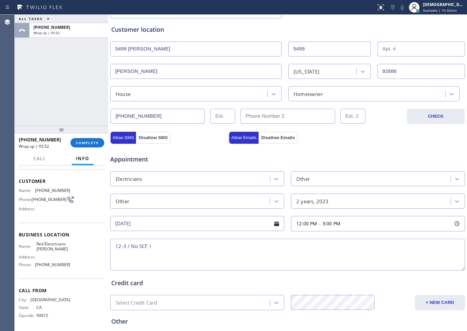
click at [178, 244] on textarea "12-3 / No SCF /" at bounding box center [287, 255] width 355 height 32
paste textarea "cx wasnts to install 15 ft cable for the sona"
click at [346, 246] on textarea "12-3 / No SCF / cx wants to install 15 ft cable for the Sona /" at bounding box center [287, 255] width 355 height 32
click at [295, 244] on textarea "12-3 / No SCF / cx wants to install 15 ft cable for the Sona / House HO /" at bounding box center [287, 255] width 355 height 32
paste textarea "[STREET_ADDRESS][PERSON_NAME][PERSON_NAME]"
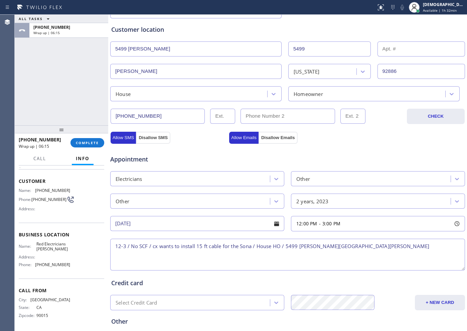
drag, startPoint x: 334, startPoint y: 245, endPoint x: 335, endPoint y: 250, distance: 4.9
click at [334, 245] on textarea "12-3 / No SCF / cx wants to install 15 ft cable for the Sona / House HO / 5499 …" at bounding box center [287, 255] width 355 height 32
click at [374, 247] on textarea "12-3 / No SCF / cx wants to install 15 ft cable for the Sona / House HO / 5499 …" at bounding box center [287, 255] width 355 height 32
click at [374, 249] on textarea "12-3 / No SCF / cx wants to install 15 ft cable for the Sona / House HO / 5499 …" at bounding box center [287, 255] width 355 height 32
drag, startPoint x: 60, startPoint y: 250, endPoint x: 35, endPoint y: 242, distance: 26.3
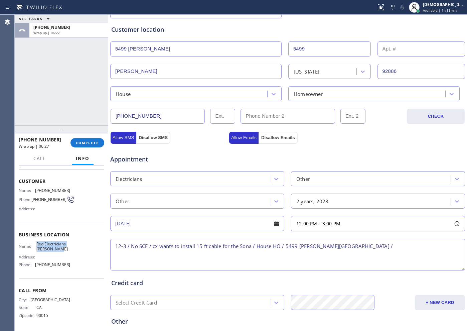
click at [35, 242] on div "Name: Red Electricians [PERSON_NAME]" at bounding box center [44, 246] width 51 height 10
copy span "Red Electricians [PERSON_NAME]"
click at [374, 247] on textarea "12-3 / No SCF / cx wants to install 15 ft cable for the Sona / House HO / 5499 …" at bounding box center [287, 255] width 355 height 32
paste textarea "Red Electricians [PERSON_NAME]"
click at [195, 256] on textarea "12-3 / No SCF / cx wants to install 15 ft cable for the Sona / House HO / 5499 …" at bounding box center [287, 255] width 355 height 32
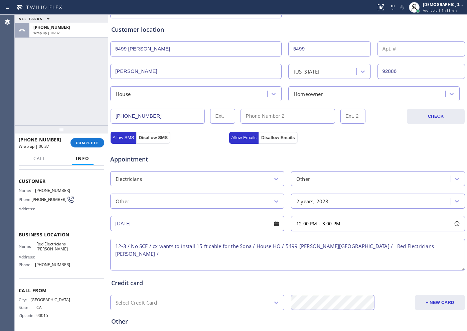
paste textarea "Please call customer 30 minutes prior to arrival"
type textarea "12-3 / No SCF / cx wants to install 15 ft cable for the Sona / House HO / 5499 …"
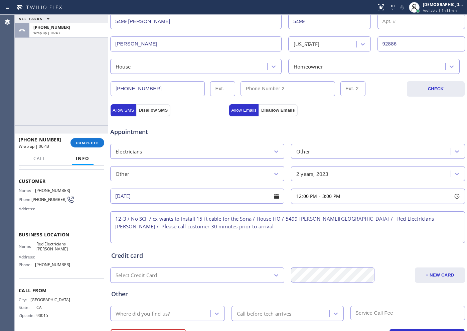
scroll to position [167, 0]
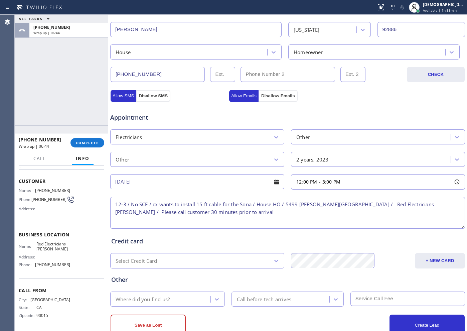
click at [187, 265] on div "Where did you find us?" at bounding box center [161, 299] width 98 height 12
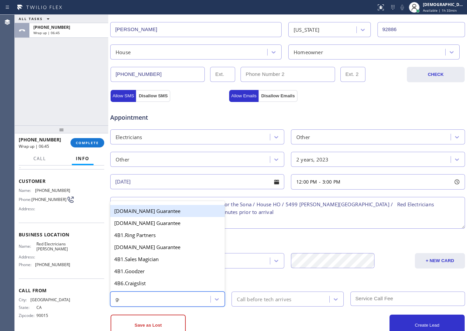
type input "goo"
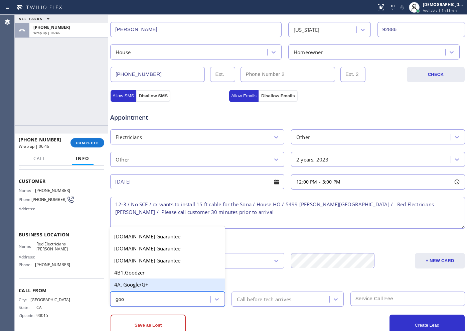
click at [169, 265] on div "4A. Google/G+" at bounding box center [167, 285] width 115 height 12
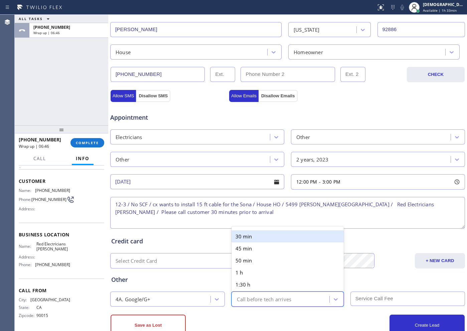
click at [246, 265] on div "Call before tech arrives" at bounding box center [264, 299] width 55 height 8
type input "30"
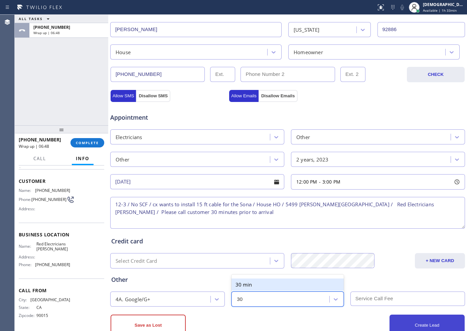
drag, startPoint x: 246, startPoint y: 283, endPoint x: 430, endPoint y: 318, distance: 187.2
click at [246, 265] on div "30 min" at bounding box center [288, 285] width 112 height 12
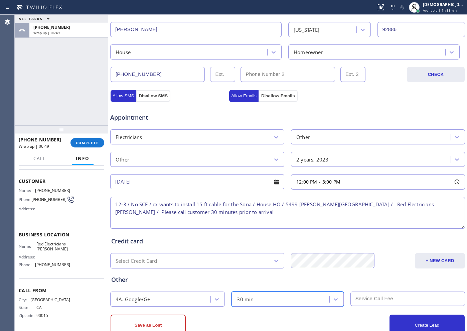
click at [374, 265] on input "text" at bounding box center [408, 299] width 115 height 14
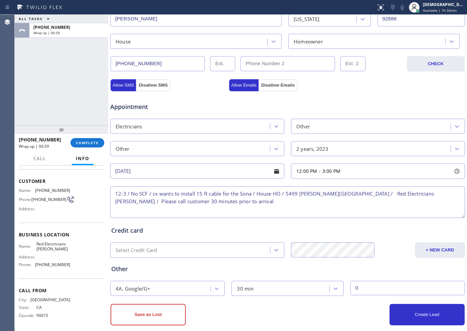
scroll to position [187, 0]
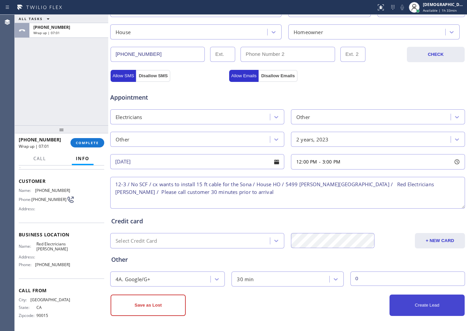
type input "0"
click at [374, 265] on button "Create Lead" at bounding box center [427, 305] width 75 height 21
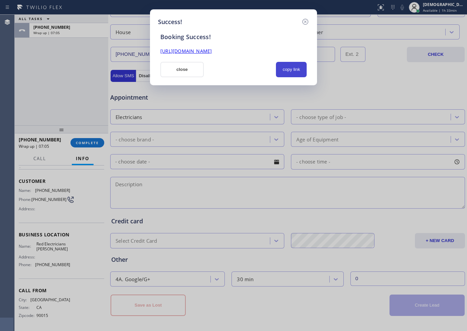
click at [285, 70] on button "copy link" at bounding box center [291, 69] width 31 height 15
click at [212, 50] on link "[URL][DOMAIN_NAME]" at bounding box center [186, 51] width 51 height 6
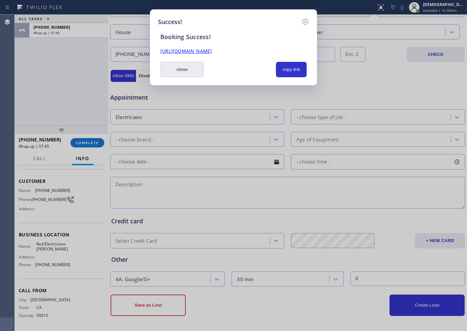
click at [187, 66] on button "close" at bounding box center [182, 69] width 43 height 15
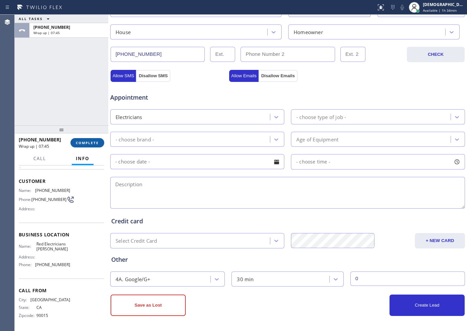
click at [98, 141] on span "COMPLETE" at bounding box center [87, 142] width 23 height 5
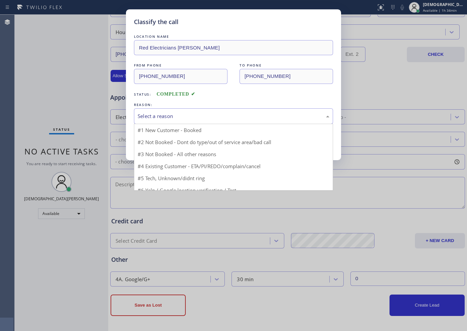
click at [188, 116] on div "Select a reason" at bounding box center [234, 116] width 192 height 8
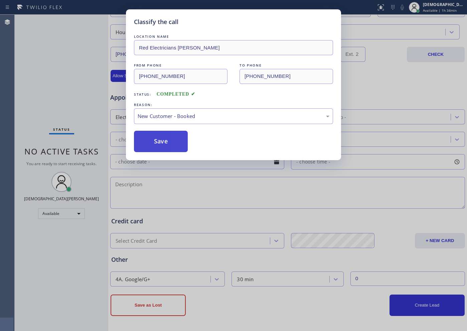
click at [164, 140] on button "Save" at bounding box center [161, 141] width 54 height 21
type input "[PHONE_NUMBER]"
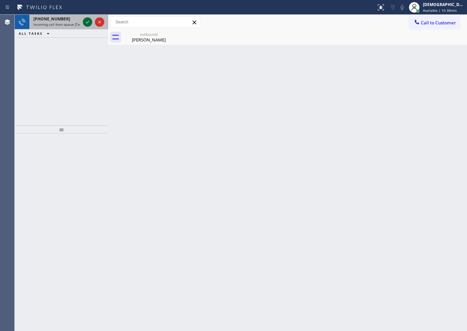
click at [87, 21] on icon at bounding box center [88, 22] width 8 height 8
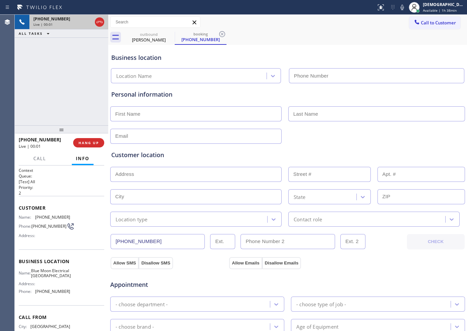
type input "[PHONE_NUMBER]"
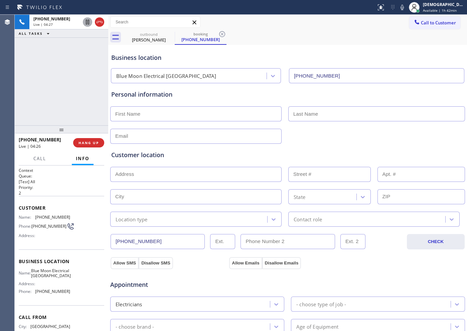
click at [87, 24] on icon at bounding box center [87, 22] width 3 height 5
click at [37, 65] on div "[PHONE_NUMBER] Live | 06:07 ALL TASKS ALL TASKS ACTIVE TASKS TASKS IN WRAP UP" at bounding box center [62, 70] width 94 height 111
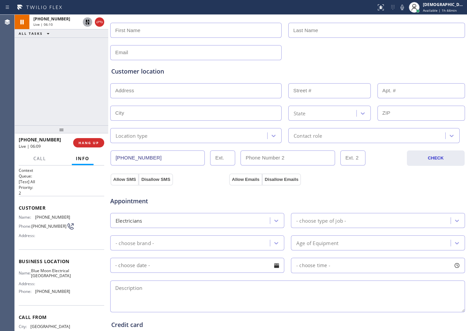
drag, startPoint x: 154, startPoint y: 157, endPoint x: 101, endPoint y: 161, distance: 53.3
click at [101, 161] on div "[PHONE_NUMBER] Live | 06:10 ALL TASKS ALL TASKS ACTIVE TASKS TASKS IN WRAP UP […" at bounding box center [241, 173] width 453 height 316
drag, startPoint x: 63, startPoint y: 60, endPoint x: 71, endPoint y: 47, distance: 14.9
click at [63, 60] on div "[PHONE_NUMBER] Live | 06:51 ALL TASKS ALL TASKS ACTIVE TASKS TASKS IN WRAP UP" at bounding box center [62, 70] width 94 height 111
click at [88, 23] on icon at bounding box center [87, 22] width 5 height 5
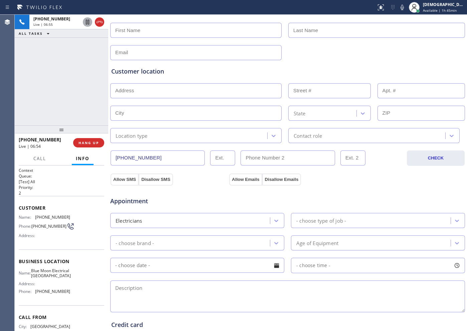
click at [74, 101] on div "[PHONE_NUMBER] Live | 06:55 ALL TASKS ALL TASKS ACTIVE TASKS TASKS IN WRAP UP" at bounding box center [62, 70] width 94 height 111
click at [16, 100] on div "[PHONE_NUMBER] Live | 08:00 ALL TASKS ALL TASKS ACTIVE TASKS TASKS IN WRAP UP" at bounding box center [62, 70] width 94 height 111
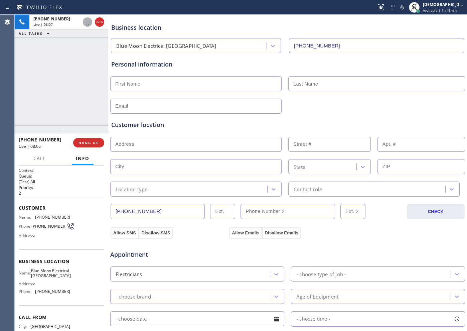
scroll to position [0, 0]
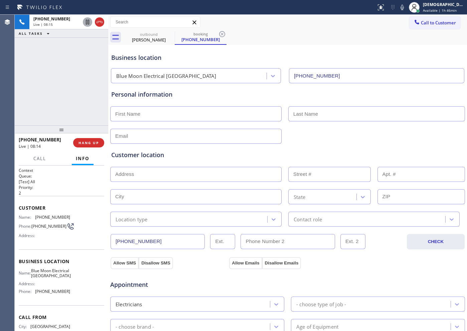
click at [100, 22] on icon at bounding box center [100, 22] width 8 height 8
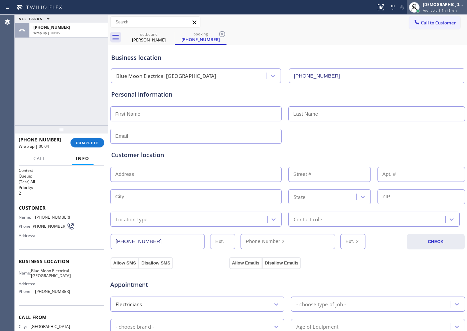
click at [374, 9] on span "Available | 1h 46min" at bounding box center [440, 10] width 34 height 5
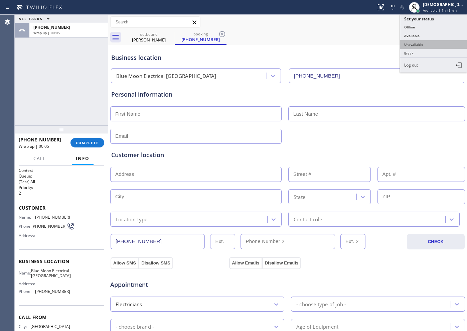
click at [374, 44] on button "Unavailable" at bounding box center [434, 44] width 67 height 9
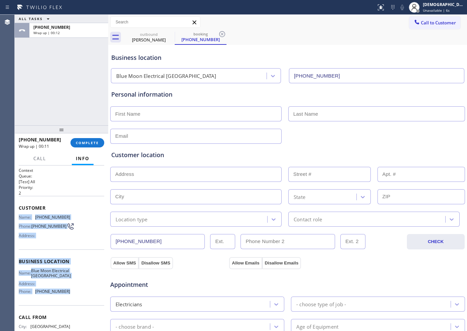
drag, startPoint x: 61, startPoint y: 285, endPoint x: 16, endPoint y: 220, distance: 79.0
click at [16, 220] on div "Context Queue: [Test] All Priority: 2 Customer Name: [PHONE_NUMBER] Phone: [PHO…" at bounding box center [62, 249] width 94 height 166
click at [374, 26] on button "Call to Customer" at bounding box center [435, 22] width 51 height 13
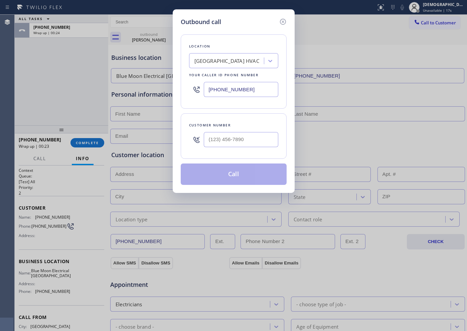
click at [257, 87] on input "[PHONE_NUMBER]" at bounding box center [241, 89] width 75 height 15
paste input "562) 372-6050"
type input "[PHONE_NUMBER]"
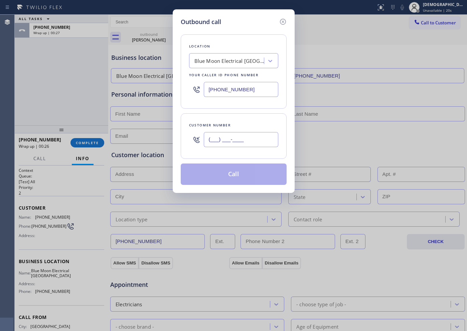
click at [252, 132] on input "(___) ___-____" at bounding box center [241, 139] width 75 height 15
paste input "562) 291-5189"
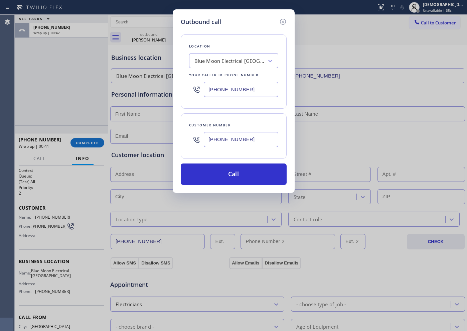
click at [251, 138] on input "[PHONE_NUMBER]" at bounding box center [241, 139] width 75 height 15
drag, startPoint x: 243, startPoint y: 139, endPoint x: 198, endPoint y: 140, distance: 45.1
click at [198, 140] on div "[PHONE_NUMBER]" at bounding box center [233, 140] width 89 height 22
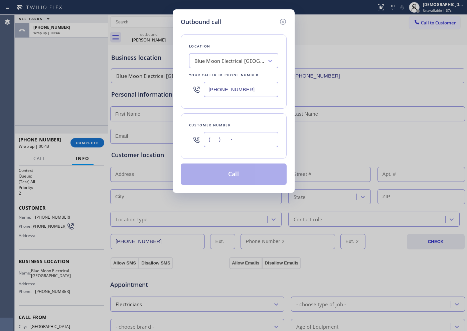
paste input "424) 343-6339"
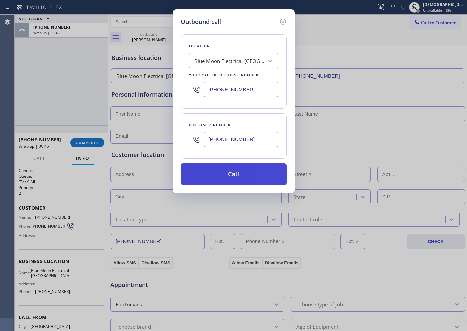
type input "[PHONE_NUMBER]"
click at [228, 175] on button "Call" at bounding box center [234, 174] width 106 height 21
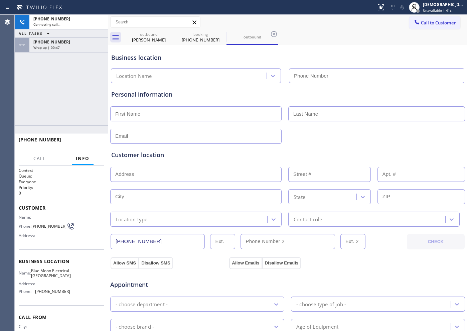
type input "[PHONE_NUMBER]"
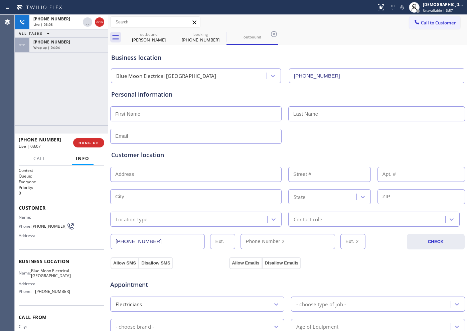
click at [58, 87] on div "[PHONE_NUMBER] Live | 03:08 ALL TASKS ALL TASKS ACTIVE TASKS TASKS IN WRAP UP […" at bounding box center [62, 70] width 94 height 111
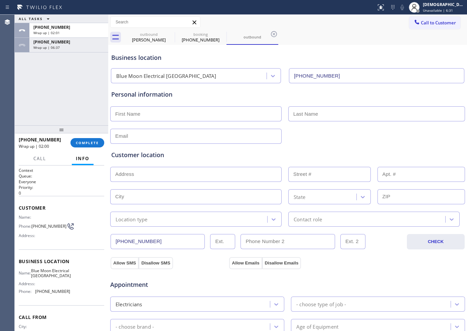
drag, startPoint x: 61, startPoint y: 77, endPoint x: 65, endPoint y: 75, distance: 4.9
click at [61, 77] on div "ALL TASKS ALL TASKS ACTIVE TASKS TASKS IN WRAP UP [PHONE_NUMBER] Wrap up | 02:0…" at bounding box center [62, 70] width 94 height 111
click at [81, 50] on div "[PHONE_NUMBER] Wrap up | 08:01" at bounding box center [67, 45] width 76 height 15
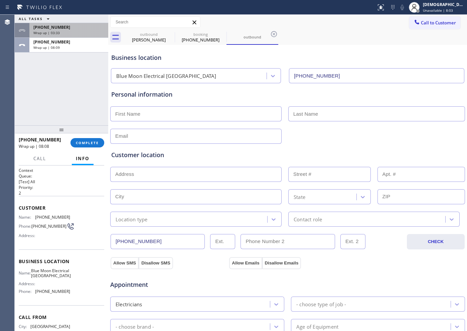
click at [81, 31] on div "Wrap up | 03:33" at bounding box center [68, 32] width 71 height 5
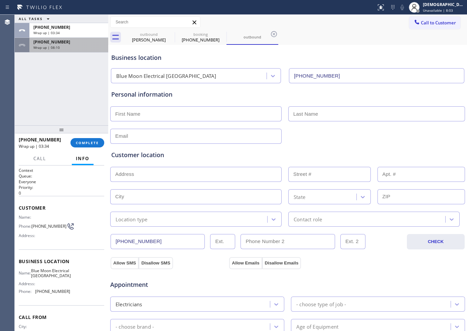
click at [79, 44] on div "[PHONE_NUMBER]" at bounding box center [68, 42] width 71 height 6
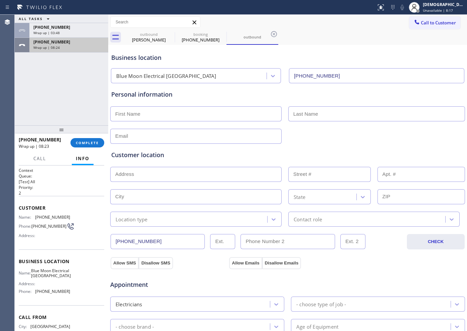
click at [68, 45] on div "Wrap up | 08:24" at bounding box center [68, 47] width 71 height 5
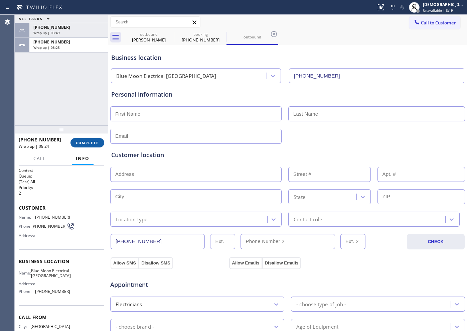
click at [90, 144] on span "COMPLETE" at bounding box center [87, 142] width 23 height 5
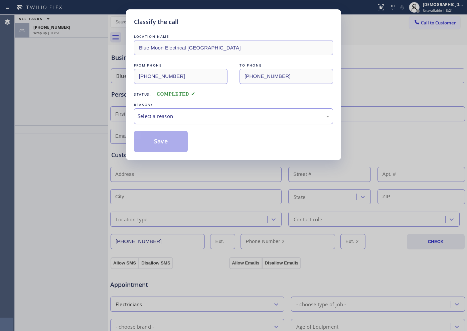
click at [191, 113] on div "Select a reason" at bounding box center [234, 116] width 192 height 8
click at [175, 139] on button "Save" at bounding box center [161, 141] width 54 height 21
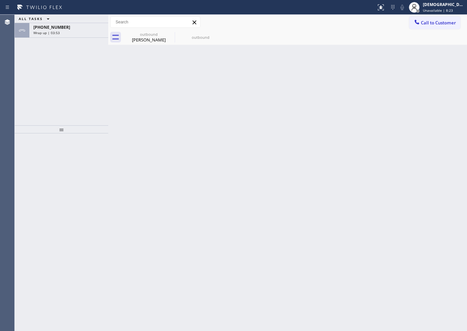
click at [72, 29] on div "[PHONE_NUMBER]" at bounding box center [68, 27] width 71 height 6
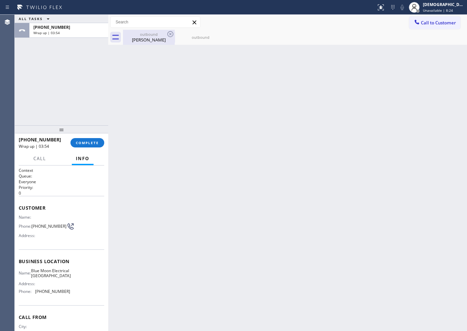
click at [147, 41] on div "[PERSON_NAME]" at bounding box center [149, 40] width 50 height 6
type input "[PHONE_NUMBER]"
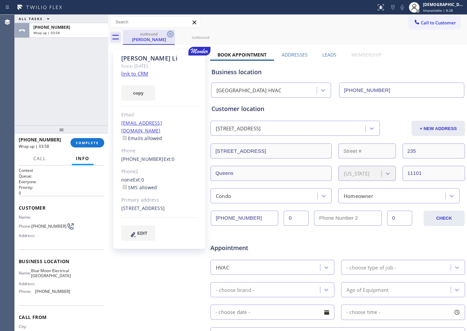
click at [170, 33] on icon at bounding box center [171, 34] width 6 height 6
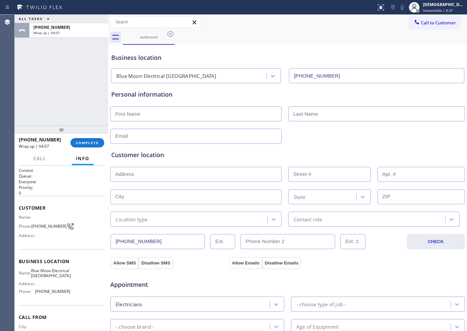
drag, startPoint x: 62, startPoint y: 73, endPoint x: 69, endPoint y: 73, distance: 6.4
click at [62, 73] on div "ALL TASKS ALL TASKS ACTIVE TASKS TASKS IN WRAP UP [PHONE_NUMBER] Wrap up | 04:07" at bounding box center [62, 70] width 94 height 111
click at [176, 119] on input "text" at bounding box center [196, 113] width 172 height 15
paste input "Jajuan"
type input "Jajuan"
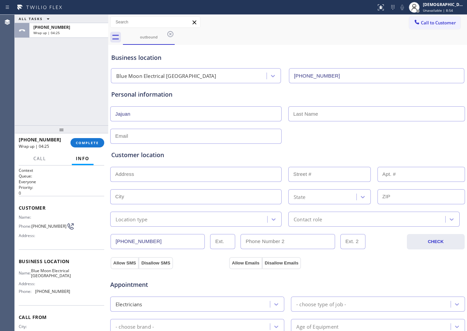
click at [310, 112] on input "text" at bounding box center [377, 113] width 177 height 15
paste input "[PERSON_NAME]"
type input "[PERSON_NAME]"
click at [166, 135] on input "text" at bounding box center [196, 136] width 172 height 15
click at [374, 6] on div "[DEMOGRAPHIC_DATA][PERSON_NAME]" at bounding box center [444, 5] width 42 height 6
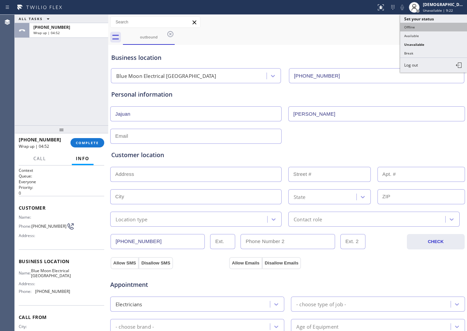
click at [374, 29] on button "Offline" at bounding box center [434, 27] width 67 height 9
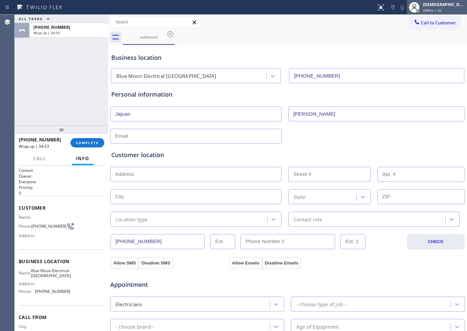
click at [374, 7] on div "[DEMOGRAPHIC_DATA] Cinco Offline | 0s" at bounding box center [444, 7] width 45 height 12
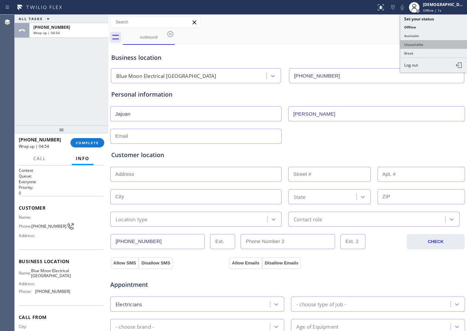
click at [374, 40] on button "Unavailable" at bounding box center [434, 44] width 67 height 9
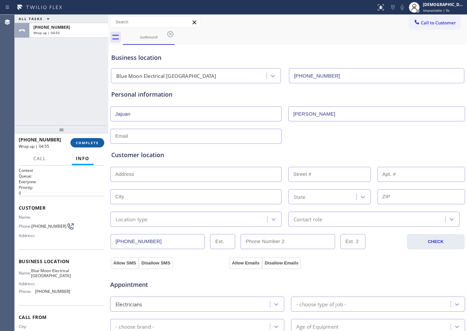
click at [95, 141] on span "COMPLETE" at bounding box center [87, 142] width 23 height 5
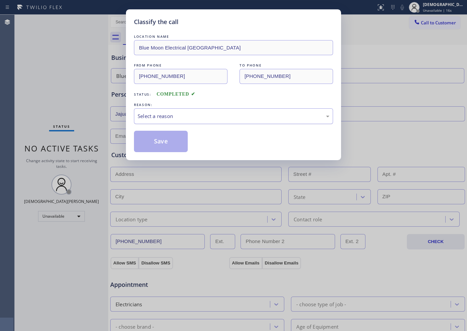
click at [239, 121] on div "Select a reason" at bounding box center [233, 116] width 199 height 16
click at [168, 138] on button "Save" at bounding box center [161, 141] width 54 height 21
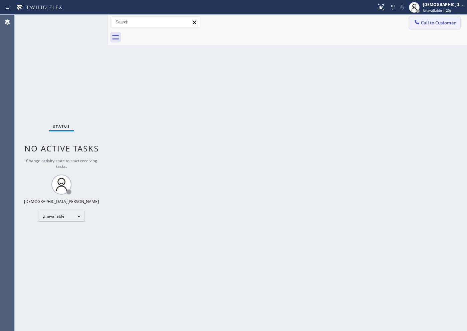
click at [374, 22] on span "Call to Customer" at bounding box center [438, 23] width 35 height 6
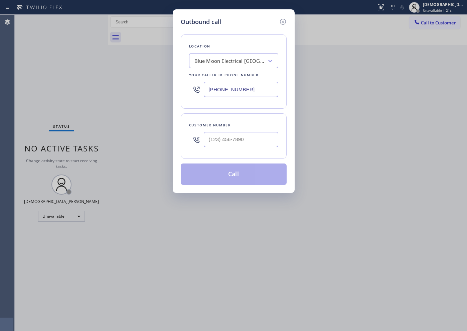
click at [251, 89] on input "[PHONE_NUMBER]" at bounding box center [241, 89] width 75 height 15
paste input "text"
type input "[PHONE_NUMBER]"
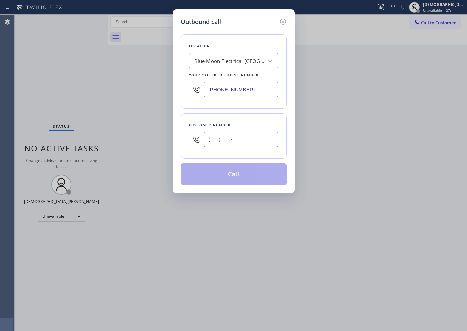
click at [235, 141] on input "(___) ___-____" at bounding box center [241, 139] width 75 height 15
paste input "562) 291-5189"
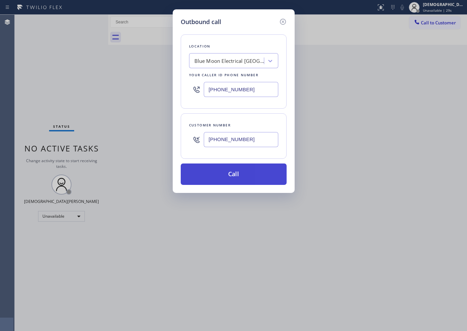
type input "[PHONE_NUMBER]"
click at [253, 170] on button "Call" at bounding box center [234, 174] width 106 height 21
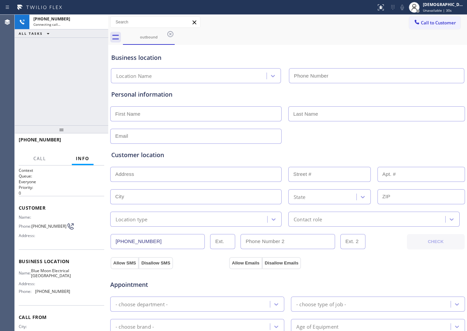
type input "[PHONE_NUMBER]"
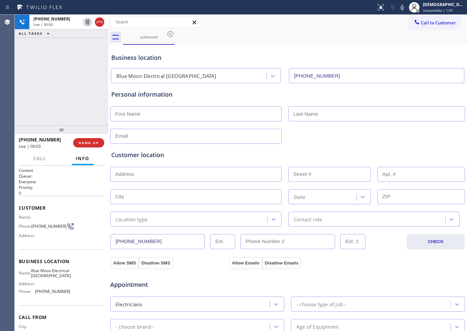
drag, startPoint x: 101, startPoint y: 26, endPoint x: 108, endPoint y: 30, distance: 8.7
click at [101, 26] on button at bounding box center [99, 21] width 9 height 9
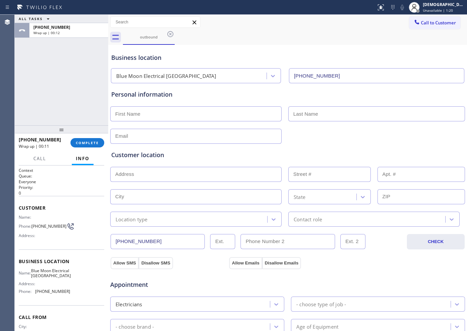
click at [129, 117] on input "text" at bounding box center [196, 113] width 172 height 15
paste input "Jajuan"
type input "Jajuan"
click at [298, 113] on input "text" at bounding box center [377, 113] width 177 height 15
paste input "[PERSON_NAME]"
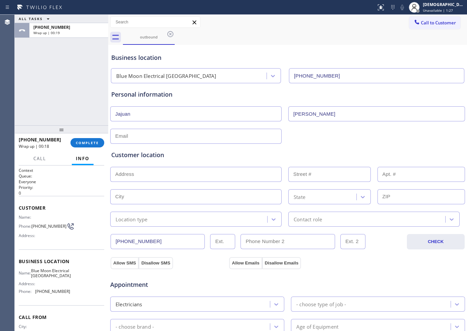
type input "[PERSON_NAME]"
click at [204, 135] on input "text" at bounding box center [196, 136] width 172 height 15
type input "[EMAIL_ADDRESS][DOMAIN_NAME]"
click at [142, 177] on input "text" at bounding box center [196, 174] width 172 height 15
paste input "[STREET_ADDRESS][PERSON_NAME], commercial employe calling"
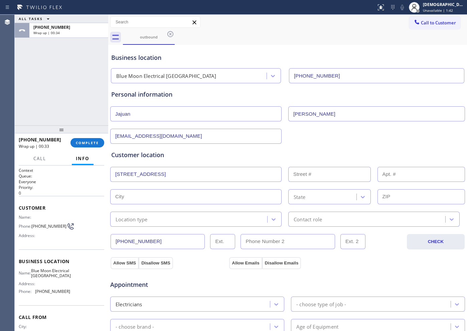
type input "[STREET_ADDRESS]"
type input "1903"
type input "Santa [PERSON_NAME]"
type input "92705"
click at [153, 220] on div "Location type" at bounding box center [189, 219] width 155 height 12
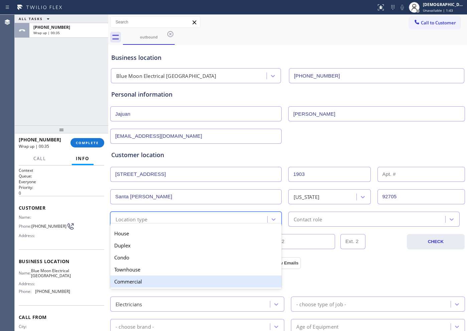
click at [145, 265] on div "Commercial" at bounding box center [196, 282] width 172 height 12
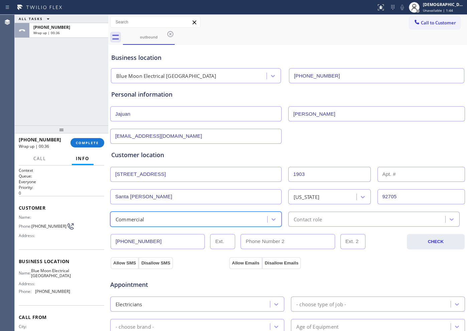
click at [307, 220] on div "Contact role" at bounding box center [308, 219] width 28 height 8
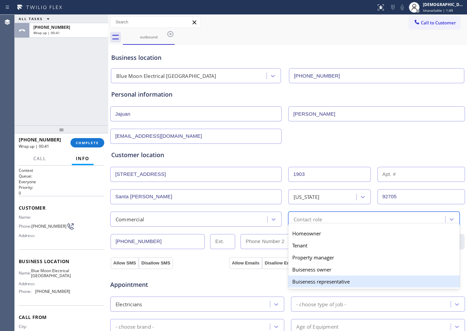
click at [338, 265] on div "Buiseness representative" at bounding box center [375, 282] width 172 height 12
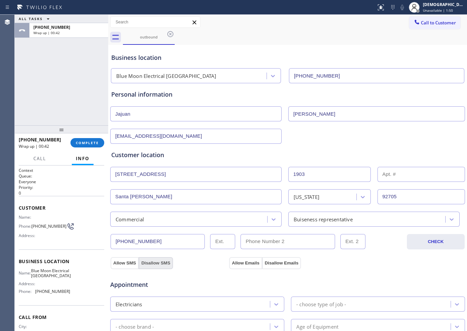
drag, startPoint x: 124, startPoint y: 268, endPoint x: 163, endPoint y: 266, distance: 38.8
click at [124, 265] on div "Appointment Electricians - choose type of job - - choose brand - Age of Equipme…" at bounding box center [288, 331] width 356 height 131
click at [240, 264] on button "Allow Emails" at bounding box center [245, 263] width 33 height 12
click at [122, 264] on button "Allow SMS" at bounding box center [125, 263] width 28 height 12
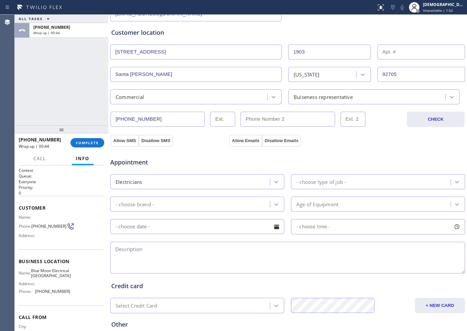
scroll to position [125, 0]
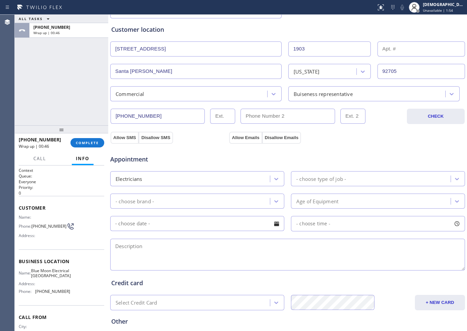
click at [257, 178] on div "Electricians" at bounding box center [191, 179] width 158 height 12
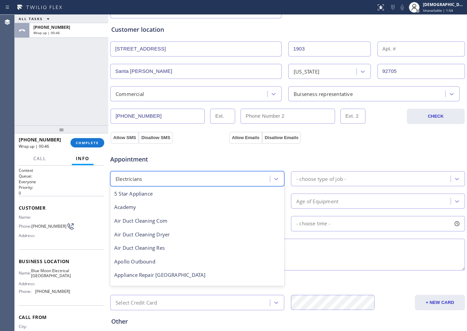
scroll to position [69, 0]
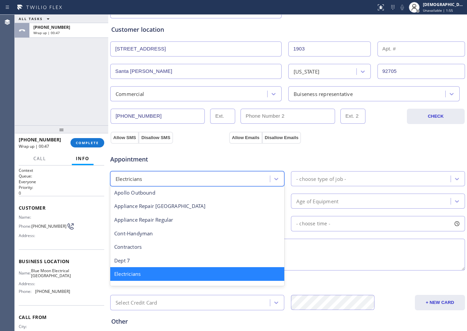
click at [197, 265] on div "Electricians" at bounding box center [197, 274] width 174 height 14
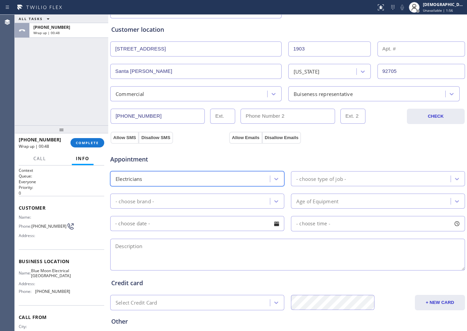
click at [334, 179] on div "- choose type of job -" at bounding box center [322, 179] width 50 height 8
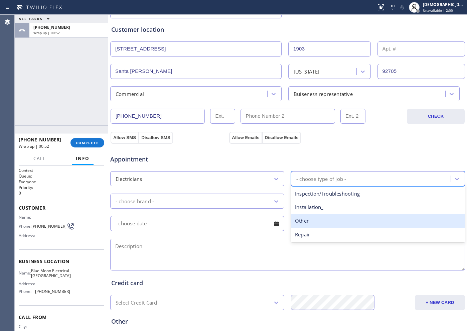
click at [323, 221] on div "Other" at bounding box center [378, 221] width 174 height 14
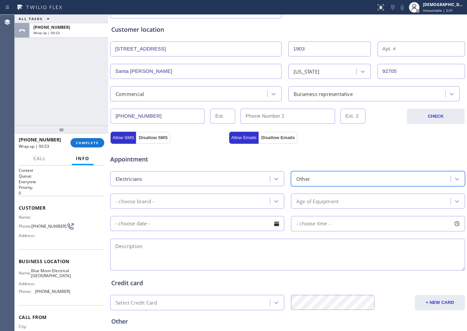
click at [214, 204] on div "- choose brand -" at bounding box center [191, 201] width 158 height 12
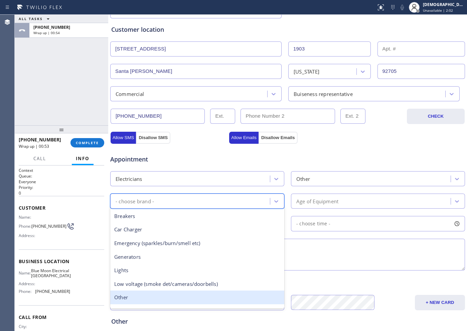
click at [165, 265] on div "Other" at bounding box center [197, 298] width 174 height 14
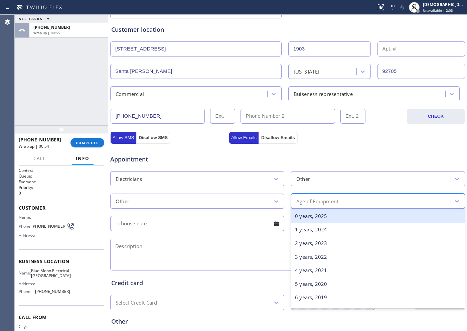
click at [316, 197] on div "Age of Equipment" at bounding box center [318, 201] width 42 height 8
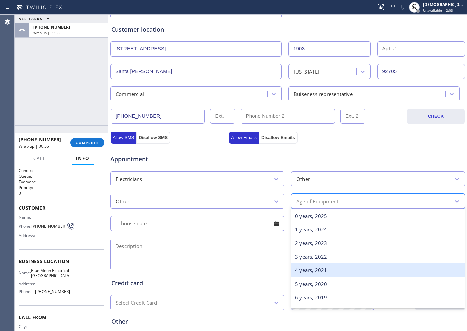
click at [306, 265] on div "4 years, 2021" at bounding box center [378, 271] width 174 height 14
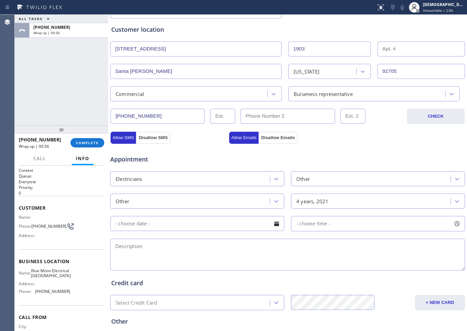
click at [232, 226] on input "text" at bounding box center [197, 223] width 174 height 15
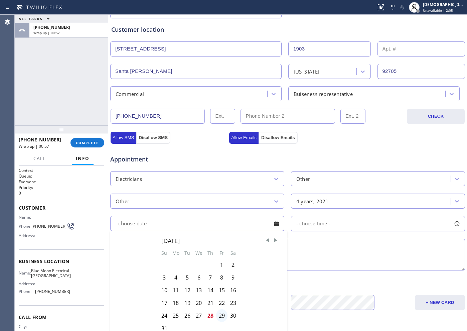
click at [224, 265] on div "29" at bounding box center [221, 315] width 11 height 13
type input "[DATE]"
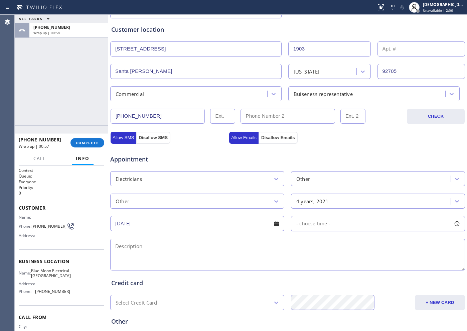
click at [320, 219] on div "- choose time -" at bounding box center [378, 223] width 174 height 15
drag, startPoint x: 298, startPoint y: 262, endPoint x: 404, endPoint y: 262, distance: 105.7
click at [374, 262] on div at bounding box center [410, 264] width 8 height 14
drag, startPoint x: 295, startPoint y: 266, endPoint x: 383, endPoint y: 266, distance: 88.3
click at [374, 265] on div at bounding box center [391, 264] width 8 height 14
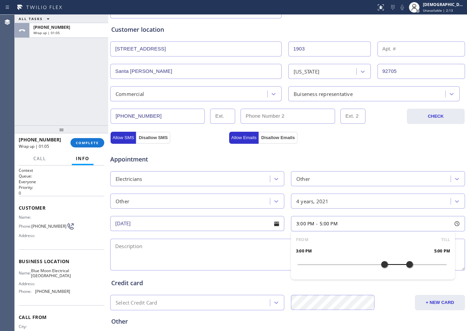
click at [374, 264] on div at bounding box center [385, 264] width 8 height 14
click at [226, 257] on textarea at bounding box center [287, 255] width 355 height 32
type textarea "3-5 / $60 /"
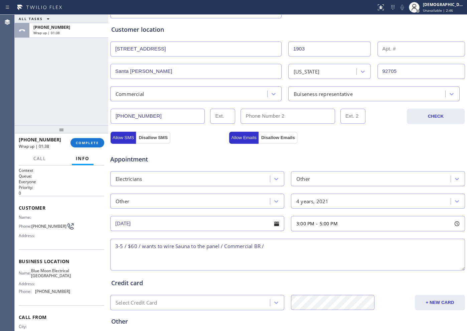
click at [276, 242] on textarea "3-5 / $60 / wants to wire Sauna to the panel / Commercial BR /" at bounding box center [287, 255] width 355 height 32
paste textarea "[STREET_ADDRESS][PERSON_NAME], commercial employe calling"
click at [306, 246] on textarea "3-5 / $60 / wants to wire Sauna to the panel / Commercial BR / [STREET_ADDRESS]…" at bounding box center [287, 255] width 355 height 32
drag, startPoint x: 55, startPoint y: 293, endPoint x: 65, endPoint y: 287, distance: 11.7
click at [55, 286] on div "Address:" at bounding box center [44, 283] width 51 height 5
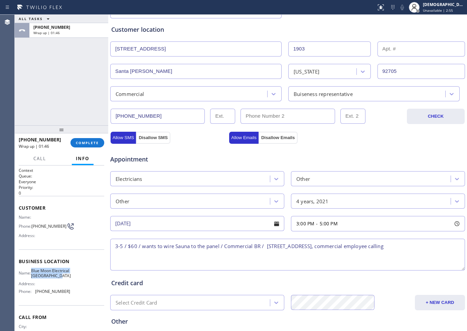
drag, startPoint x: 65, startPoint y: 286, endPoint x: 35, endPoint y: 275, distance: 31.3
click at [35, 275] on div "Name: Blue Moon Electrical Orange County Address: Phone: (562) 372-6050" at bounding box center [44, 282] width 51 height 29
copy span "Blue Moon Electrical [GEOGRAPHIC_DATA]"
click at [444, 249] on textarea "3-5 / $60 / wants to wire Sauna to the panel / Commercial BR / 1903 E Deere Ave…" at bounding box center [287, 255] width 355 height 32
paste textarea "Blue Moon Electrical [GEOGRAPHIC_DATA]"
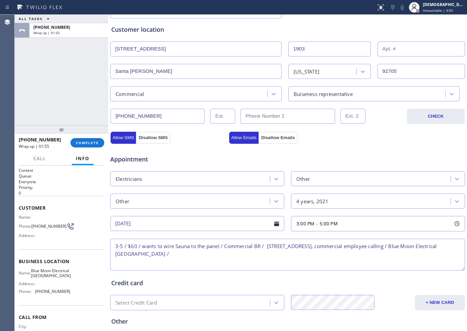
click at [197, 254] on textarea "3-5 / $60 / wants to wire Sauna to the panel / Commercial BR / 1903 E Deere Ave…" at bounding box center [287, 255] width 355 height 32
paste textarea "Please call customer 30 minutes prior to arrival"
type textarea "3-5 / $60 / wants to wire Sauna to the panel / Commercial BR / 1903 E Deere Ave…"
click at [304, 115] on input "(___) ___-____" at bounding box center [288, 116] width 94 height 15
paste input "424) 343-6339"
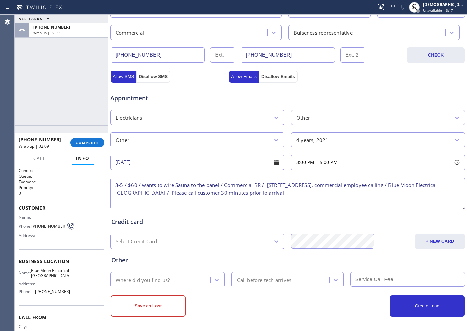
scroll to position [187, 0]
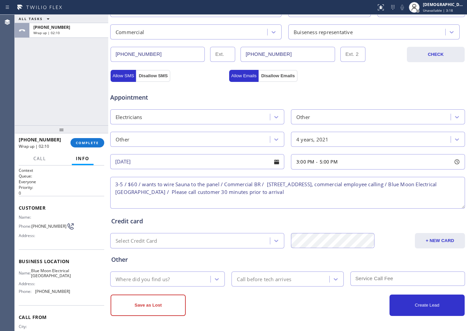
type input "[PHONE_NUMBER]"
click at [187, 278] on div "Where did you find us?" at bounding box center [161, 279] width 98 height 12
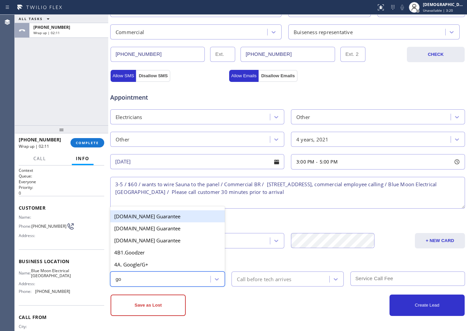
type input "goo"
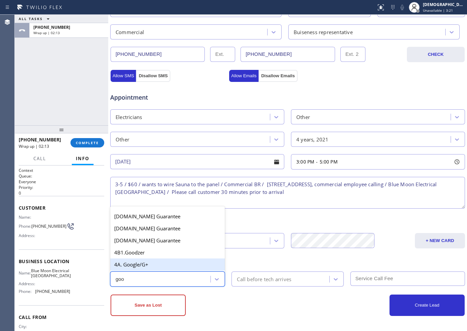
click at [173, 267] on div "4A. Google/G+" at bounding box center [167, 264] width 115 height 12
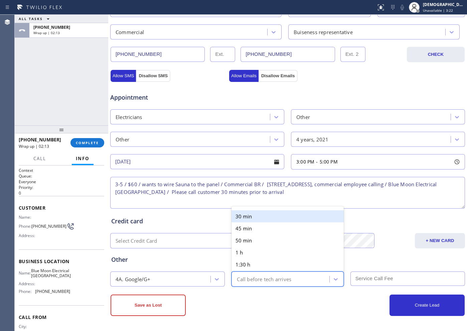
click at [293, 278] on div "Call before tech arrives" at bounding box center [282, 279] width 96 height 12
type input "30"
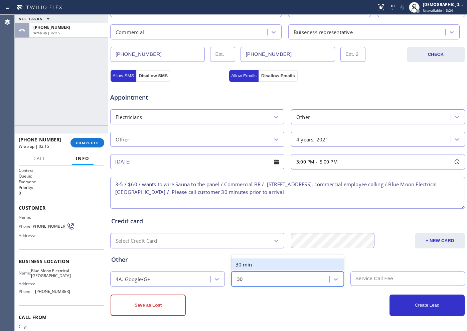
click at [279, 264] on div "30 min" at bounding box center [288, 264] width 112 height 12
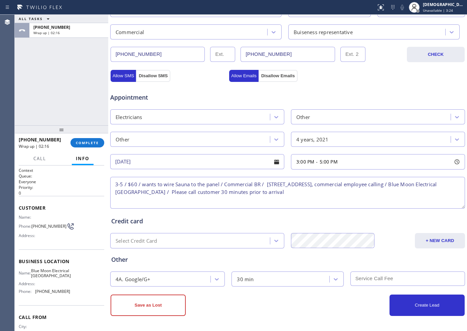
click at [395, 280] on input "text" at bounding box center [408, 279] width 115 height 14
type input "60"
click at [400, 301] on button "Create Lead" at bounding box center [427, 305] width 75 height 21
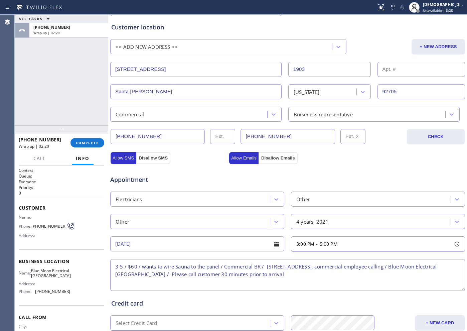
scroll to position [126, 0]
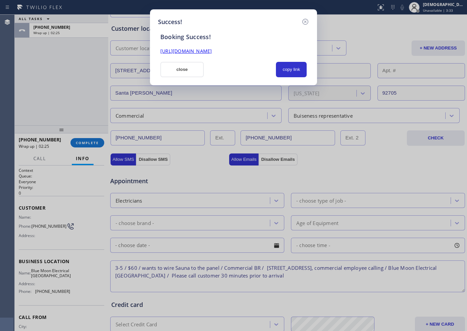
click at [212, 50] on link "https://erp.apollosoft.co/customer/759817#portlet_lead" at bounding box center [186, 51] width 51 height 6
drag, startPoint x: 195, startPoint y: 70, endPoint x: 386, endPoint y: 30, distance: 195.4
click at [195, 70] on button "close" at bounding box center [182, 69] width 43 height 15
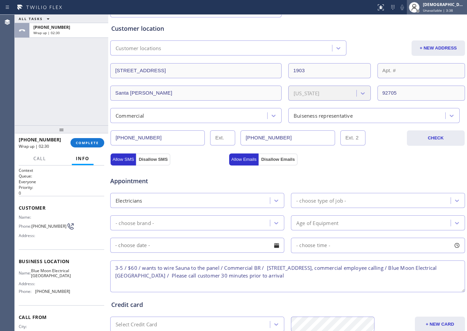
click at [420, 12] on div at bounding box center [418, 10] width 3 height 3
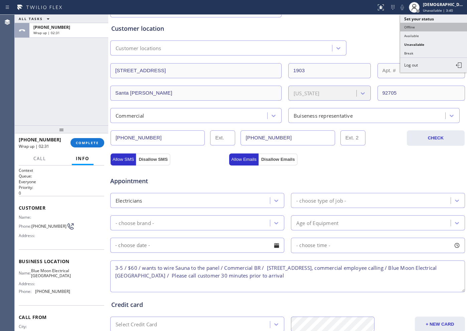
click at [430, 30] on button "Offline" at bounding box center [434, 27] width 67 height 9
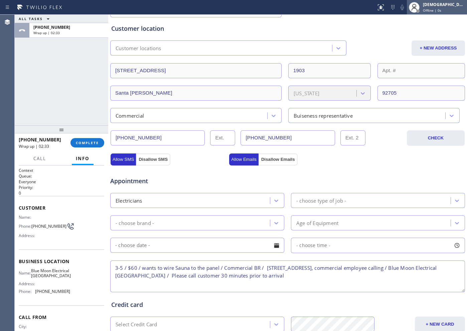
click at [442, 8] on span "Offline | 0s" at bounding box center [432, 10] width 18 height 5
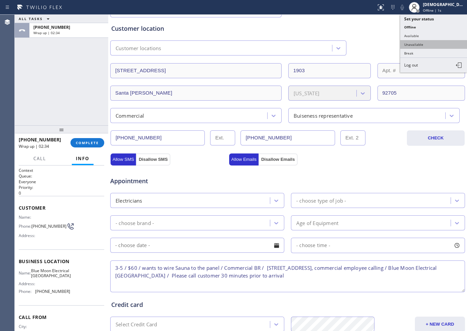
click at [424, 43] on button "Unavailable" at bounding box center [434, 44] width 67 height 9
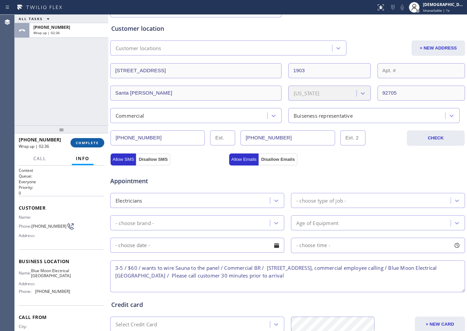
click at [98, 138] on button "COMPLETE" at bounding box center [88, 142] width 34 height 9
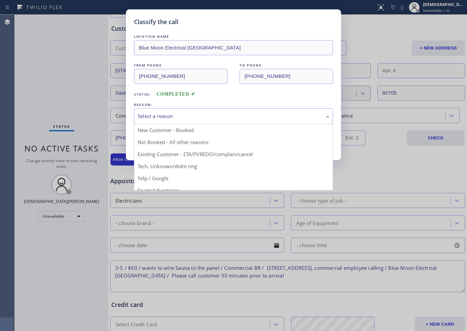
click at [146, 116] on div "Select a reason" at bounding box center [234, 116] width 192 height 8
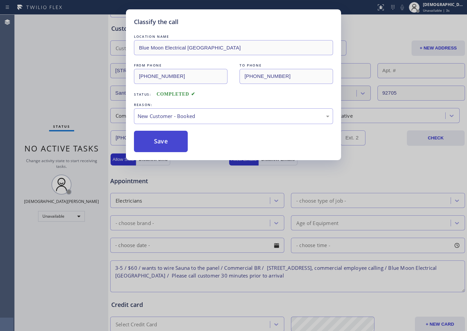
click at [152, 139] on button "Save" at bounding box center [161, 141] width 54 height 21
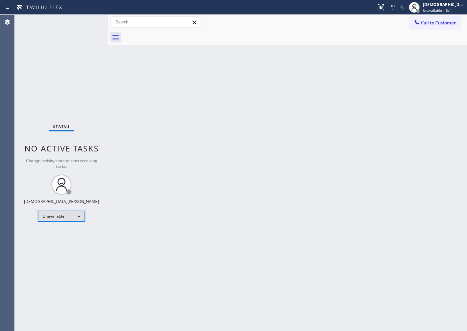
click at [78, 216] on div "Unavailable" at bounding box center [61, 216] width 47 height 11
click at [63, 247] on li "Break" at bounding box center [60, 251] width 45 height 8
